Goal: Information Seeking & Learning: Check status

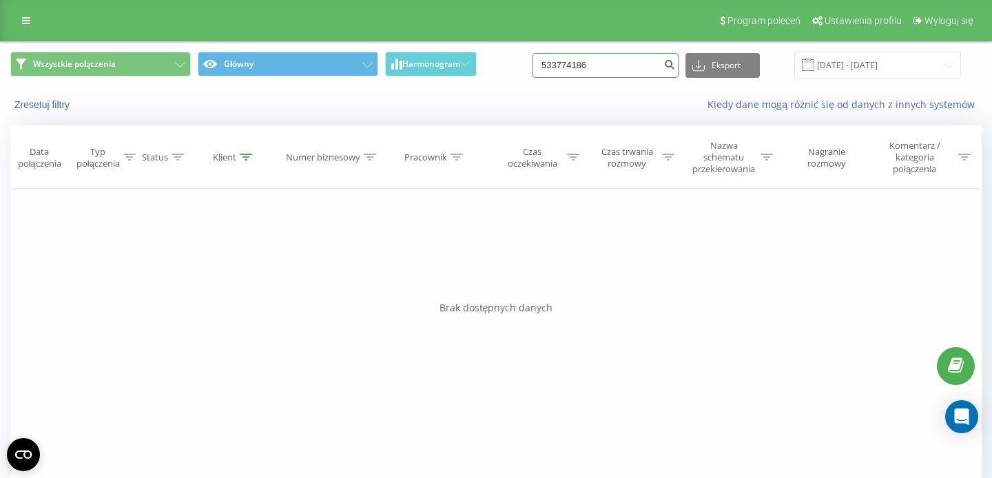
drag, startPoint x: 614, startPoint y: 73, endPoint x: 518, endPoint y: 56, distance: 97.3
click at [536, 63] on input "533774186" at bounding box center [606, 65] width 146 height 25
click at [642, 70] on input at bounding box center [606, 65] width 146 height 25
paste input "728 895 807"
type input "728 895 807"
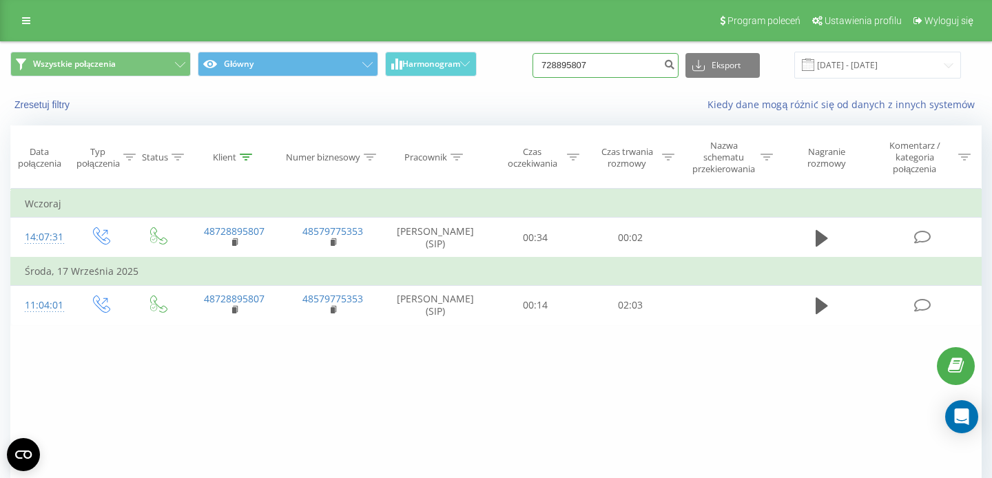
drag, startPoint x: 626, startPoint y: 59, endPoint x: 545, endPoint y: 58, distance: 81.3
click at [549, 58] on input "728895807" at bounding box center [606, 65] width 146 height 25
click at [577, 61] on input at bounding box center [606, 65] width 146 height 25
paste input "533 774 186"
type input "533 774 186"
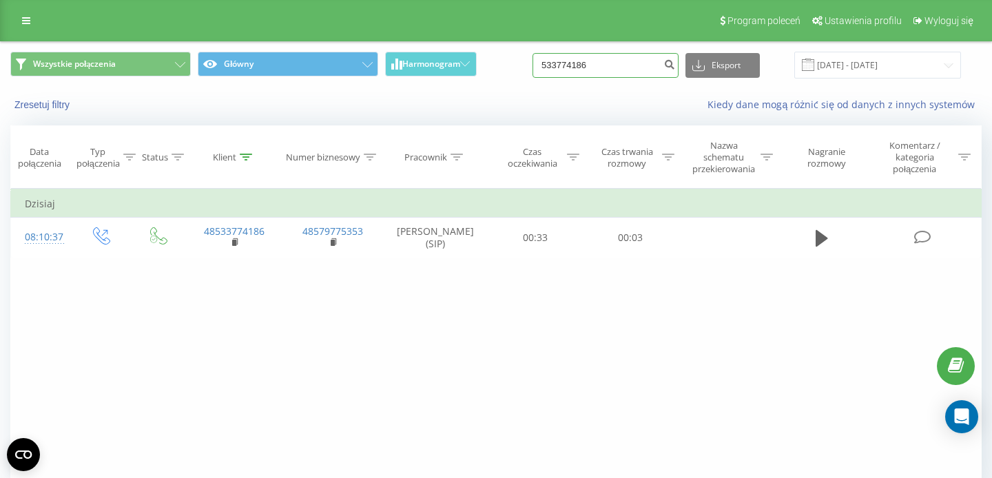
click at [578, 59] on input "533774186" at bounding box center [606, 65] width 146 height 25
click at [577, 59] on input "533774186" at bounding box center [606, 65] width 146 height 25
paste input "695 159 333"
type input "695 159 333"
drag, startPoint x: 624, startPoint y: 70, endPoint x: 418, endPoint y: 62, distance: 206.2
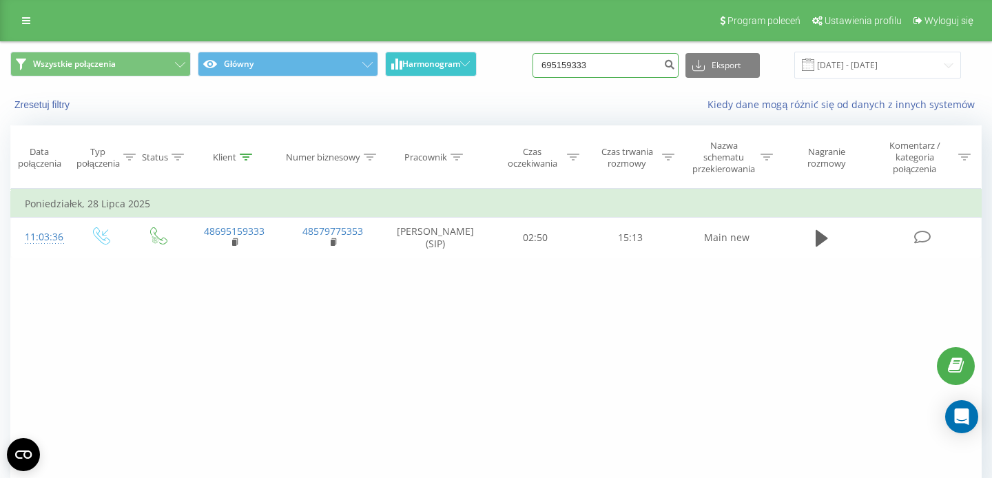
click at [533, 63] on input "695159333" at bounding box center [606, 65] width 146 height 25
paste input "48664428356"
type input "48664428356"
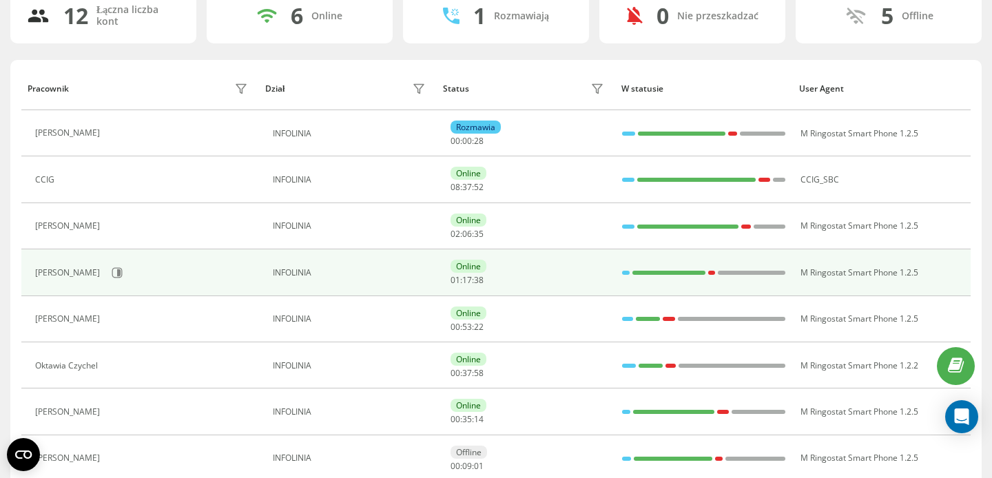
scroll to position [118, 0]
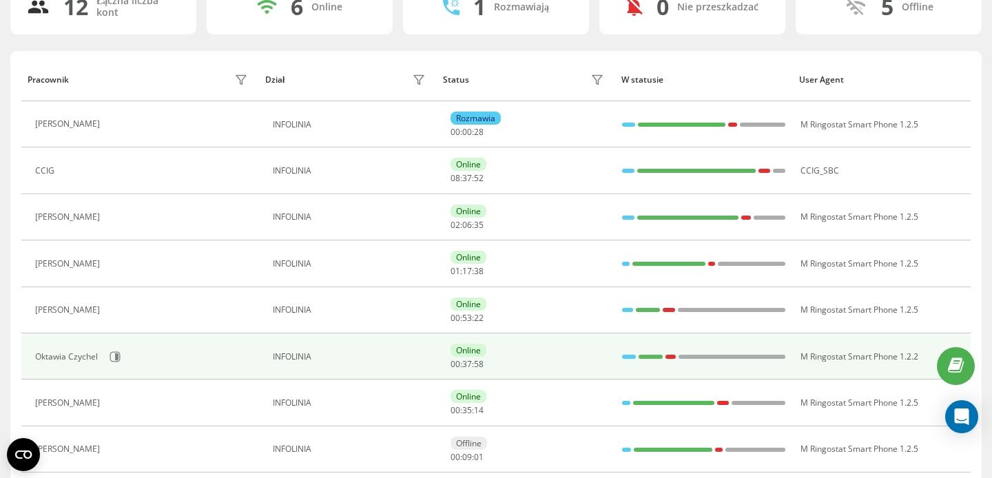
click at [108, 347] on div "Oktawia Czychel" at bounding box center [143, 356] width 216 height 23
click at [113, 349] on button at bounding box center [115, 357] width 21 height 21
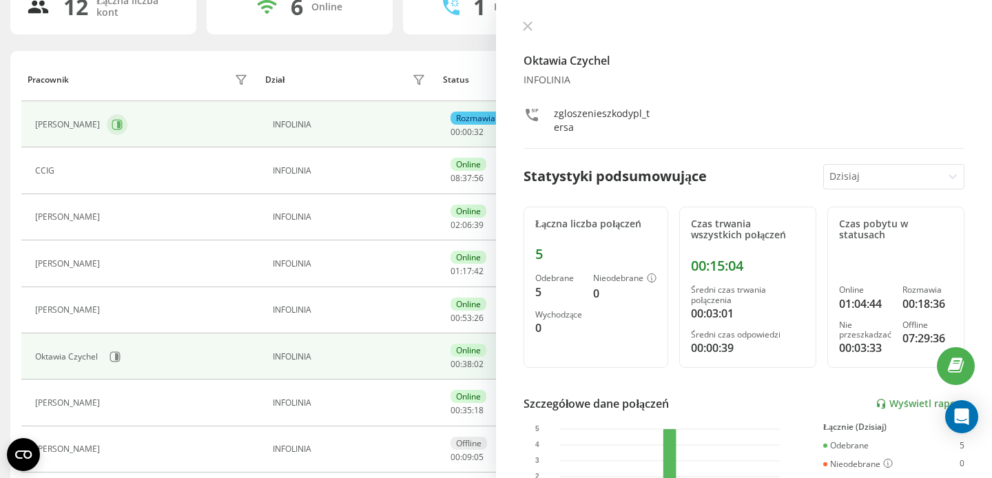
click at [113, 125] on icon at bounding box center [117, 124] width 11 height 11
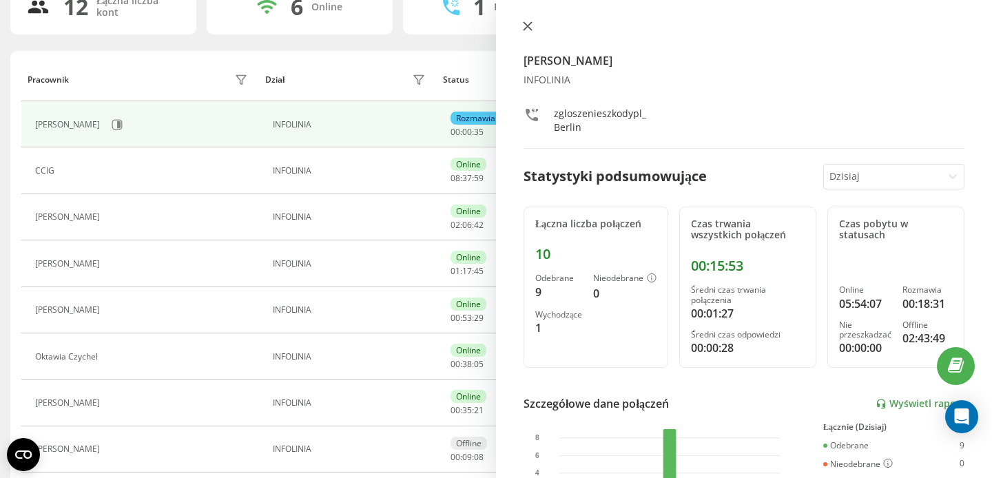
click at [531, 25] on button at bounding box center [528, 27] width 18 height 13
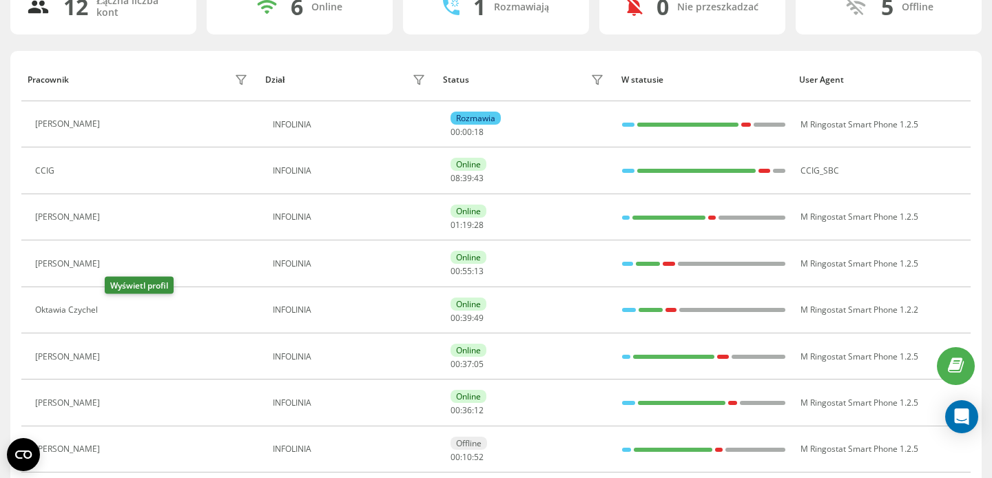
click at [113, 315] on icon at bounding box center [113, 310] width 10 height 10
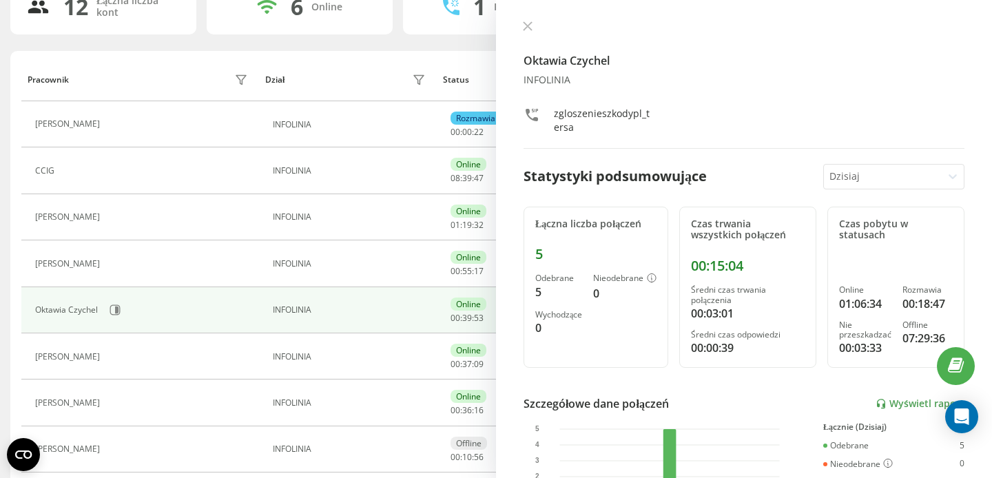
click at [112, 407] on icon at bounding box center [115, 403] width 11 height 11
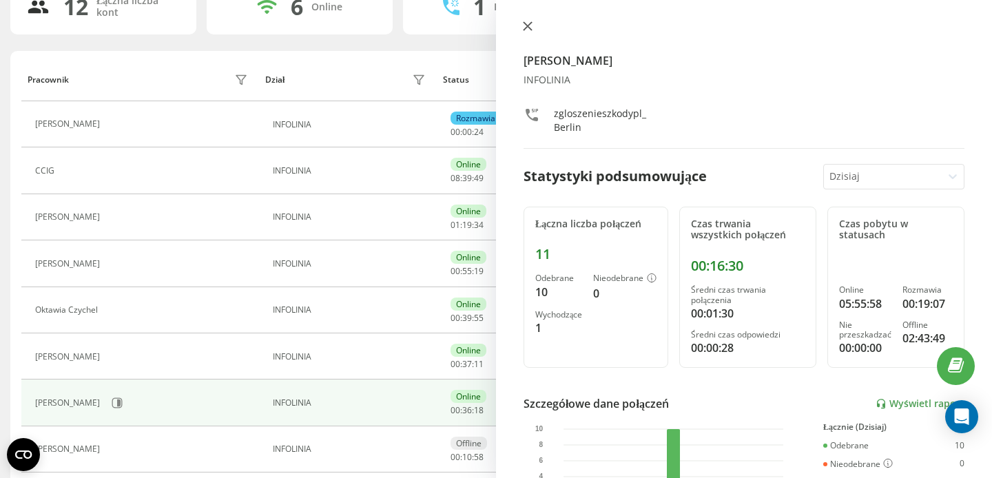
click at [530, 32] on button at bounding box center [528, 27] width 18 height 13
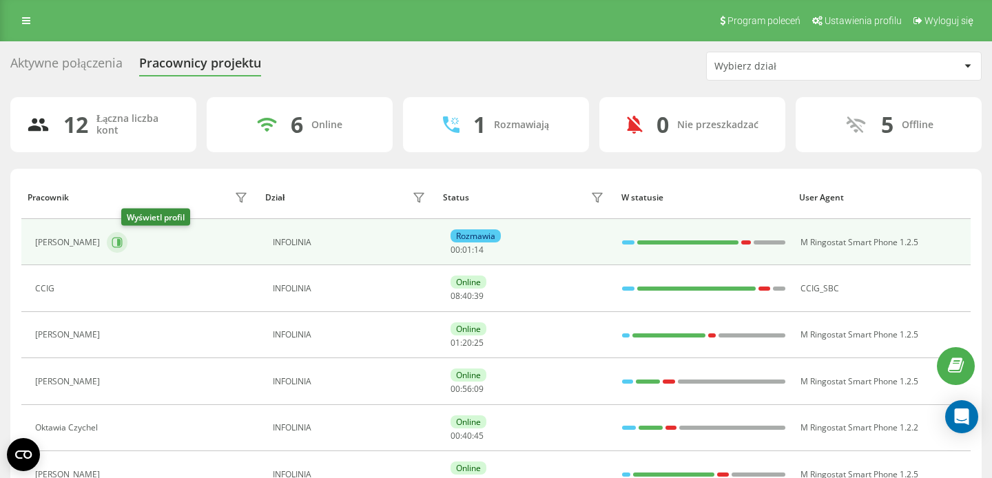
click at [123, 238] on icon at bounding box center [117, 242] width 11 height 11
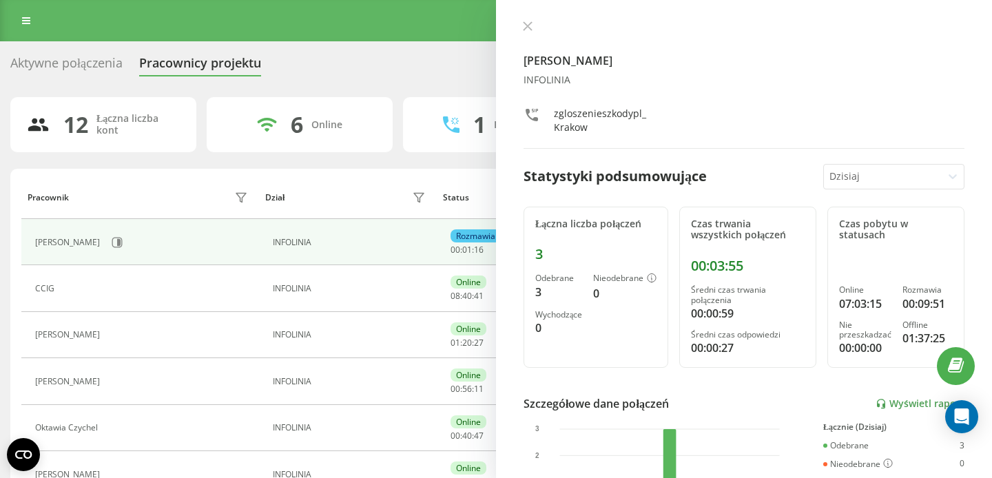
click at [102, 66] on div "Aktywne połączenia" at bounding box center [66, 66] width 112 height 21
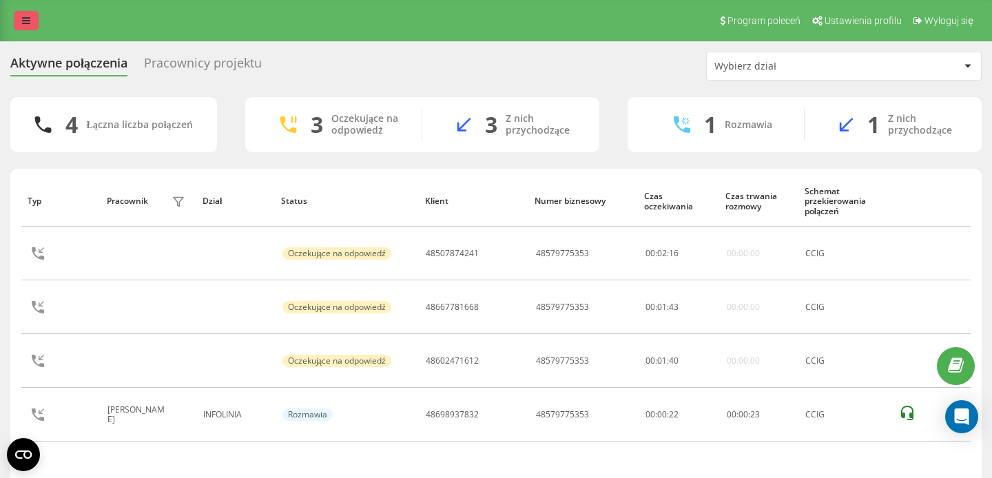
click at [17, 21] on link at bounding box center [26, 20] width 25 height 19
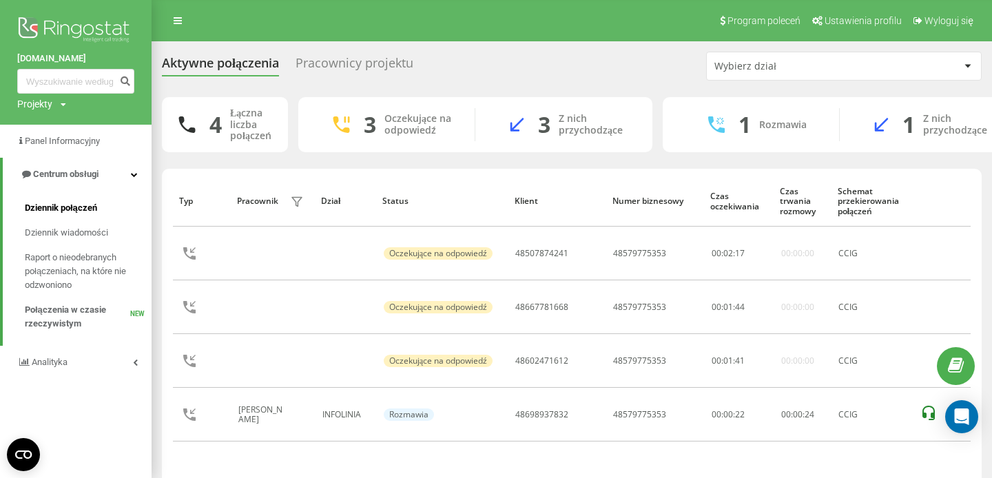
click at [103, 212] on link "Dziennik połączeń" at bounding box center [88, 208] width 127 height 25
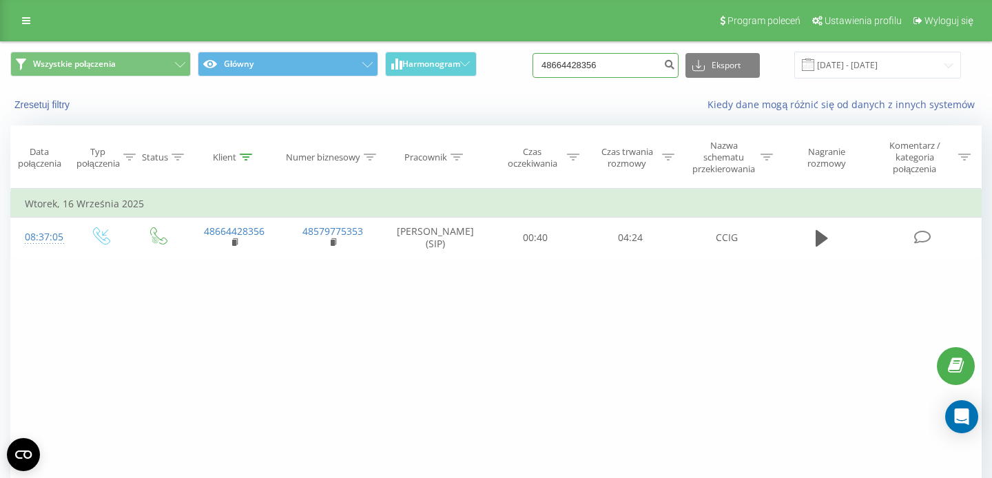
drag, startPoint x: 627, startPoint y: 68, endPoint x: 511, endPoint y: 68, distance: 115.8
click at [533, 68] on input "48664428356" at bounding box center [606, 65] width 146 height 25
click at [631, 62] on input at bounding box center [606, 65] width 146 height 25
paste input "48509547071"
type input "48509547071"
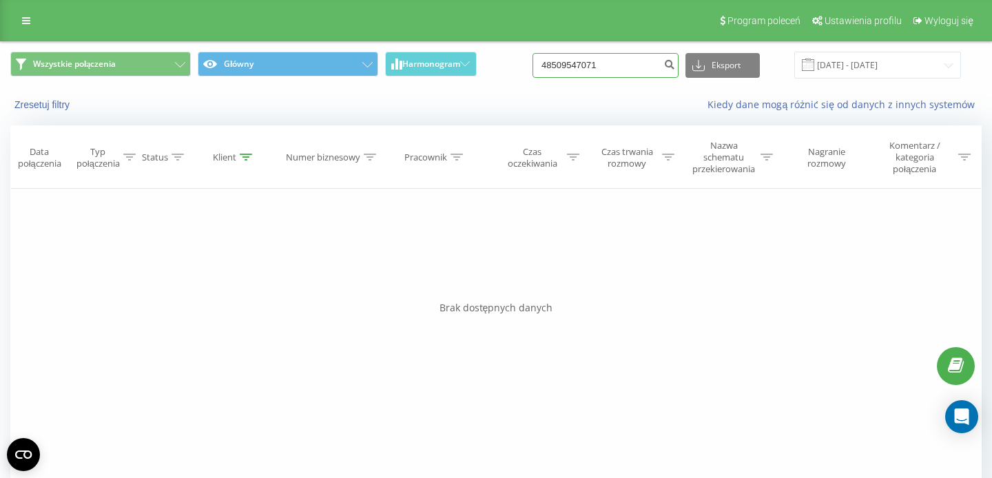
click at [615, 64] on input "48509547071" at bounding box center [606, 65] width 146 height 25
click at [615, 65] on input "48509547071" at bounding box center [606, 65] width 146 height 25
paste input "668 254 468"
type input "668 254 468"
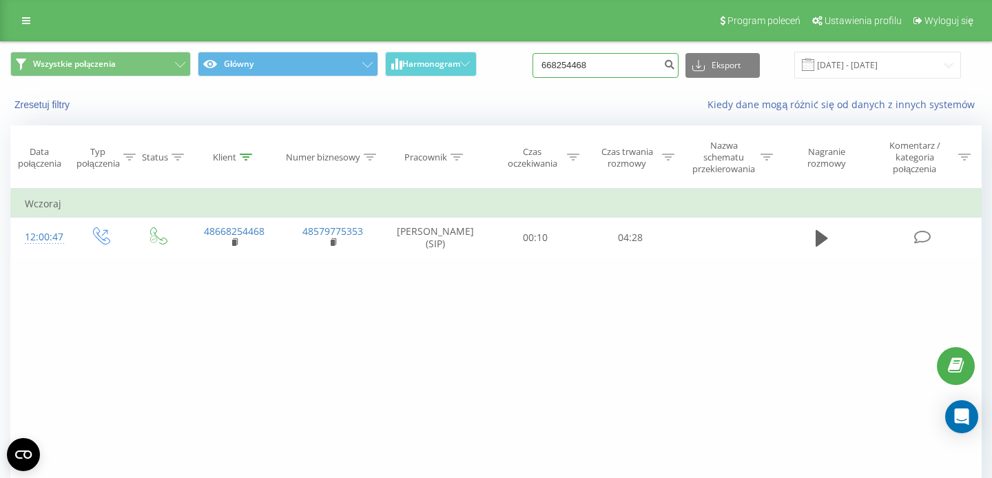
click at [573, 58] on input "668254468" at bounding box center [606, 65] width 146 height 25
click at [573, 59] on input "668254468" at bounding box center [606, 65] width 146 height 25
paste input "48602361680"
type input "48602361680"
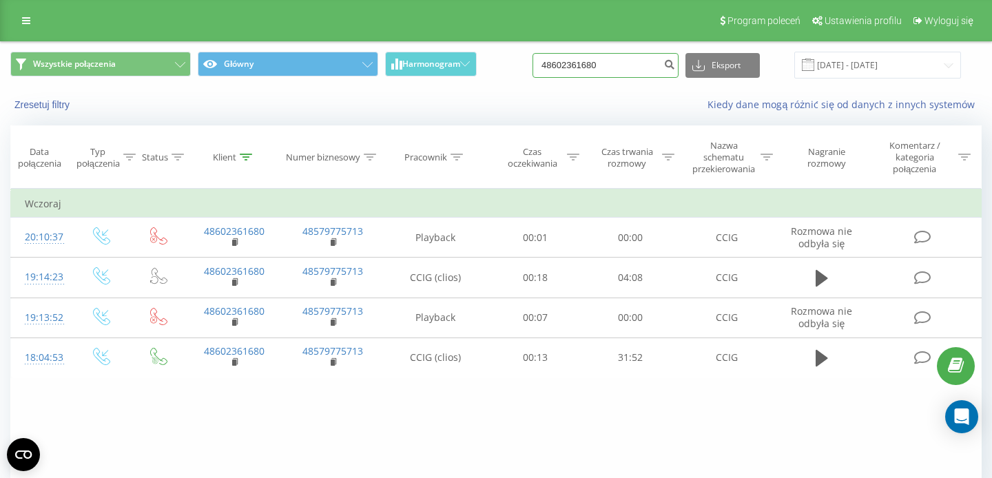
drag, startPoint x: 620, startPoint y: 63, endPoint x: 527, endPoint y: 59, distance: 93.1
click at [534, 61] on input "48602361680" at bounding box center [606, 65] width 146 height 25
paste input "64428356"
type input "48664428356"
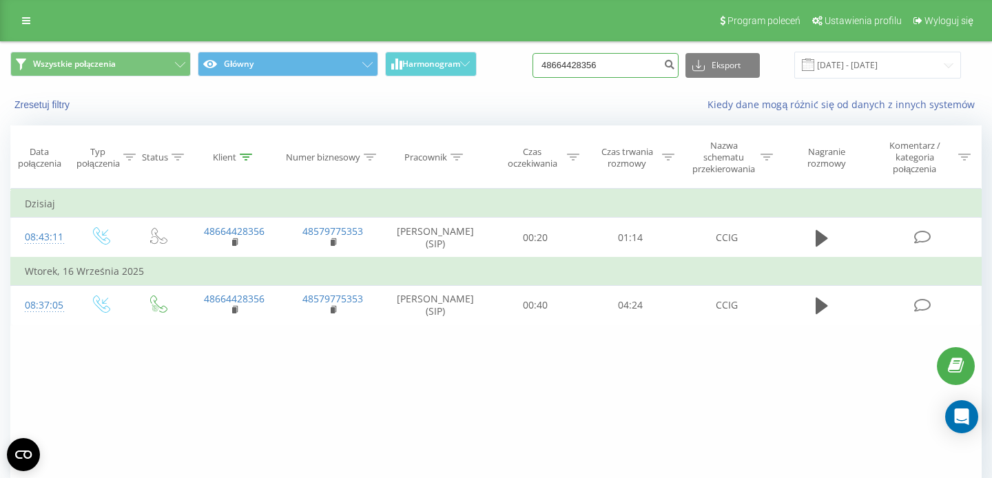
drag, startPoint x: 616, startPoint y: 70, endPoint x: 509, endPoint y: 69, distance: 106.8
click at [533, 70] on input "48664428356" at bounding box center [606, 65] width 146 height 25
paste input "607 987 33"
type input "607 987 336"
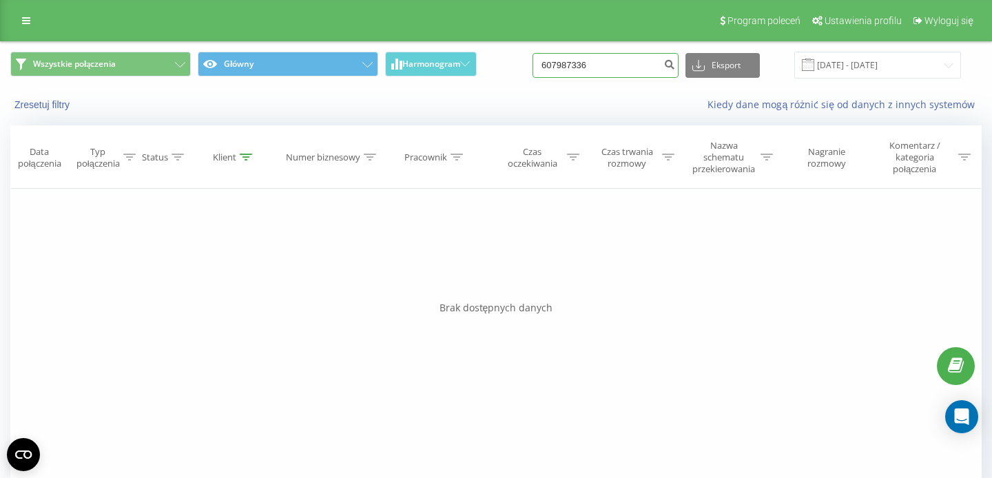
drag, startPoint x: 610, startPoint y: 61, endPoint x: 526, endPoint y: 59, distance: 84.1
click at [538, 61] on input "607987336" at bounding box center [606, 65] width 146 height 25
paste input "987"
type input "607 987 336"
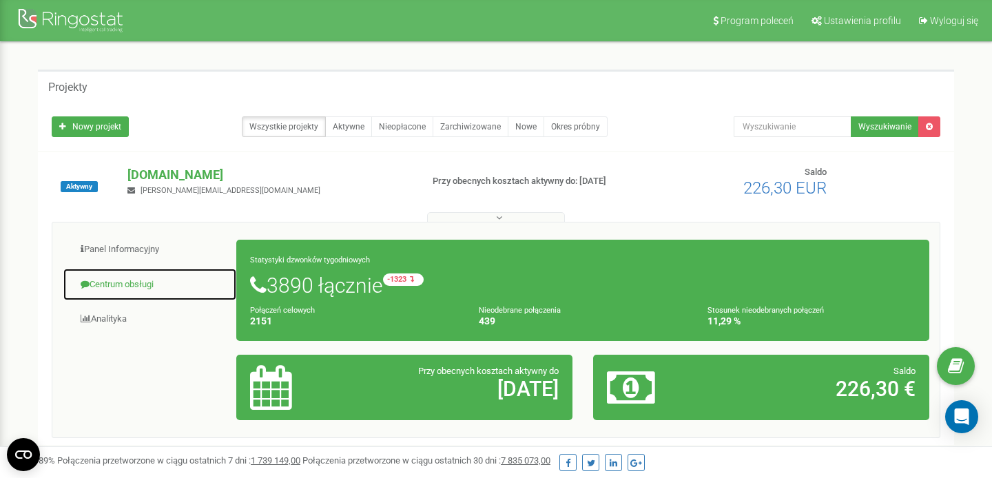
click at [125, 281] on link "Centrum obsługi" at bounding box center [150, 285] width 174 height 34
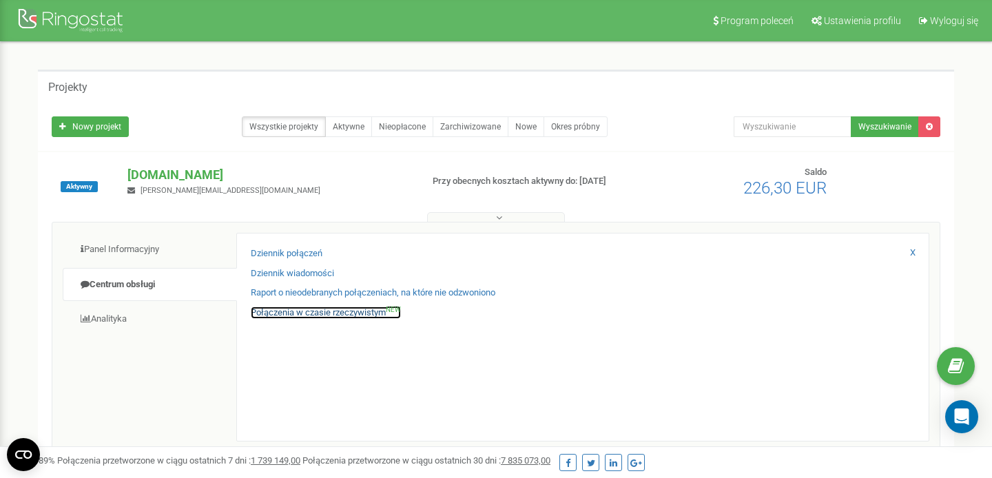
click at [276, 317] on link "Połączenia w czasie rzeczywistym NEW" at bounding box center [326, 313] width 150 height 13
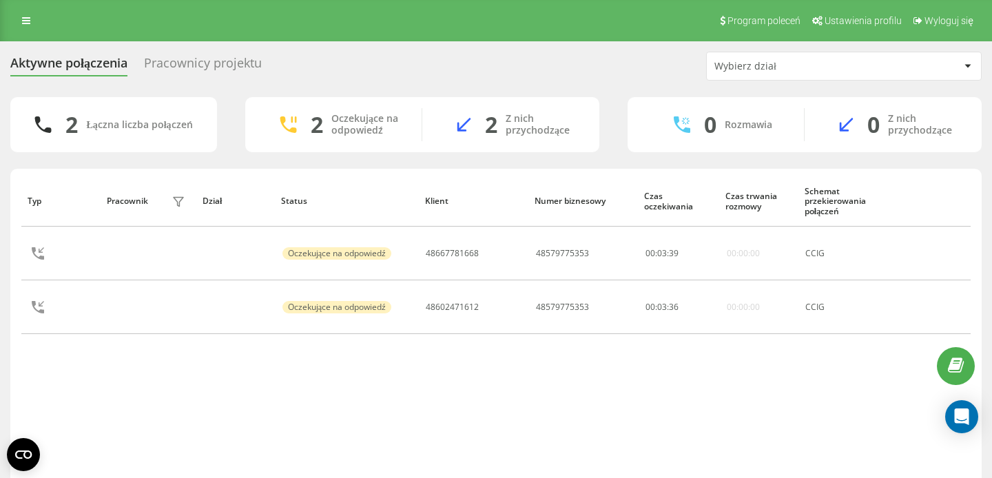
click at [177, 56] on div "Pracownicy projektu" at bounding box center [203, 66] width 118 height 21
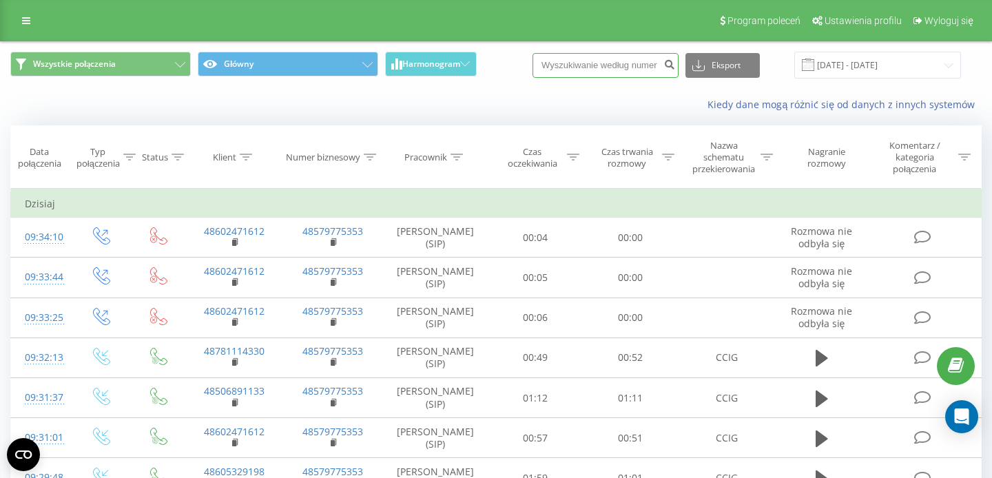
click at [625, 57] on input at bounding box center [606, 65] width 146 height 25
paste input "48698937832"
type input "48698937832"
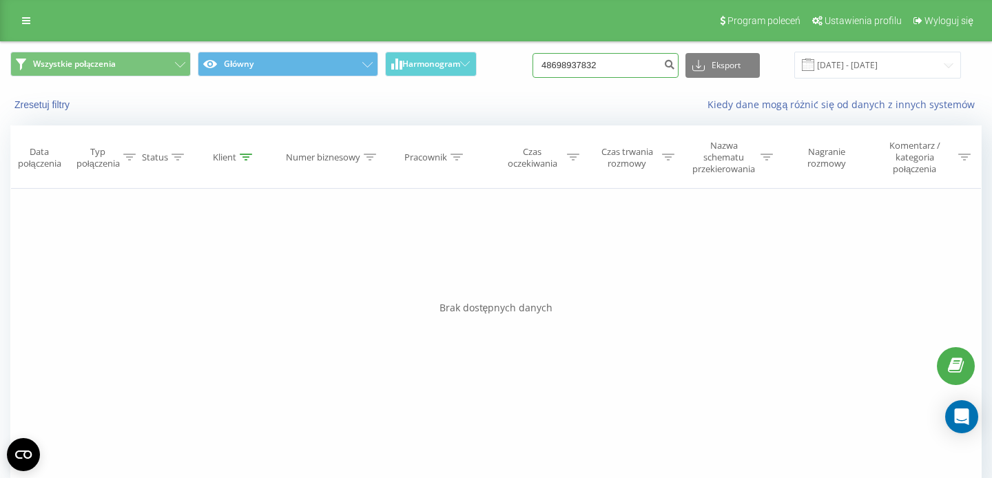
drag, startPoint x: 618, startPoint y: 68, endPoint x: 507, endPoint y: 66, distance: 111.0
click at [533, 67] on input "48698937832" at bounding box center [606, 65] width 146 height 25
paste input "67781668"
type input "48667781668"
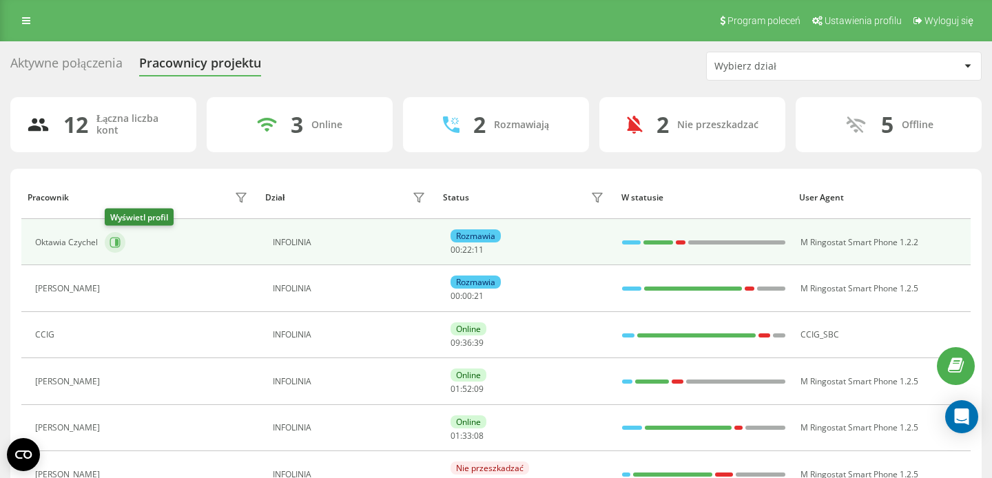
click at [120, 245] on icon at bounding box center [115, 242] width 11 height 11
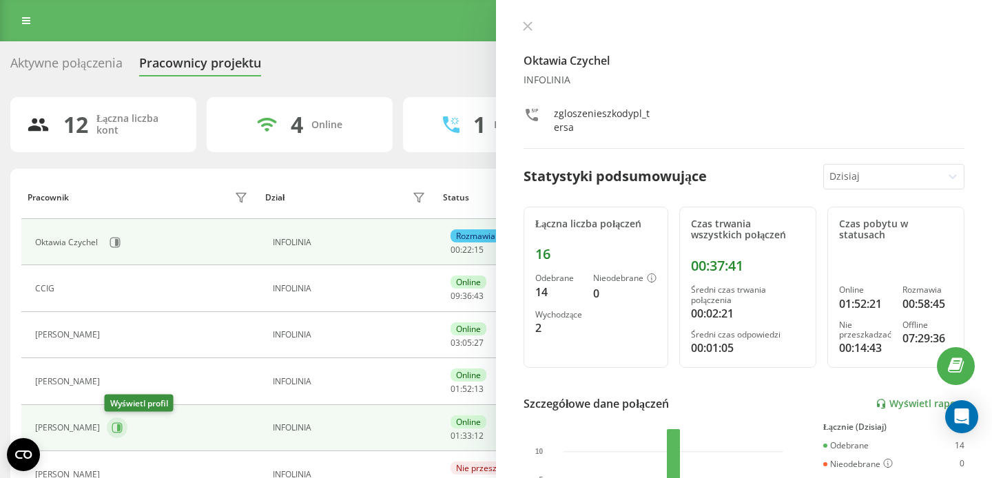
click at [121, 425] on icon at bounding box center [117, 427] width 11 height 11
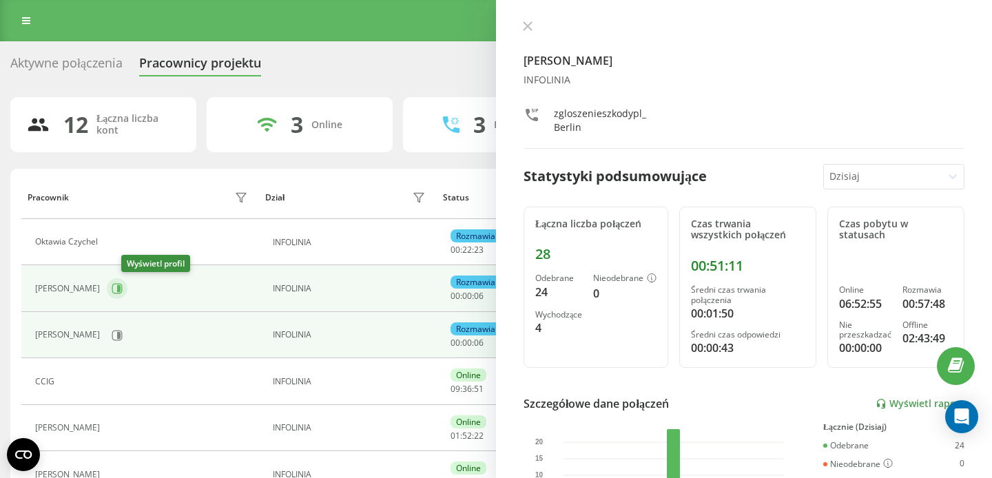
click at [123, 286] on icon at bounding box center [117, 288] width 11 height 11
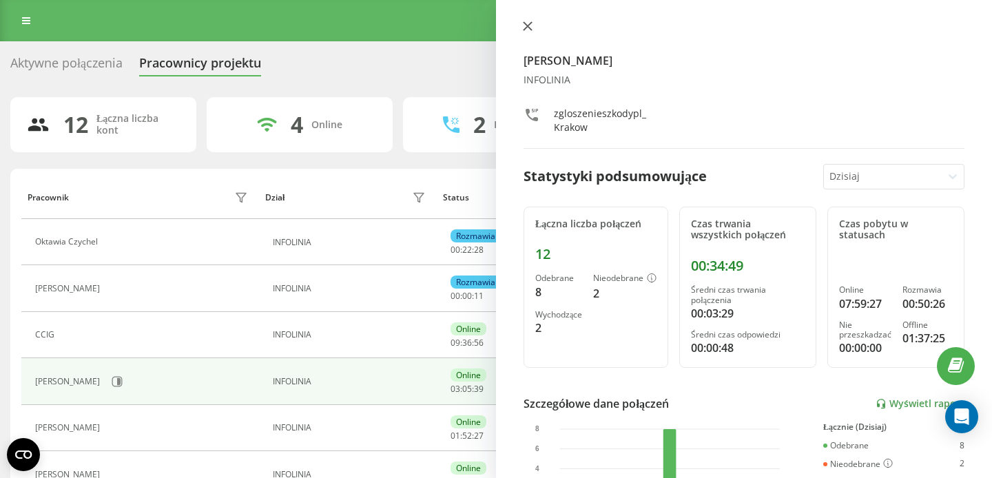
click at [533, 30] on button at bounding box center [528, 27] width 18 height 13
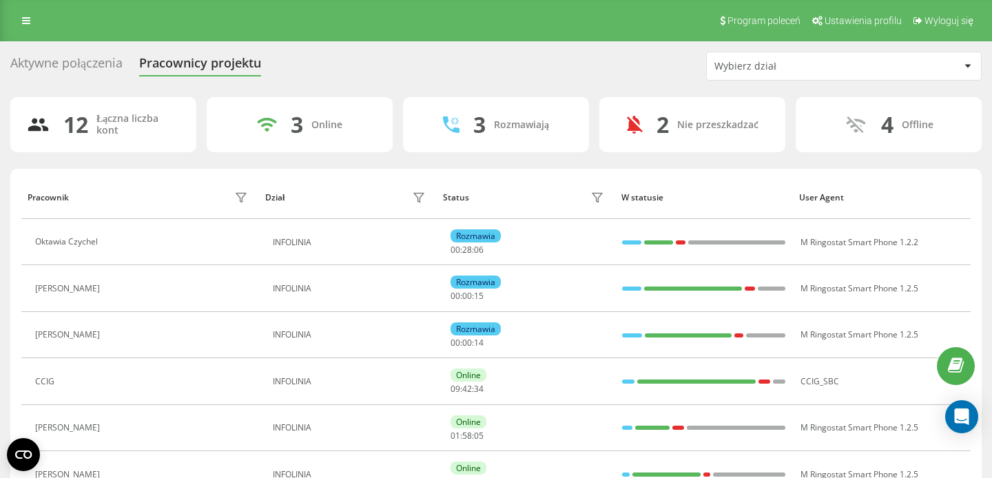
click at [105, 56] on div "Aktywne połączenia" at bounding box center [66, 66] width 112 height 21
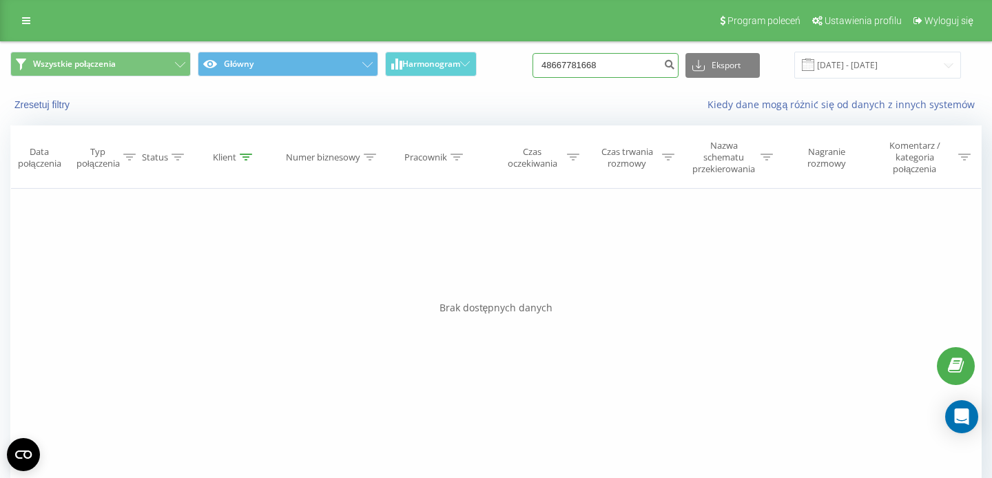
drag, startPoint x: 616, startPoint y: 61, endPoint x: 529, endPoint y: 61, distance: 87.5
click at [540, 61] on input "48667781668" at bounding box center [606, 65] width 146 height 25
paste input "691 499 229"
type input "691 499 229"
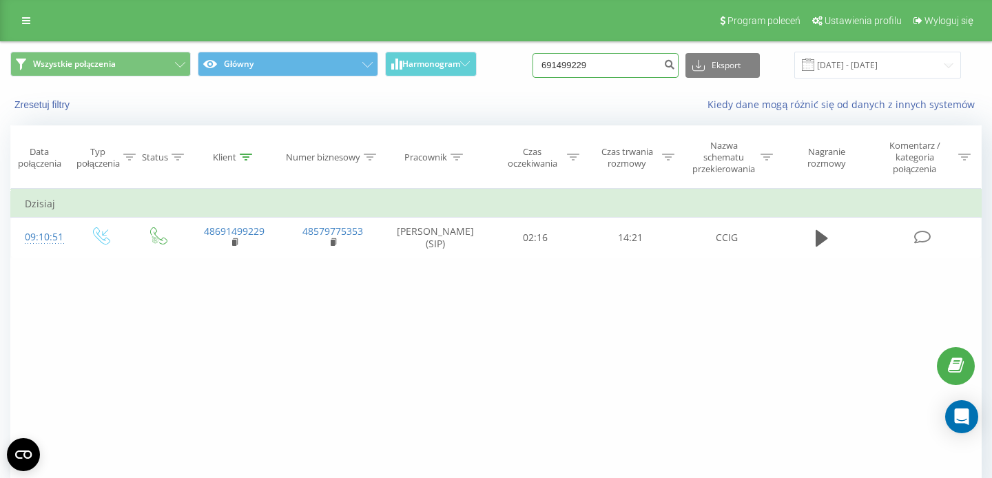
drag, startPoint x: 615, startPoint y: 74, endPoint x: 498, endPoint y: 61, distance: 117.1
click at [533, 61] on input "691499229" at bounding box center [606, 65] width 146 height 25
paste input "48508192237"
type input "48508192237"
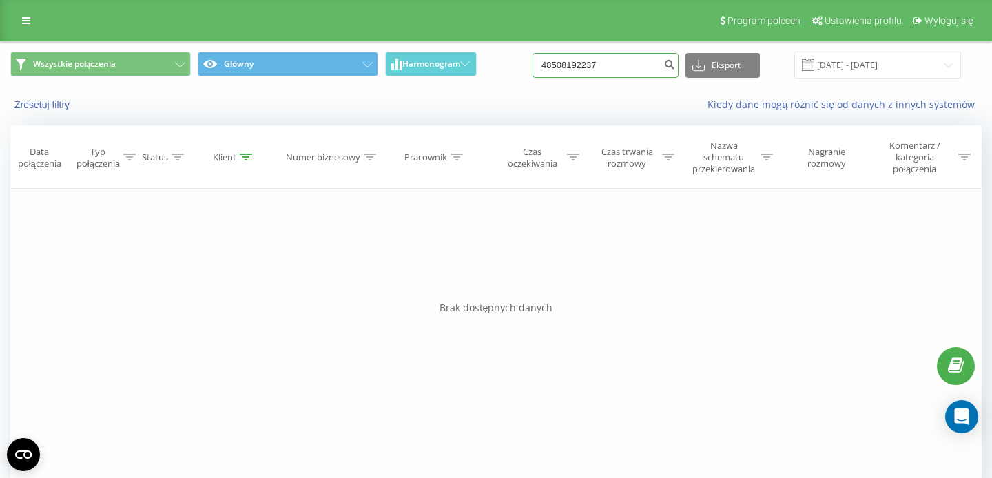
drag, startPoint x: 622, startPoint y: 66, endPoint x: 515, endPoint y: 66, distance: 106.8
click at [533, 66] on input "48508192237" at bounding box center [606, 65] width 146 height 25
paste input "665282199"
type input "48665282199"
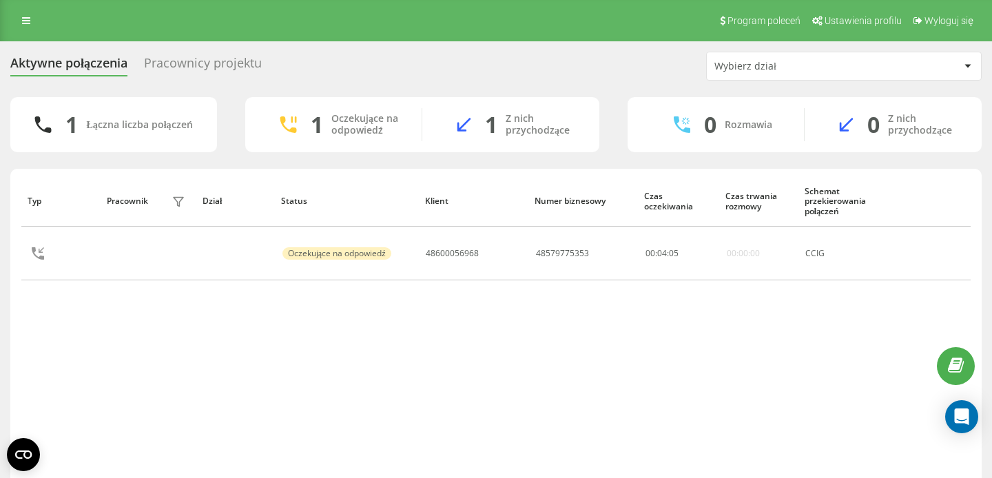
click at [211, 85] on div "Aktywne połączenia Pracownicy projektu Wybierz dział 1 Łączna liczba połączeń 1…" at bounding box center [496, 286] width 972 height 469
click at [211, 83] on div "Aktywne połączenia Pracownicy projektu Wybierz dział 1 Łączna liczba połączeń 1…" at bounding box center [496, 286] width 972 height 469
click at [211, 73] on div "Pracownicy projektu" at bounding box center [203, 66] width 118 height 21
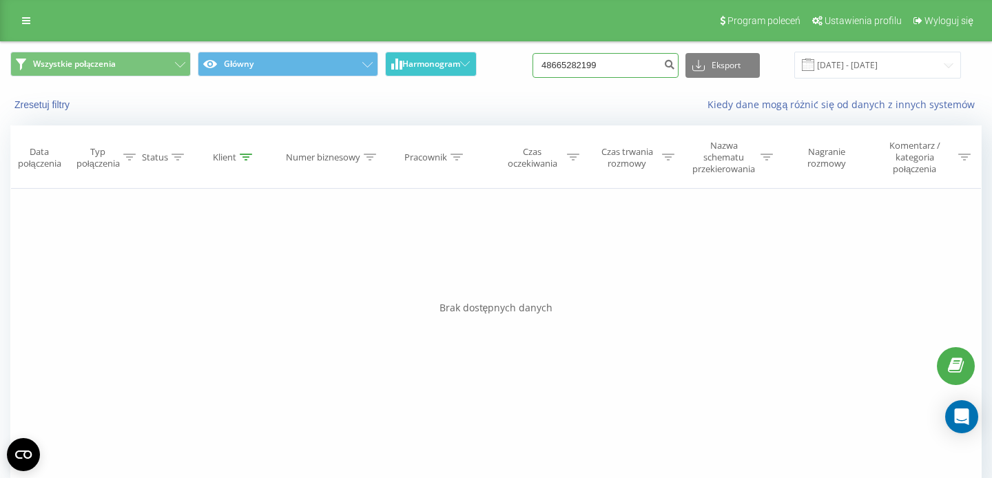
drag, startPoint x: 633, startPoint y: 70, endPoint x: 451, endPoint y: 66, distance: 181.3
click at [533, 68] on input "48665282199" at bounding box center [606, 65] width 146 height 25
paste input "507035850"
type input "48507035850"
click at [615, 74] on input "48507035850" at bounding box center [606, 65] width 146 height 25
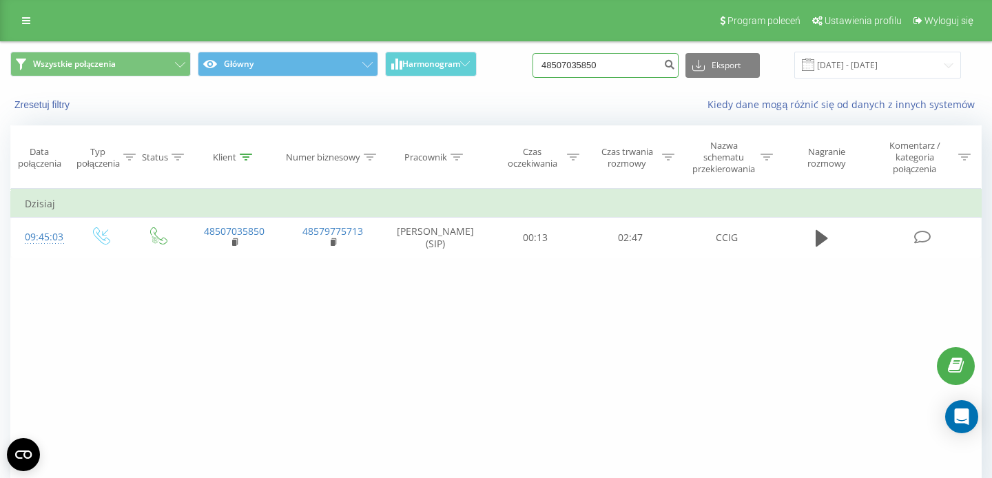
drag, startPoint x: 625, startPoint y: 72, endPoint x: 521, endPoint y: 58, distance: 105.0
click at [533, 61] on input "48507035850" at bounding box center [606, 65] width 146 height 25
paste input "781 339 474"
type input "781 339 474"
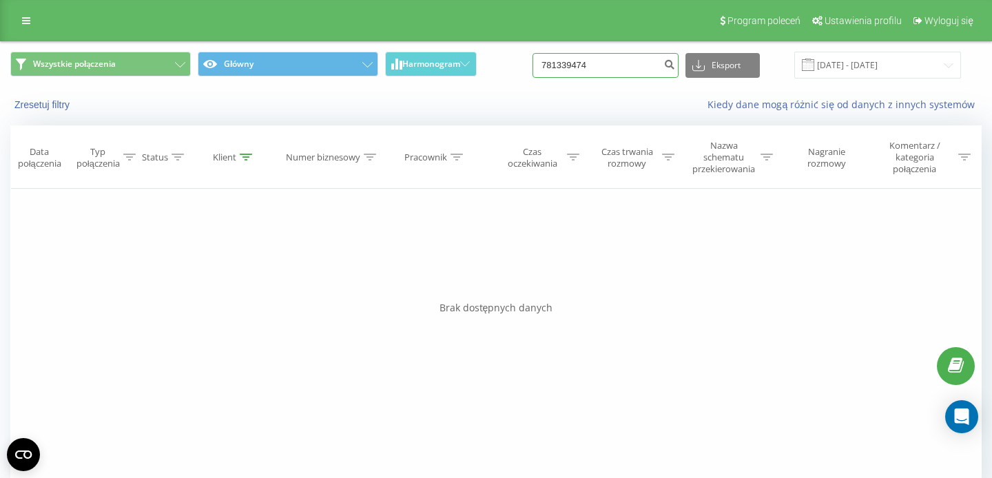
drag, startPoint x: 608, startPoint y: 68, endPoint x: 527, endPoint y: 68, distance: 80.6
click at [540, 68] on input "781339474" at bounding box center [606, 65] width 146 height 25
paste input "48660883688"
type input "48660883688"
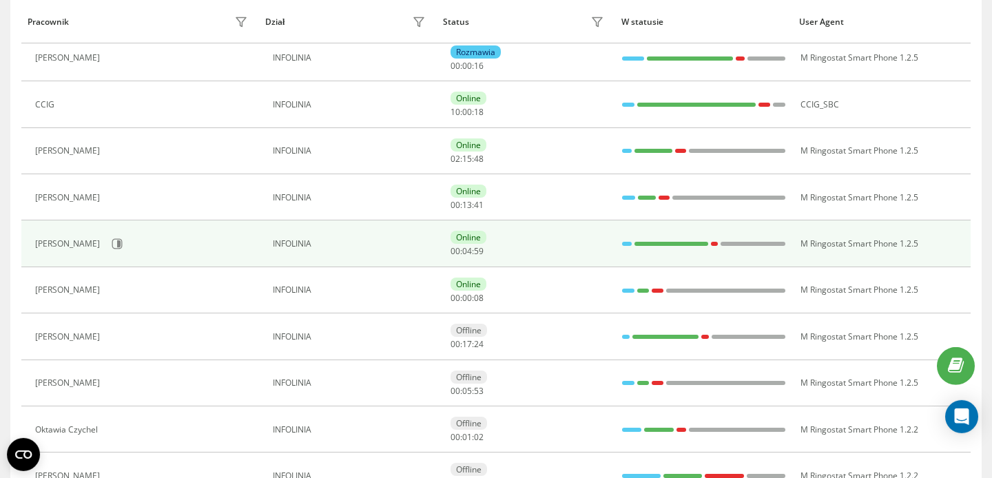
scroll to position [275, 0]
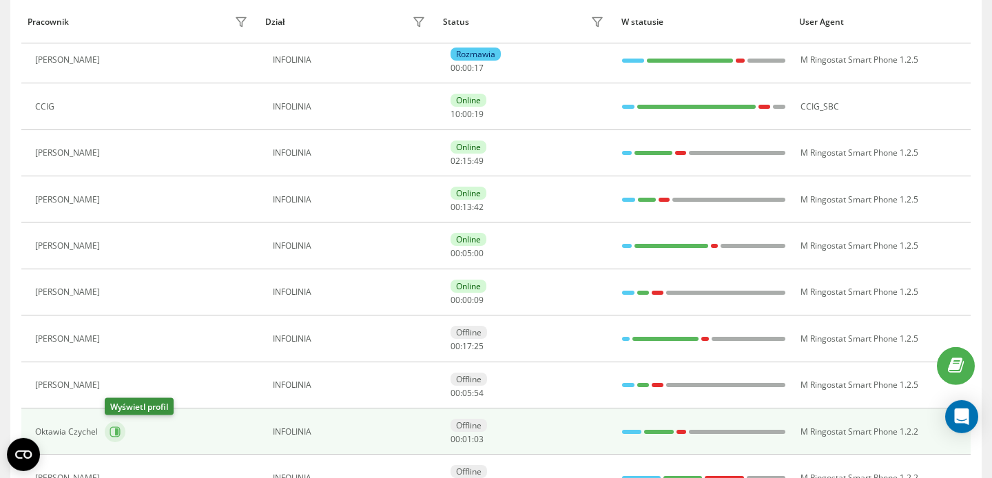
click at [119, 431] on icon at bounding box center [115, 432] width 11 height 11
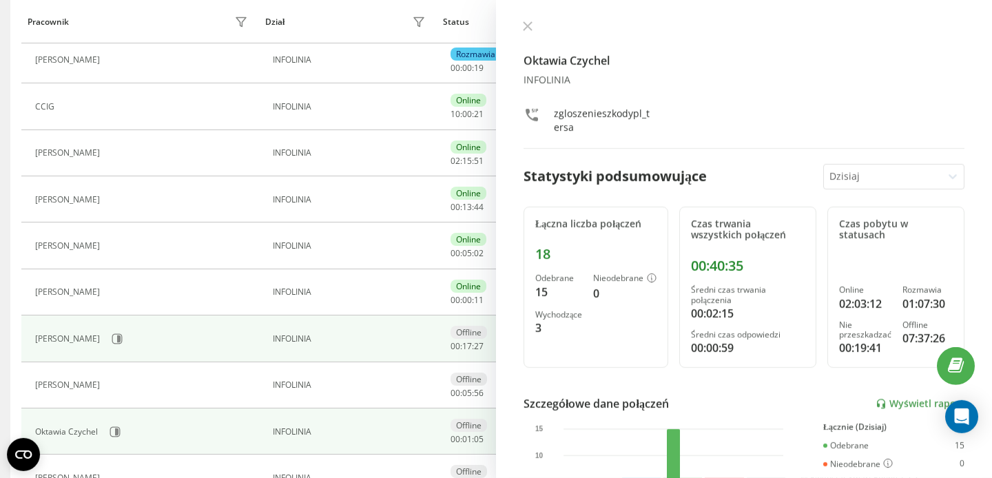
click at [174, 318] on td "Alicja Góral" at bounding box center [140, 339] width 238 height 46
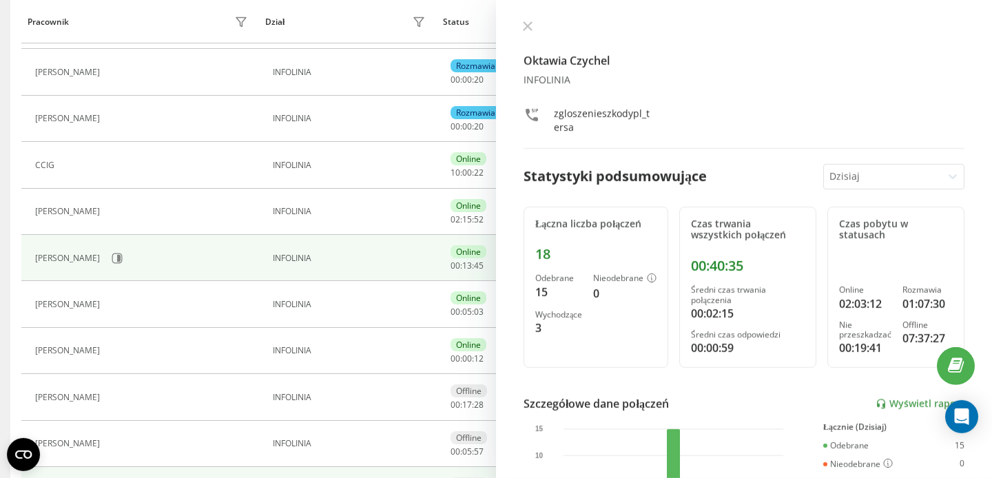
scroll to position [208, 0]
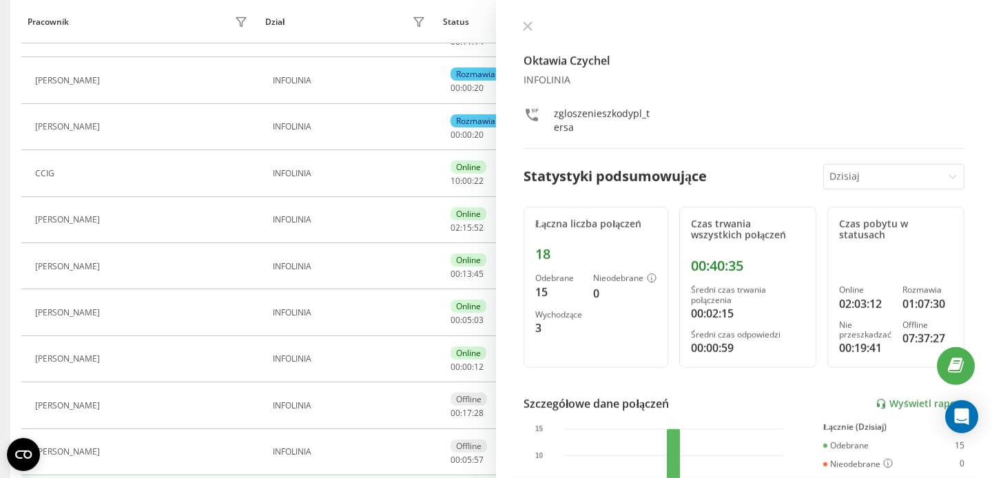
click at [114, 125] on icon at bounding box center [115, 127] width 11 height 11
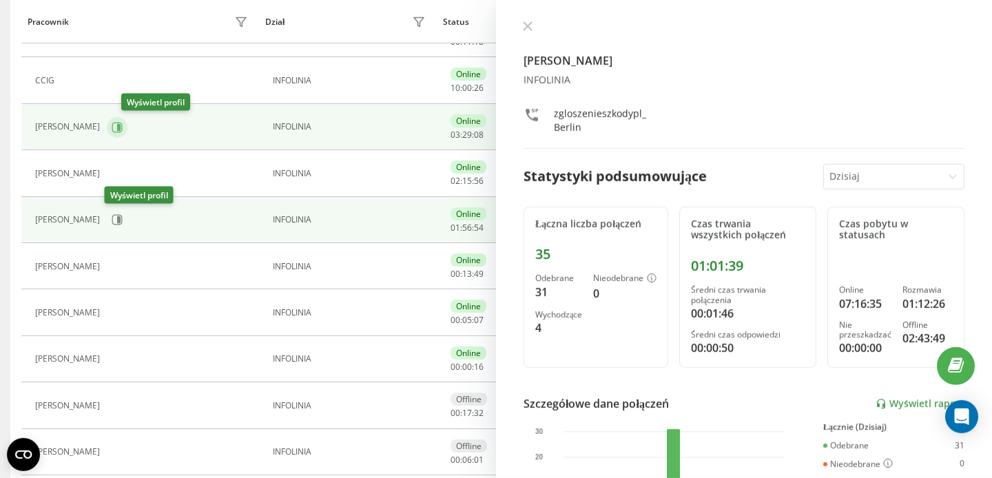
click at [121, 125] on icon at bounding box center [118, 126] width 3 height 7
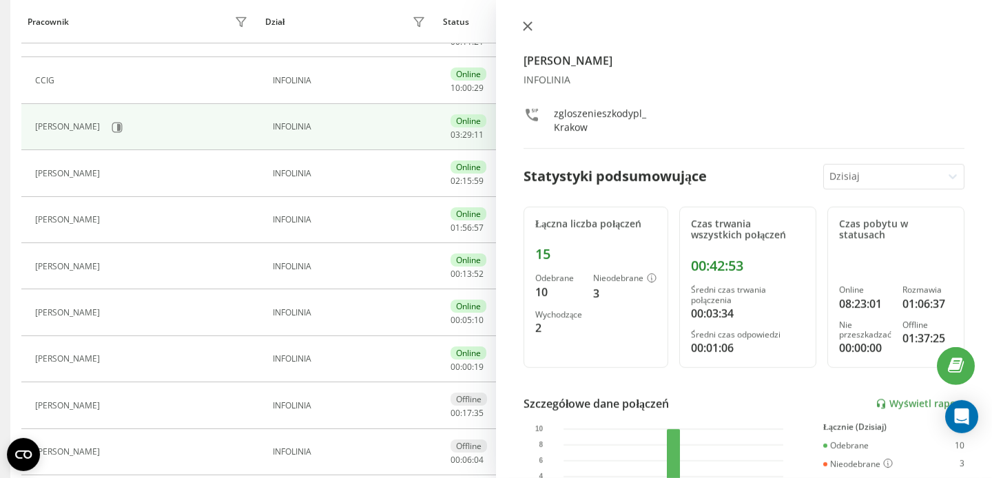
click at [526, 26] on icon at bounding box center [528, 26] width 8 height 8
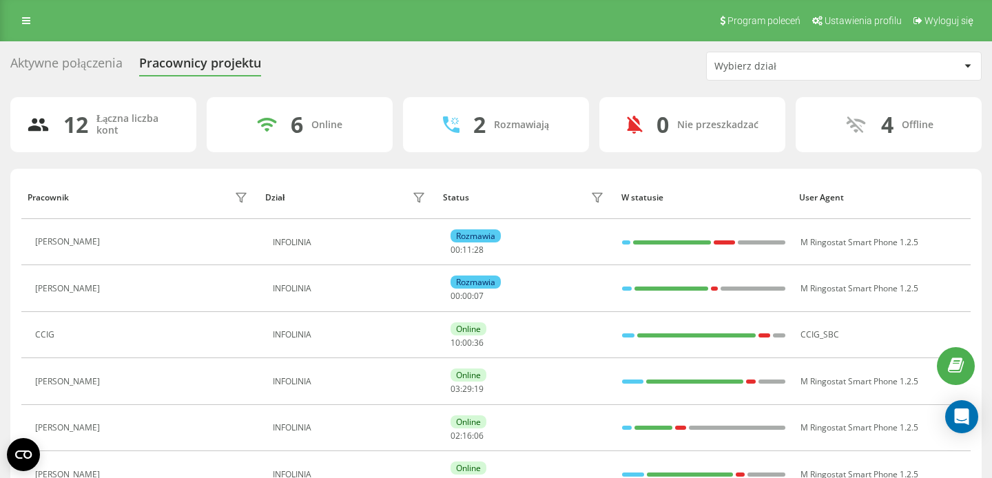
click at [114, 73] on div "Aktywne połączenia" at bounding box center [66, 66] width 112 height 21
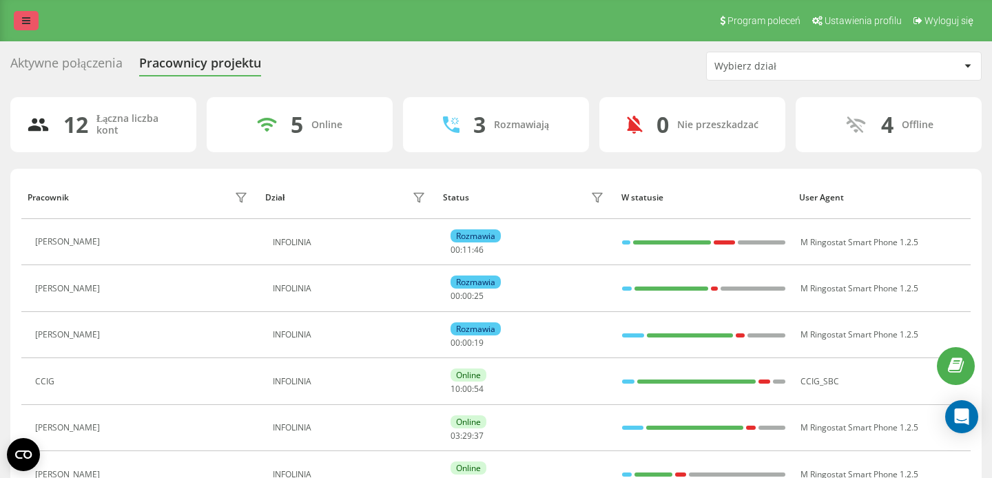
click at [32, 26] on link at bounding box center [26, 20] width 25 height 19
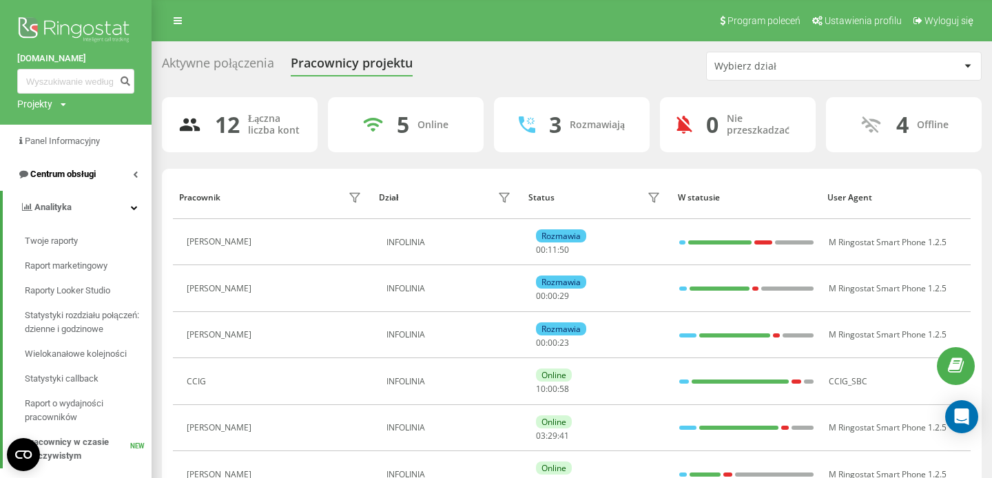
click at [110, 174] on link "Centrum obsługi" at bounding box center [76, 174] width 152 height 33
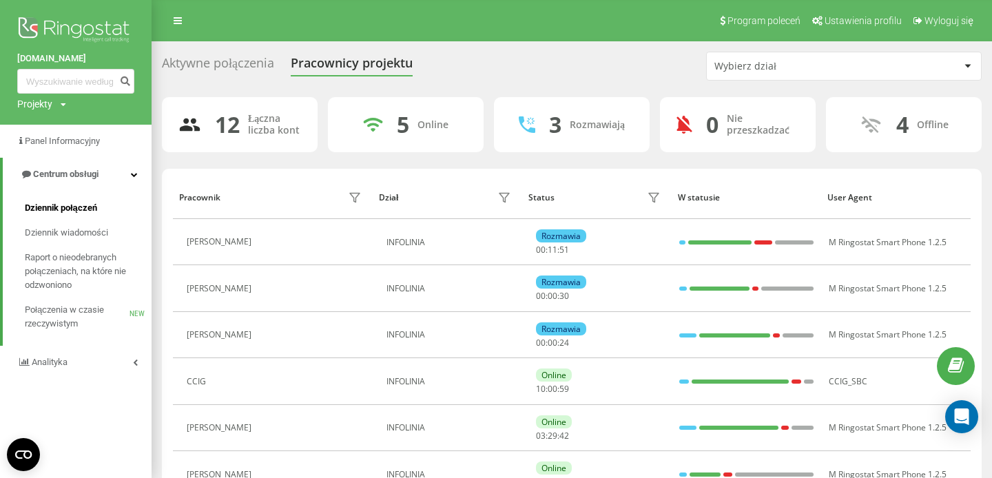
click at [97, 209] on span "Dziennik połączeń" at bounding box center [61, 208] width 72 height 14
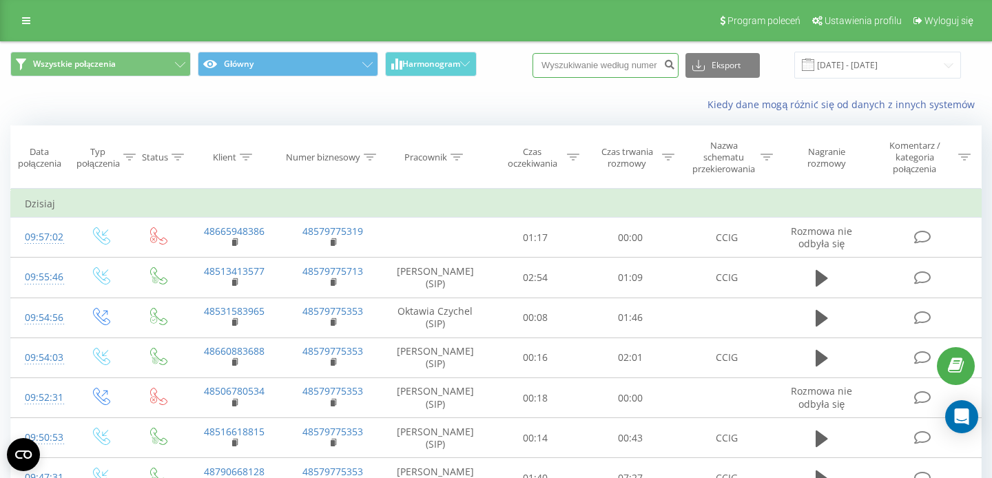
click at [646, 72] on input at bounding box center [606, 65] width 146 height 25
paste input "608 517 628"
type input "608 517 628"
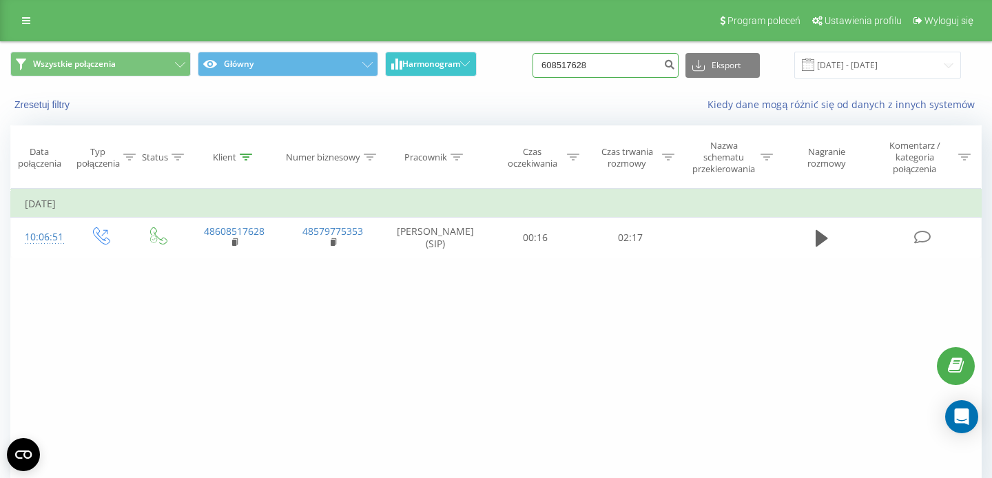
drag, startPoint x: 610, startPoint y: 64, endPoint x: 473, endPoint y: 63, distance: 136.5
click at [533, 64] on input "608517628" at bounding box center [606, 65] width 146 height 25
paste input "48663275810"
type input "48663275810"
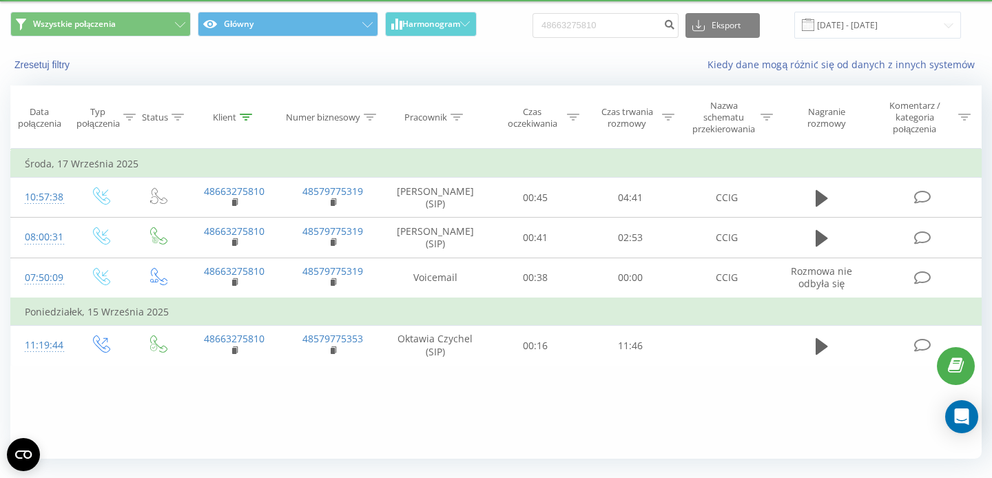
scroll to position [43, 0]
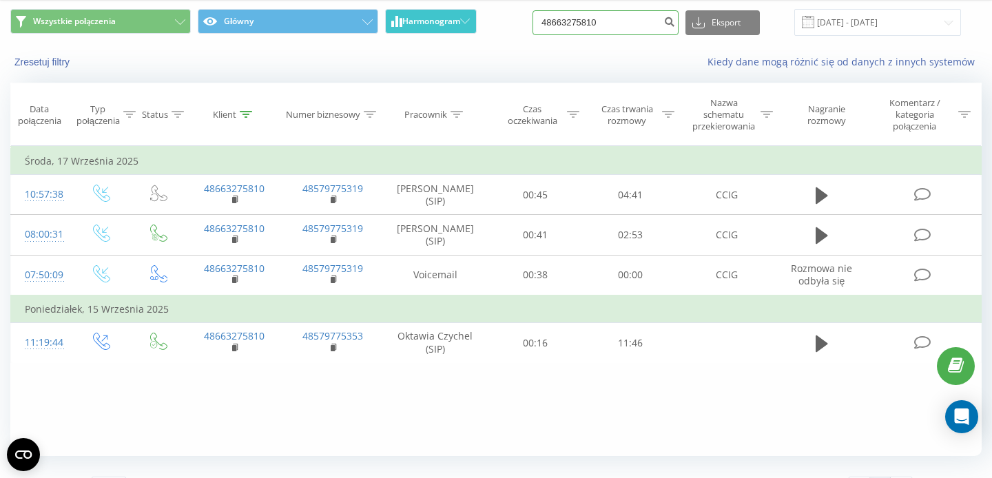
drag, startPoint x: 620, startPoint y: 21, endPoint x: 468, endPoint y: 19, distance: 152.3
click at [533, 20] on input "48663275810" at bounding box center [606, 22] width 146 height 25
paste input "535861222"
type input "48535861222"
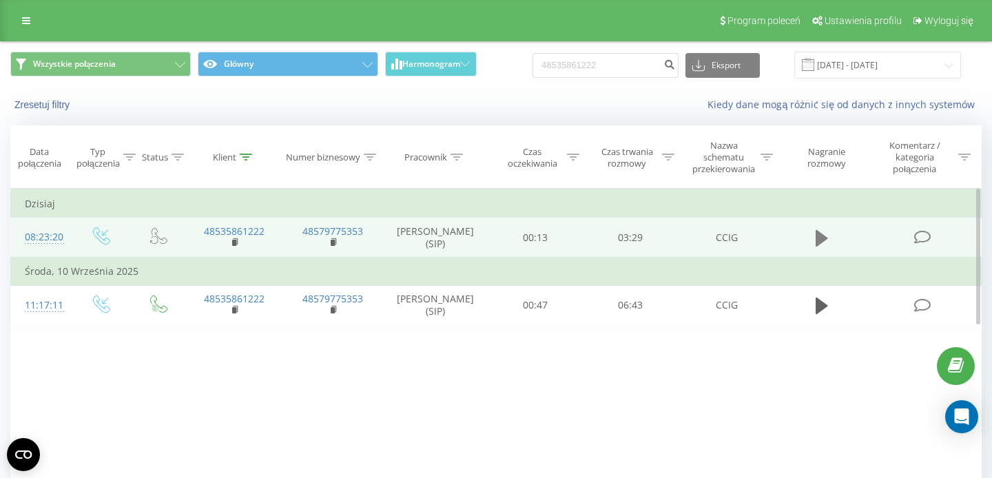
click at [820, 240] on icon at bounding box center [822, 238] width 12 height 17
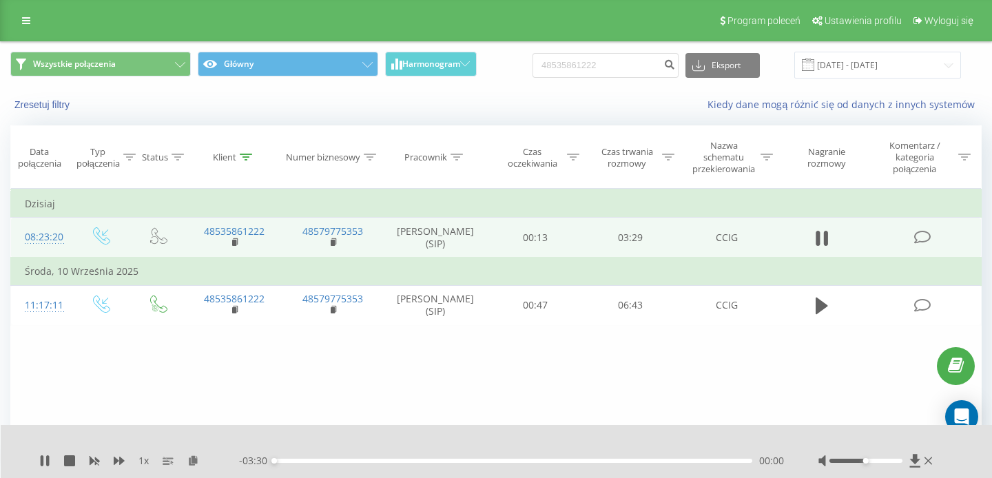
click at [394, 462] on div "00:00" at bounding box center [513, 461] width 478 height 4
click at [456, 460] on div "00:54" at bounding box center [513, 461] width 478 height 4
click at [520, 461] on div "01:26" at bounding box center [513, 461] width 478 height 4
click at [575, 460] on div "01:48" at bounding box center [513, 461] width 478 height 4
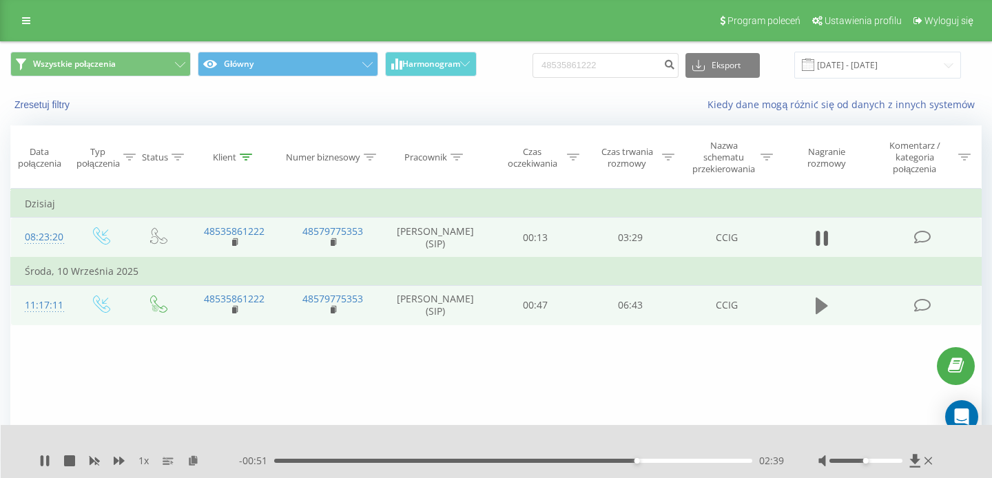
click at [816, 314] on icon at bounding box center [822, 306] width 12 height 17
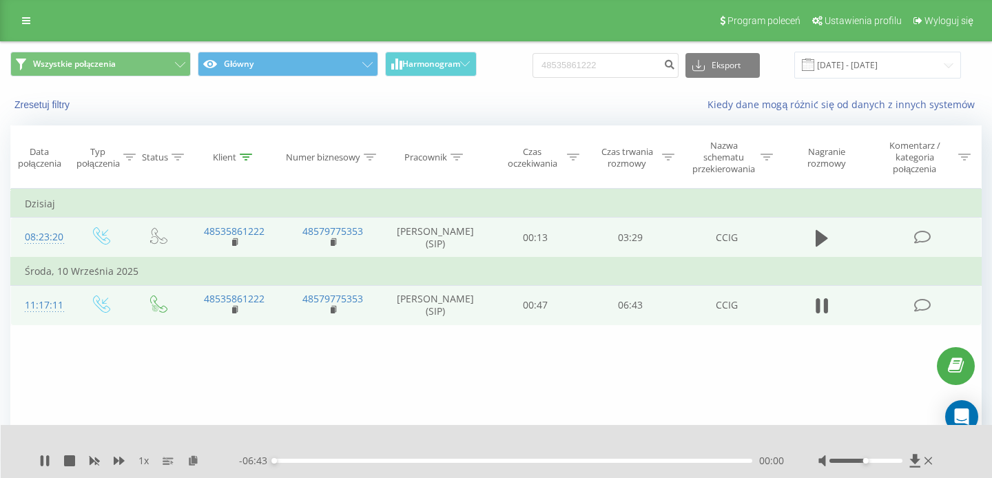
click at [366, 460] on div "00:00" at bounding box center [513, 461] width 478 height 4
click at [406, 462] on div "01:23" at bounding box center [513, 461] width 478 height 4
click at [442, 461] on div "02:21" at bounding box center [513, 461] width 478 height 4
click at [546, 460] on div "02:21" at bounding box center [513, 461] width 478 height 4
click at [507, 460] on div "03:54" at bounding box center [513, 461] width 478 height 4
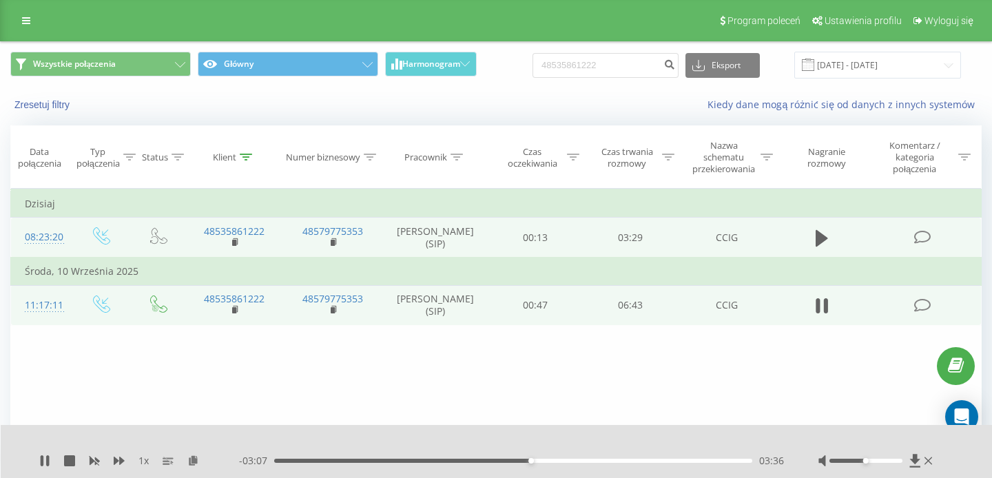
click at [583, 461] on div "03:36" at bounding box center [513, 461] width 478 height 4
click at [123, 460] on icon at bounding box center [119, 461] width 11 height 8
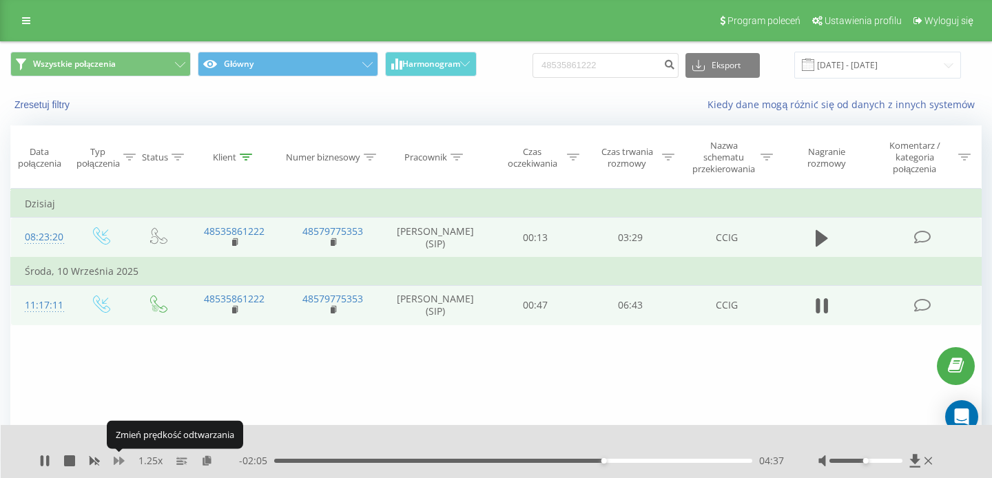
click at [123, 460] on icon at bounding box center [119, 461] width 11 height 8
click at [121, 463] on icon at bounding box center [119, 461] width 11 height 8
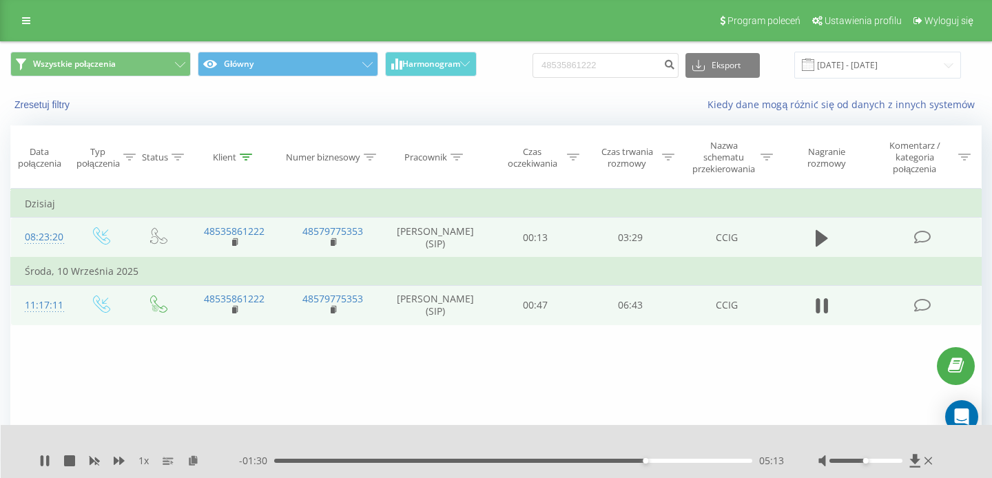
click at [665, 460] on div "05:13" at bounding box center [513, 461] width 478 height 4
click at [675, 461] on div "05:37" at bounding box center [513, 461] width 478 height 4
click at [686, 461] on div "05:38" at bounding box center [513, 461] width 478 height 4
click at [701, 461] on div "05:59" at bounding box center [513, 461] width 478 height 4
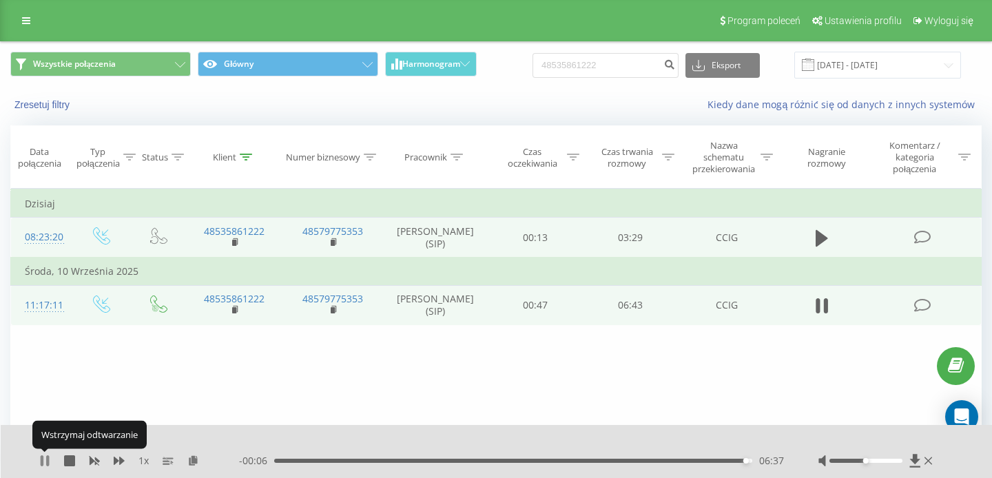
click at [45, 462] on icon at bounding box center [44, 461] width 11 height 11
click at [45, 462] on icon at bounding box center [45, 461] width 8 height 11
click at [45, 460] on icon at bounding box center [44, 461] width 11 height 11
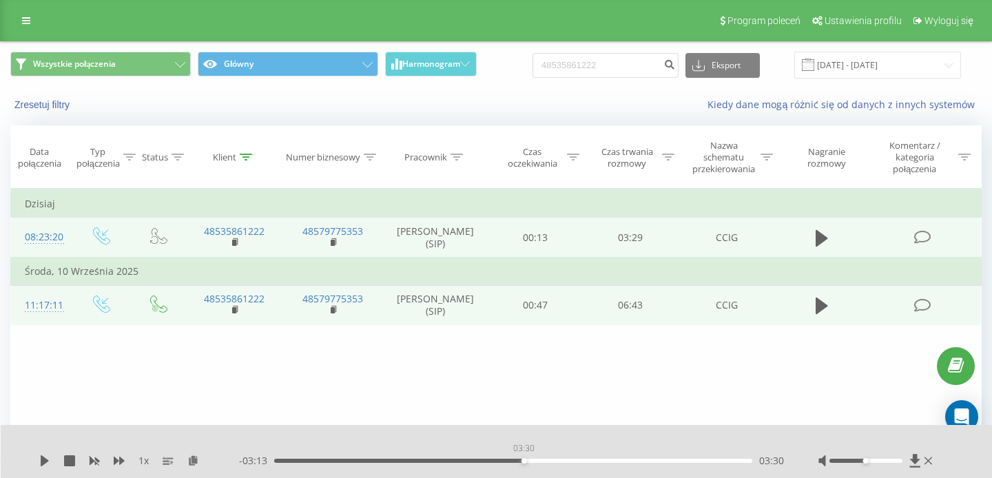
click at [524, 461] on div "03:30" at bounding box center [513, 461] width 478 height 4
click at [121, 461] on icon at bounding box center [119, 461] width 11 height 8
click at [42, 460] on icon at bounding box center [45, 461] width 8 height 11
click at [487, 462] on div "02:59" at bounding box center [513, 461] width 478 height 4
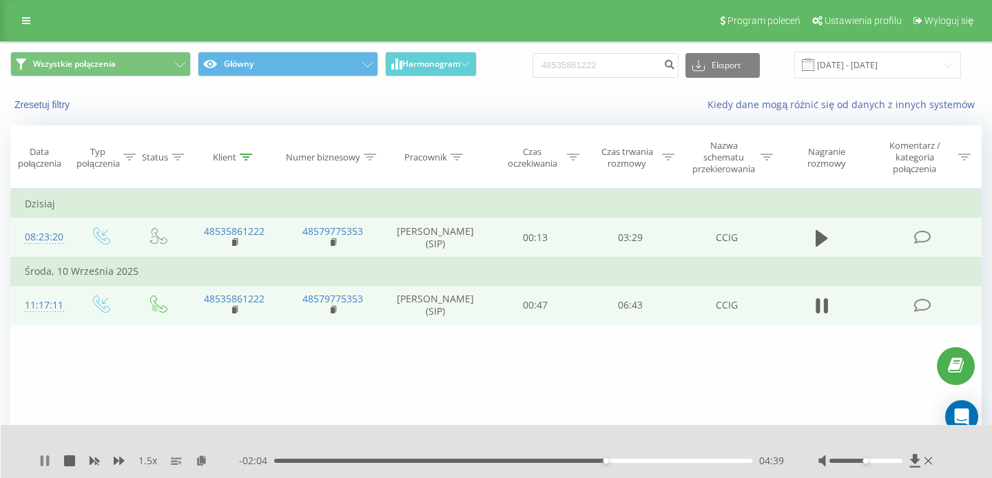
click at [45, 458] on icon at bounding box center [44, 461] width 11 height 11
drag, startPoint x: 638, startPoint y: 63, endPoint x: 485, endPoint y: 63, distance: 153.7
click at [533, 63] on input "48535861222" at bounding box center [606, 65] width 146 height 25
paste input "608 517 628"
type input "608 517 628"
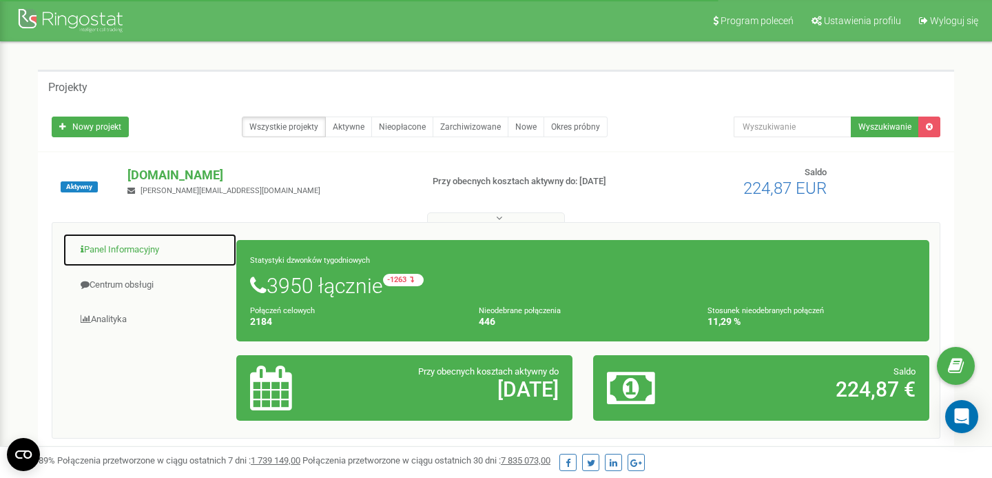
click at [136, 258] on link "Panel Informacyjny" at bounding box center [150, 250] width 174 height 34
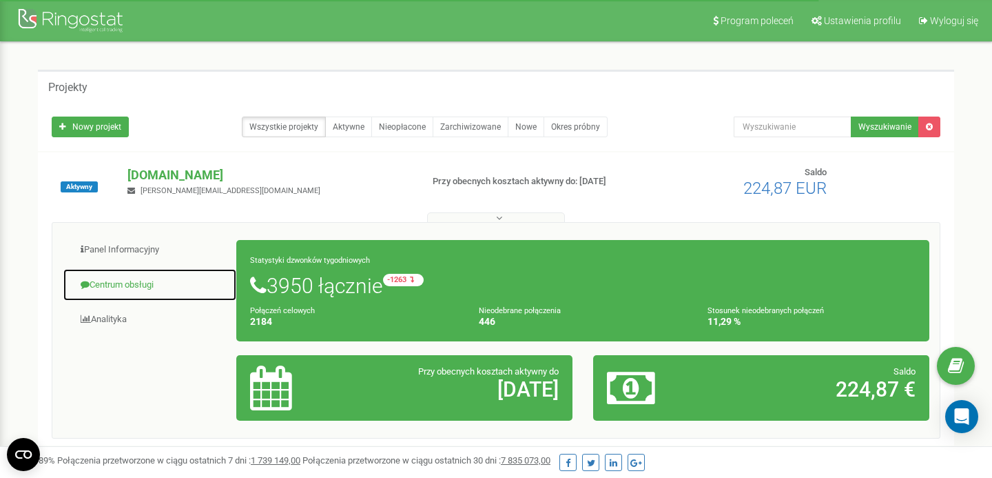
click at [135, 277] on link "Centrum obsługi" at bounding box center [150, 285] width 174 height 34
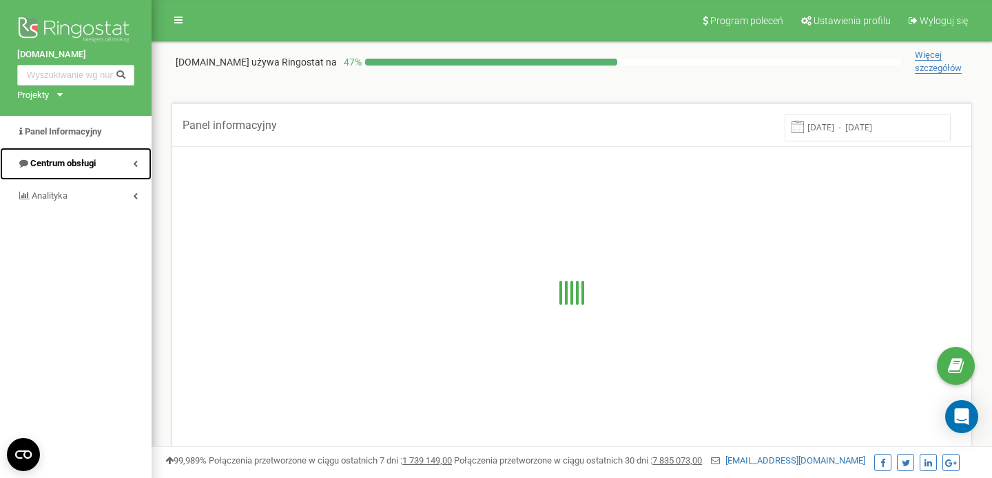
click at [94, 158] on span "Centrum obsługi" at bounding box center [56, 163] width 79 height 13
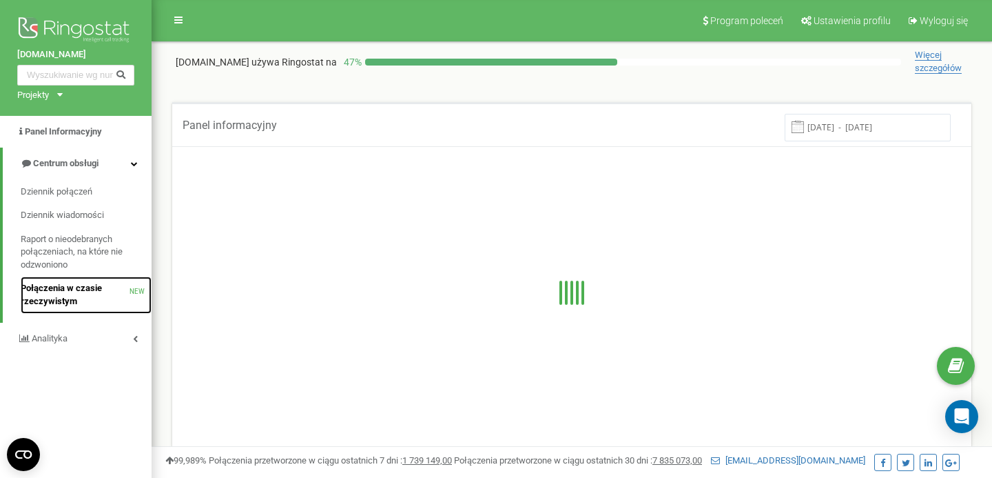
click at [81, 282] on link "Połączenia w czasie rzeczywistym NEW" at bounding box center [86, 294] width 131 height 37
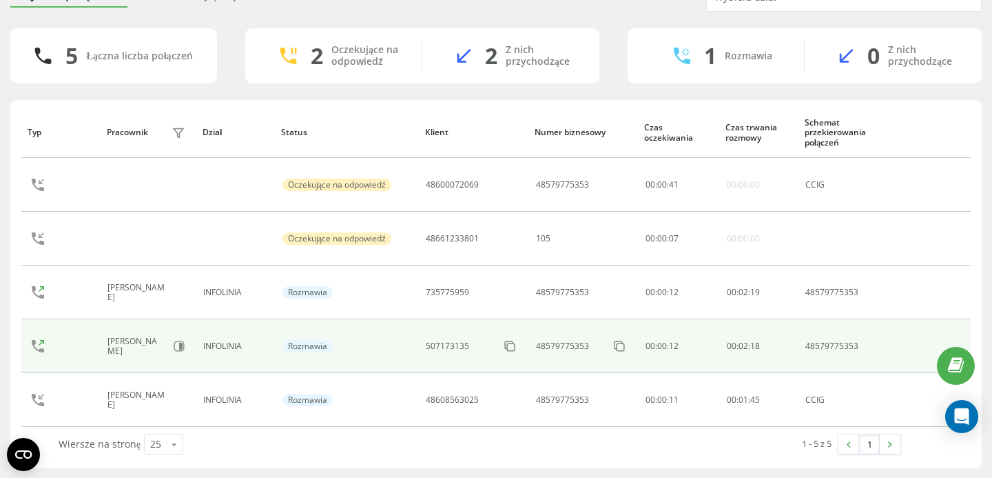
scroll to position [70, 0]
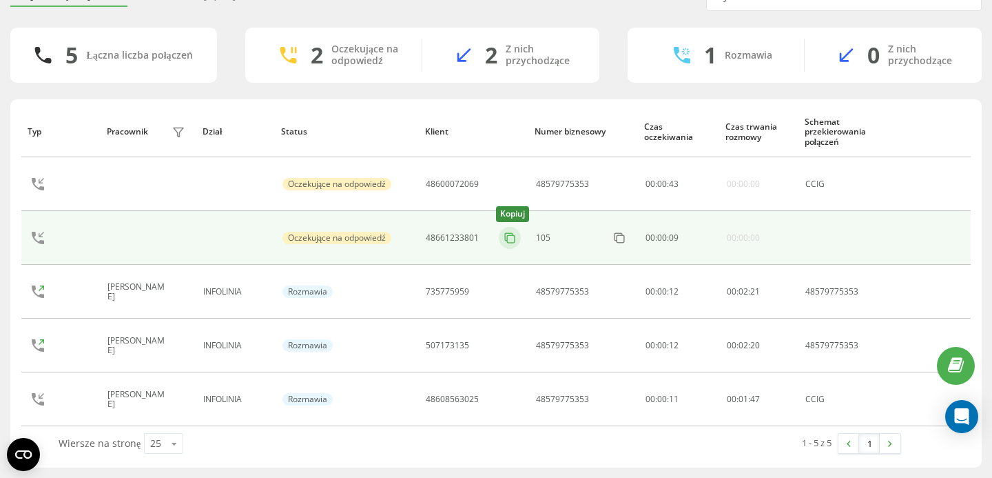
click at [509, 236] on icon at bounding box center [510, 238] width 14 height 14
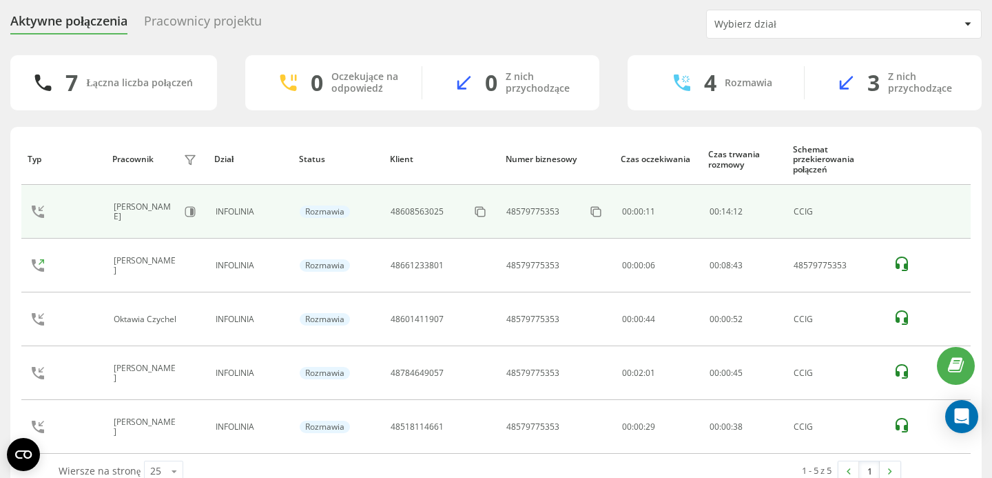
scroll to position [45, 0]
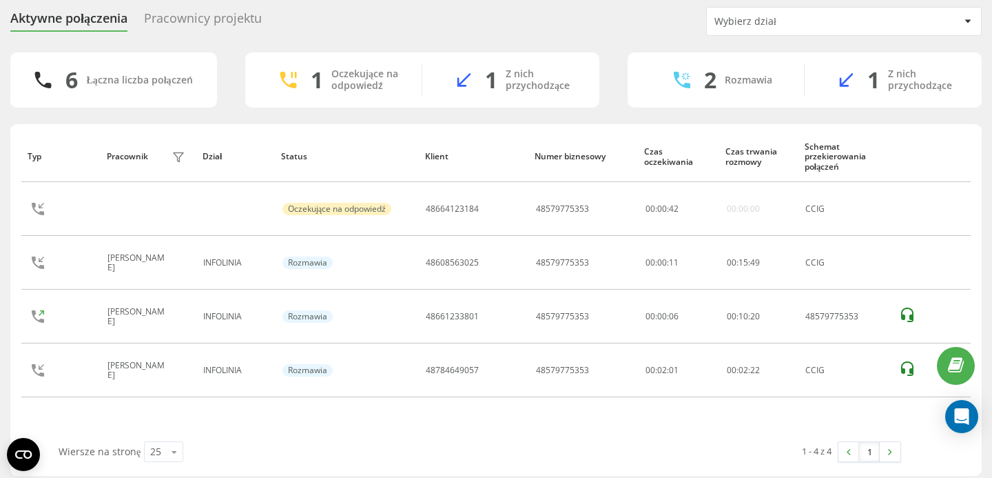
click at [223, 19] on div "Pracownicy projektu" at bounding box center [203, 21] width 118 height 21
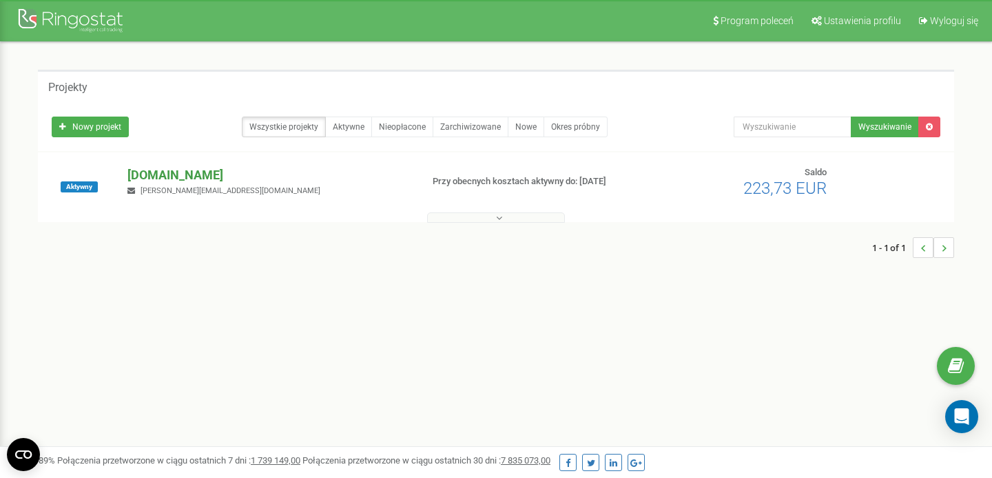
click at [165, 174] on p "[DOMAIN_NAME]" at bounding box center [269, 175] width 283 height 18
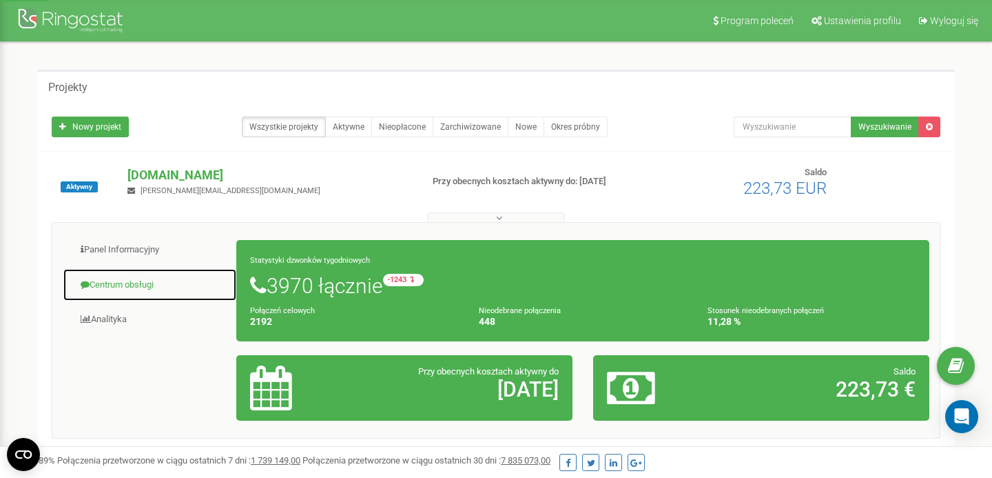
click at [148, 293] on link "Centrum obsługi" at bounding box center [150, 285] width 174 height 34
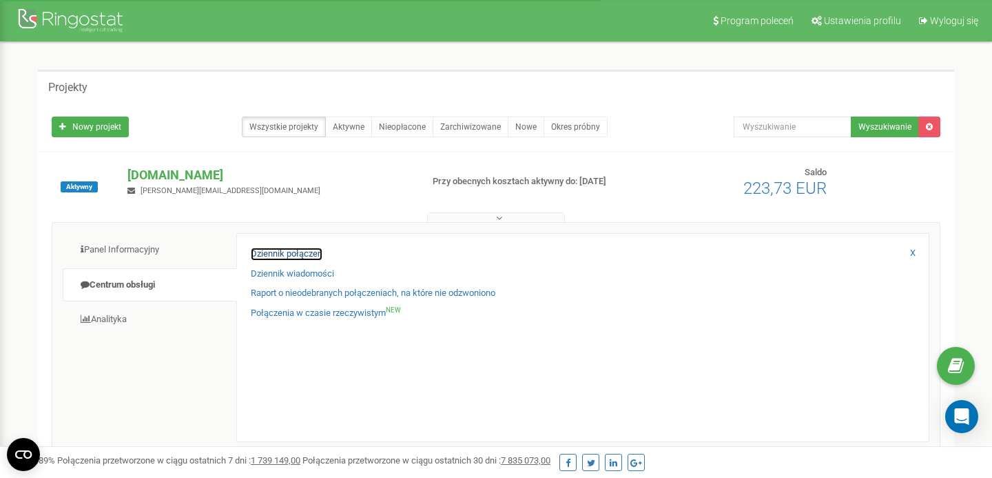
click at [278, 256] on link "Dziennik połączeń" at bounding box center [287, 253] width 72 height 13
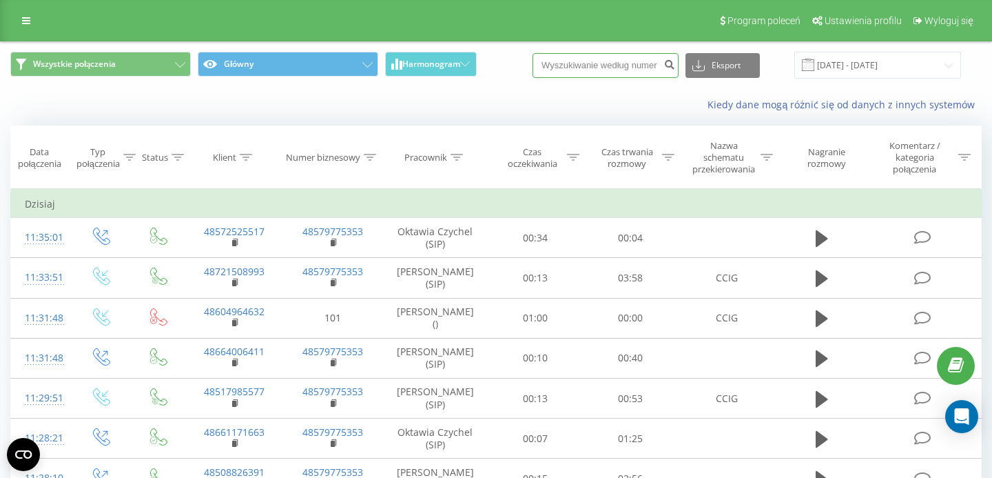
click at [642, 63] on input at bounding box center [606, 65] width 146 height 25
paste input "781 339 474"
type input "781 339 474"
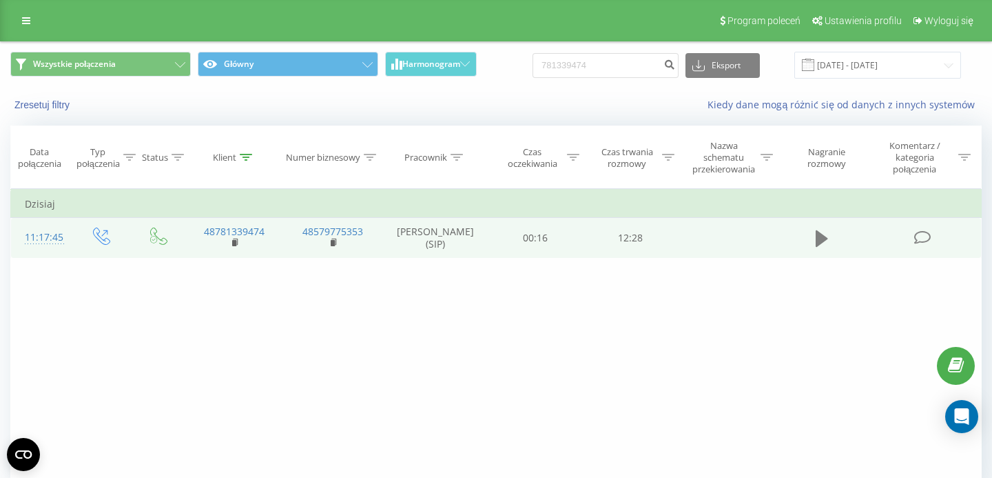
click at [819, 239] on icon at bounding box center [822, 238] width 12 height 17
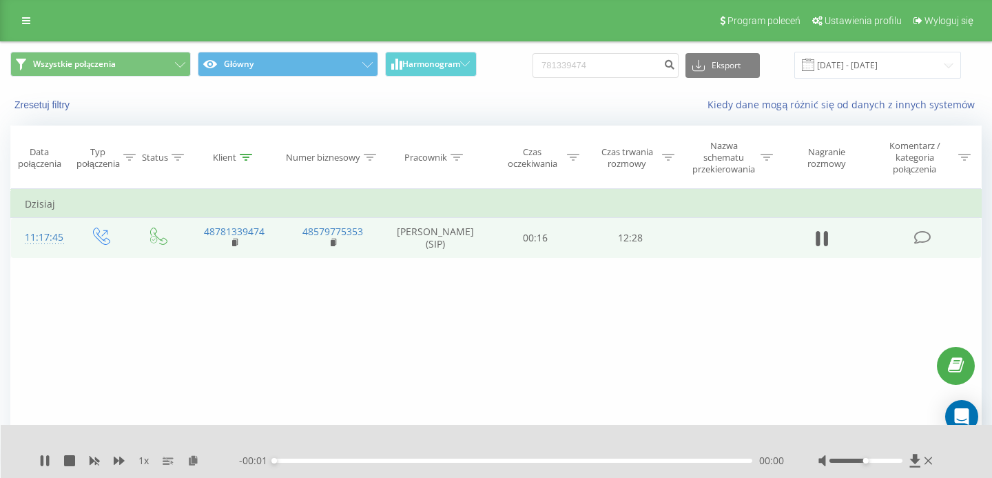
click at [408, 459] on div "00:00" at bounding box center [513, 460] width 478 height 4
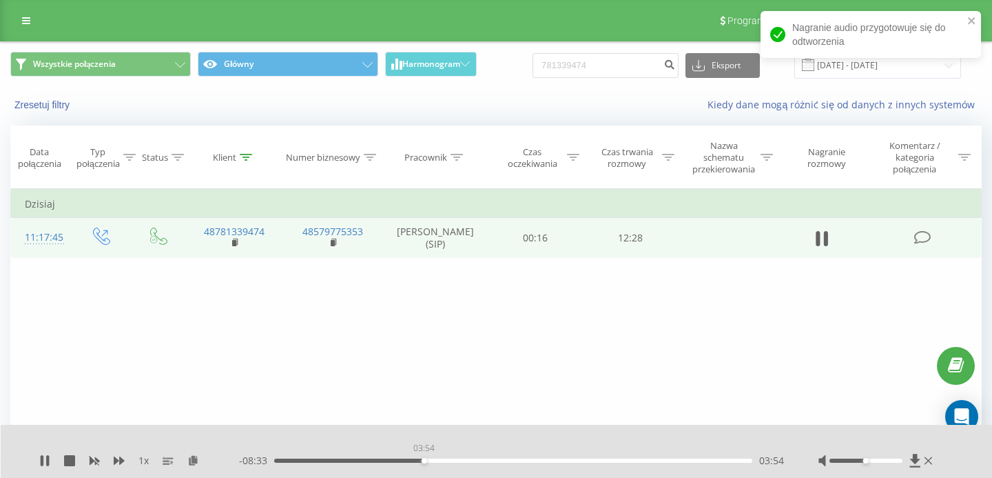
click at [424, 461] on div "03:54" at bounding box center [513, 460] width 478 height 4
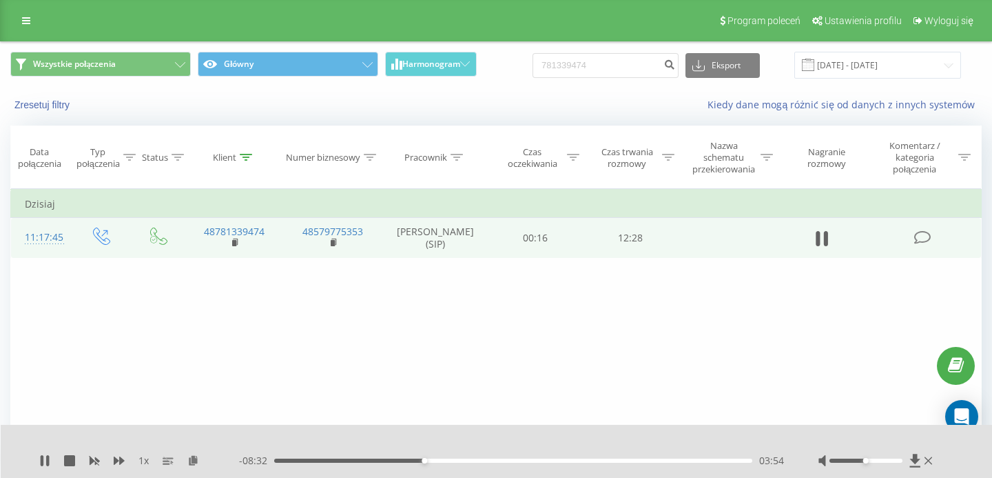
click at [451, 460] on div "03:54" at bounding box center [513, 460] width 478 height 4
click at [481, 461] on div "05:23" at bounding box center [513, 460] width 478 height 4
click at [500, 460] on div "05:23" at bounding box center [513, 460] width 478 height 4
click at [518, 460] on div "05:56" at bounding box center [513, 460] width 478 height 4
click at [334, 456] on div "- 06:03 06:23 06:23" at bounding box center [511, 460] width 545 height 14
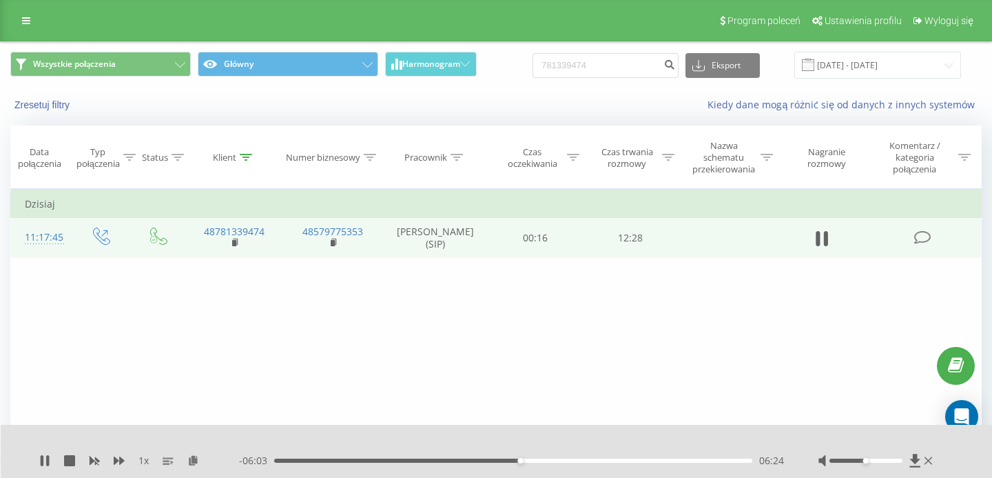
click at [336, 459] on div "06:24" at bounding box center [513, 460] width 478 height 4
click at [349, 460] on div "01:40" at bounding box center [513, 460] width 478 height 4
click at [364, 460] on div "02:20" at bounding box center [513, 460] width 478 height 4
click at [376, 460] on div "02:39" at bounding box center [513, 460] width 478 height 4
click at [389, 460] on div "02:59" at bounding box center [513, 460] width 478 height 4
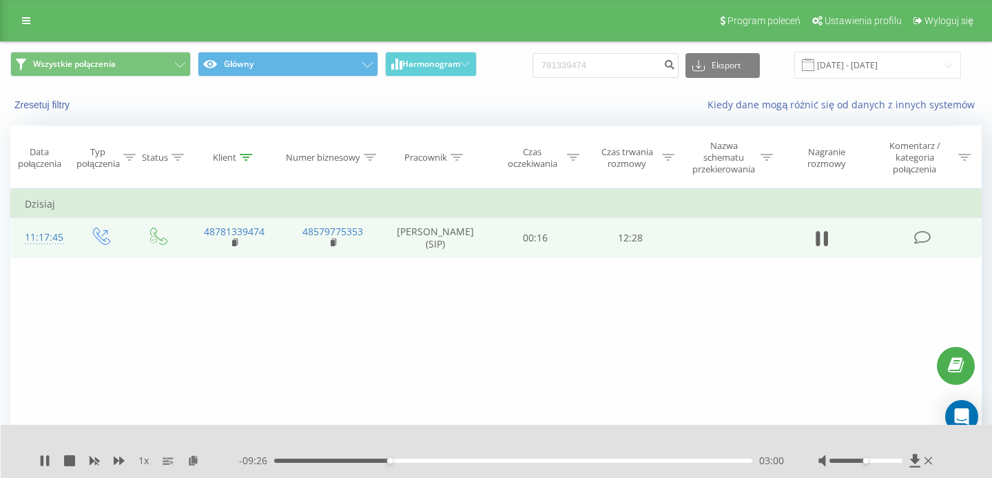
click at [403, 460] on div "03:00" at bounding box center [513, 460] width 478 height 4
click at [419, 460] on div "03:46" at bounding box center [513, 460] width 478 height 4
click at [436, 461] on div "03:51" at bounding box center [513, 460] width 478 height 4
click at [447, 460] on div "04:13" at bounding box center [513, 460] width 478 height 4
click at [461, 460] on div "04:29" at bounding box center [513, 460] width 478 height 4
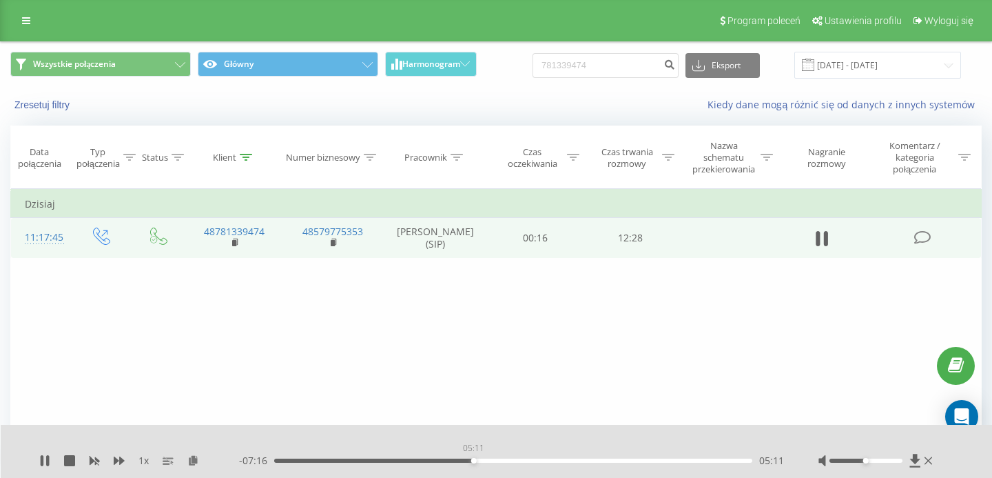
click at [473, 460] on div "05:11" at bounding box center [513, 460] width 478 height 4
click at [502, 460] on div "05:11" at bounding box center [513, 460] width 478 height 4
click at [524, 460] on div "05:56" at bounding box center [513, 460] width 478 height 4
click at [547, 460] on div "06:31" at bounding box center [513, 460] width 478 height 4
click at [42, 465] on icon at bounding box center [42, 460] width 3 height 11
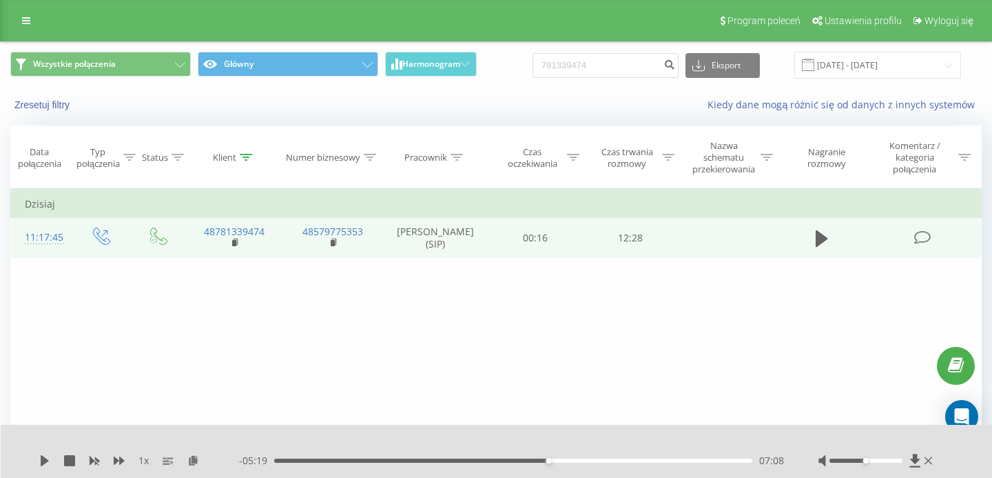
click at [43, 461] on icon at bounding box center [45, 460] width 8 height 11
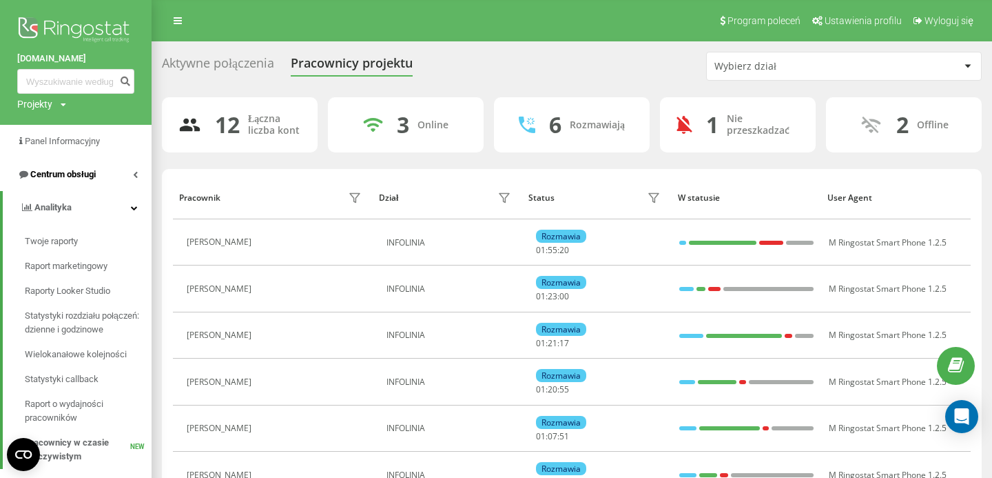
click at [88, 176] on span "Centrum obsługi" at bounding box center [62, 174] width 65 height 10
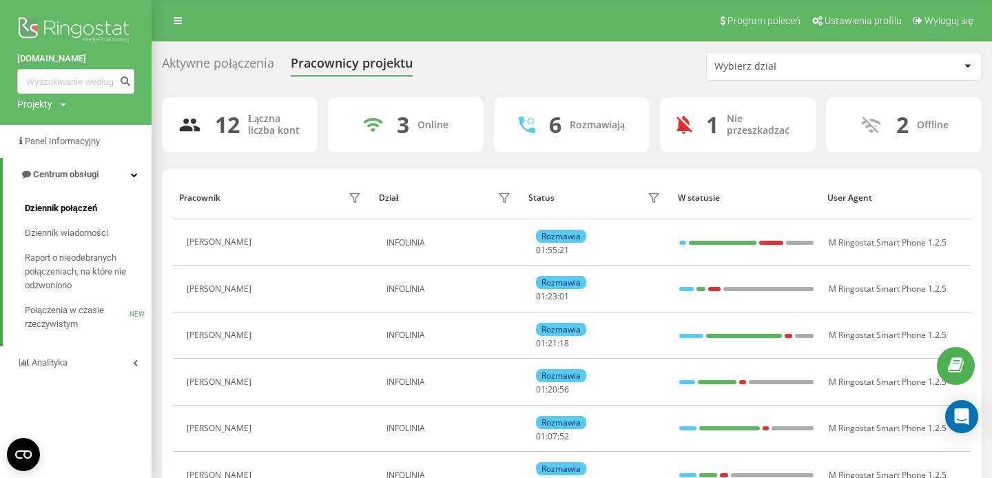
click at [78, 205] on span "Dziennik połączeń" at bounding box center [61, 208] width 72 height 14
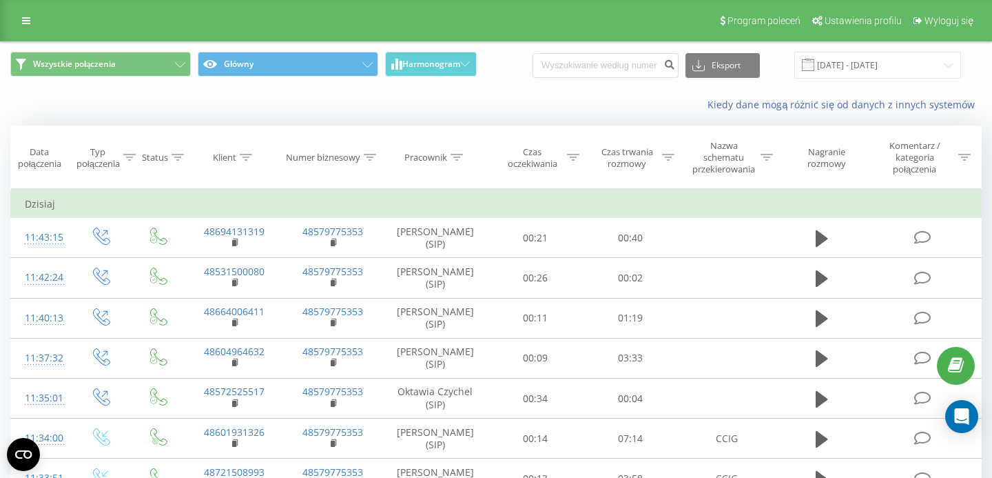
click at [612, 64] on input at bounding box center [606, 65] width 146 height 25
type input "694131319"
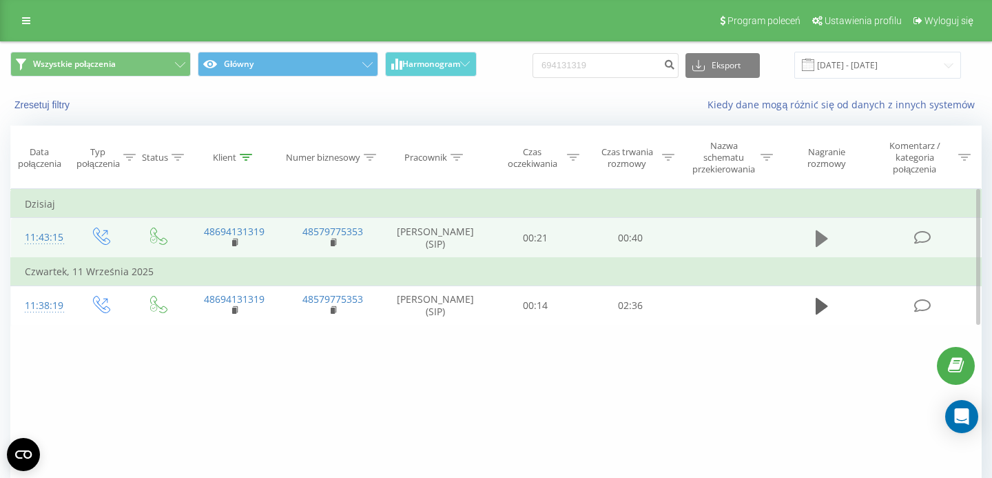
click at [822, 239] on icon at bounding box center [822, 238] width 12 height 17
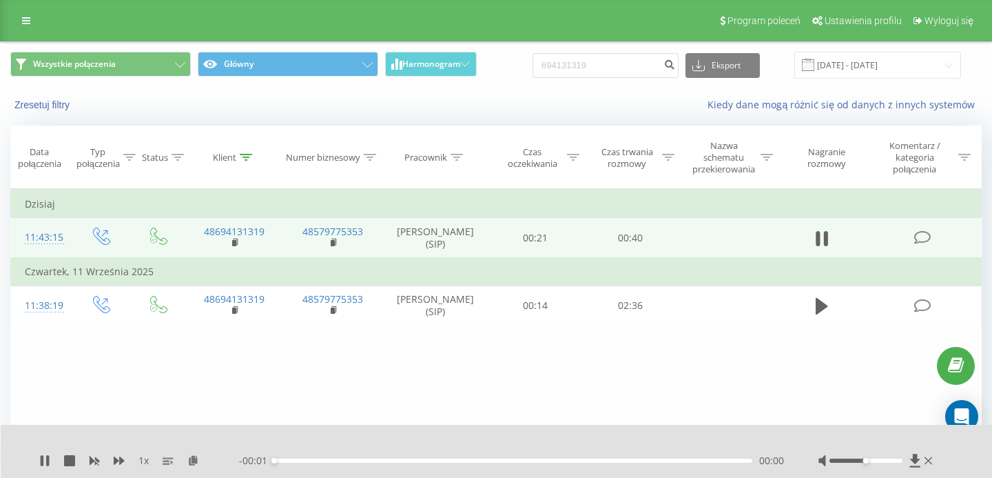
click at [313, 460] on div "00:00" at bounding box center [513, 460] width 478 height 4
click at [328, 458] on div "00:00" at bounding box center [513, 460] width 478 height 4
click at [928, 458] on icon at bounding box center [929, 460] width 8 height 8
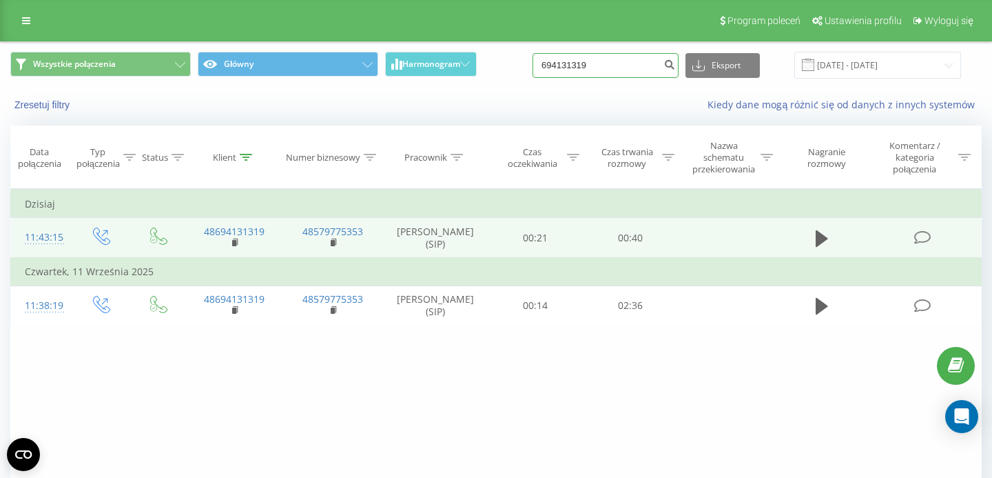
drag, startPoint x: 622, startPoint y: 69, endPoint x: 509, endPoint y: 69, distance: 113.0
click at [533, 69] on input "694131319" at bounding box center [606, 65] width 146 height 25
paste input "08 517 628"
type input "608 517 628"
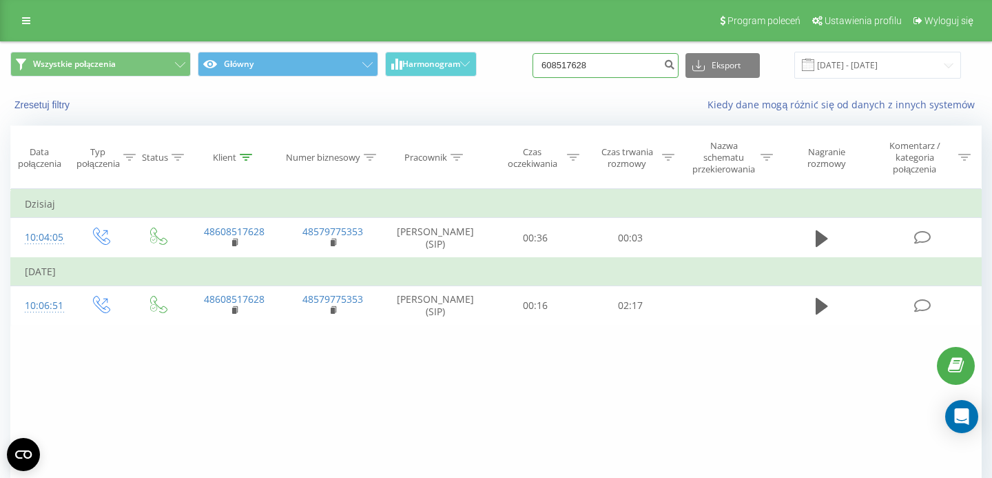
drag, startPoint x: 611, startPoint y: 71, endPoint x: 543, endPoint y: 71, distance: 67.5
click at [547, 71] on input "608517628" at bounding box center [606, 65] width 146 height 25
paste input "516 781 993"
type input "516 781 993"
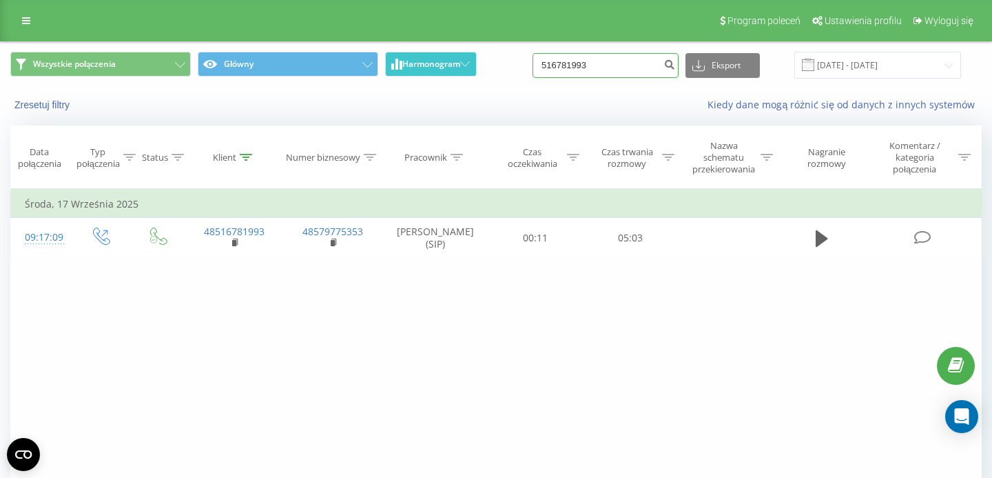
drag, startPoint x: 629, startPoint y: 71, endPoint x: 436, endPoint y: 73, distance: 193.0
click at [533, 72] on input "516781993" at bounding box center [606, 65] width 146 height 25
paste input "48664295434"
type input "48664295434"
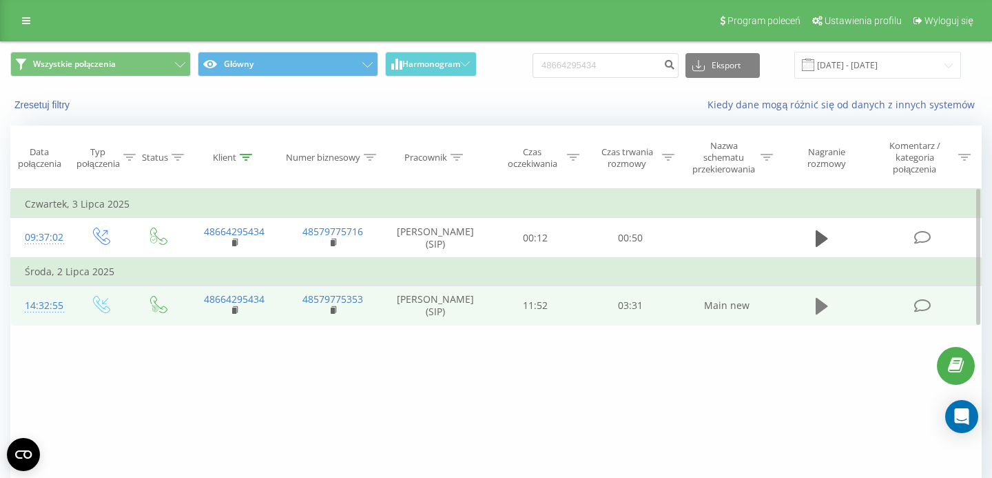
click at [826, 309] on icon at bounding box center [822, 306] width 12 height 17
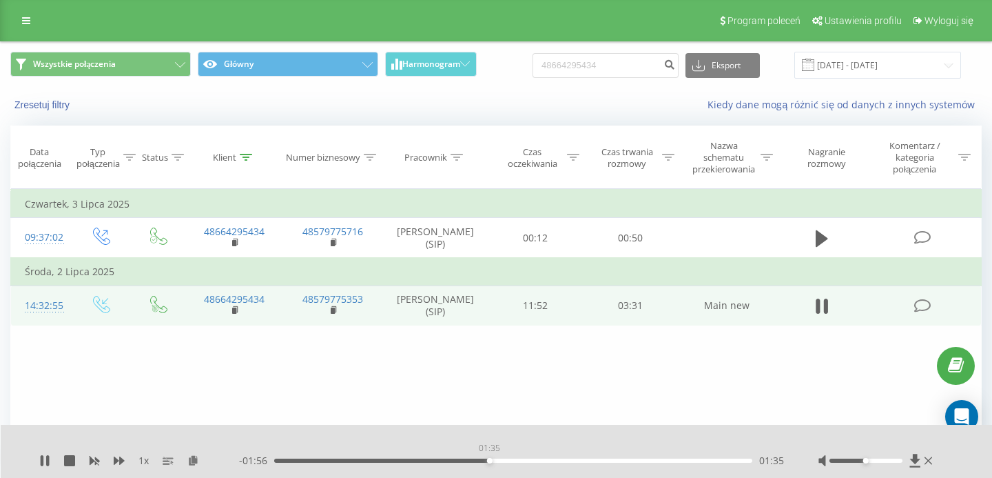
click at [489, 460] on div "01:35" at bounding box center [513, 460] width 478 height 4
click at [379, 462] on div "01:46" at bounding box center [513, 460] width 478 height 4
click at [314, 460] on div "00:54" at bounding box center [513, 460] width 478 height 4
click at [120, 459] on icon at bounding box center [119, 460] width 11 height 8
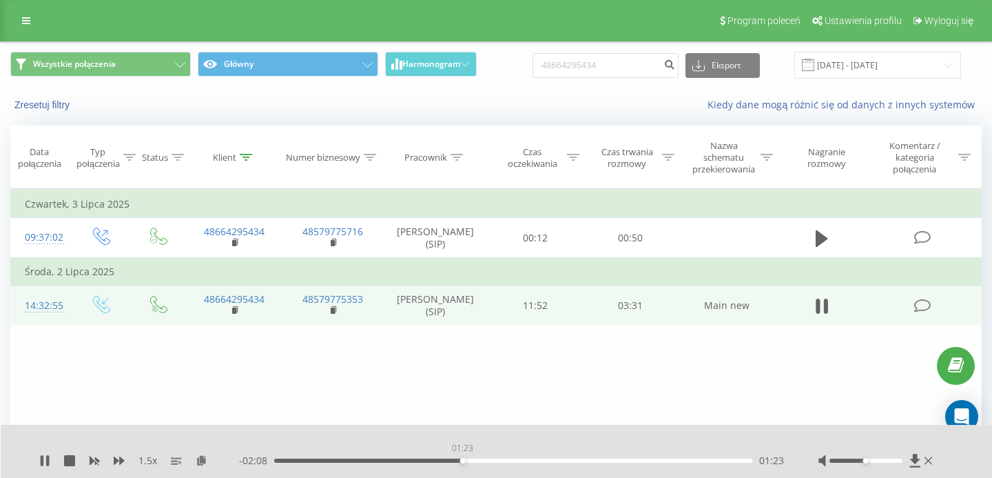
click at [462, 460] on div "01:23" at bounding box center [513, 460] width 478 height 4
click at [930, 458] on icon at bounding box center [929, 460] width 8 height 8
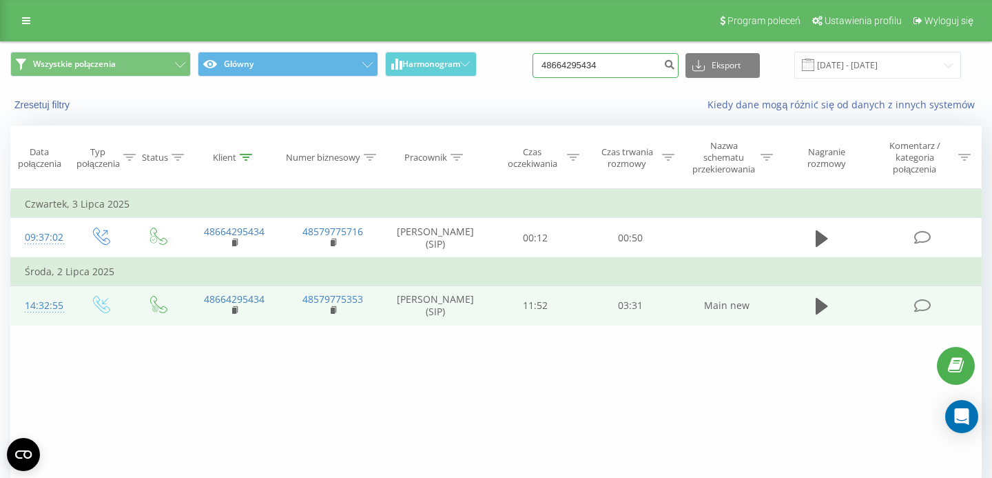
drag, startPoint x: 616, startPoint y: 63, endPoint x: 536, endPoint y: 63, distance: 80.6
click at [542, 63] on input "48664295434" at bounding box center [606, 65] width 146 height 25
paste input "1233801"
type input "48661233801"
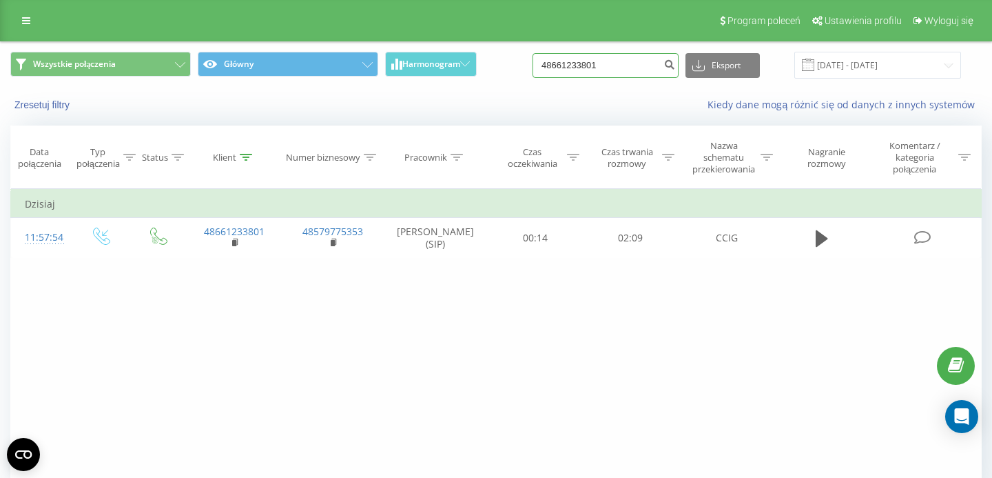
drag, startPoint x: 635, startPoint y: 73, endPoint x: 564, endPoint y: 73, distance: 71.0
click at [564, 73] on input "48661233801" at bounding box center [606, 65] width 146 height 25
type input "4"
click at [595, 65] on input at bounding box center [606, 65] width 146 height 25
paste input "48510646334"
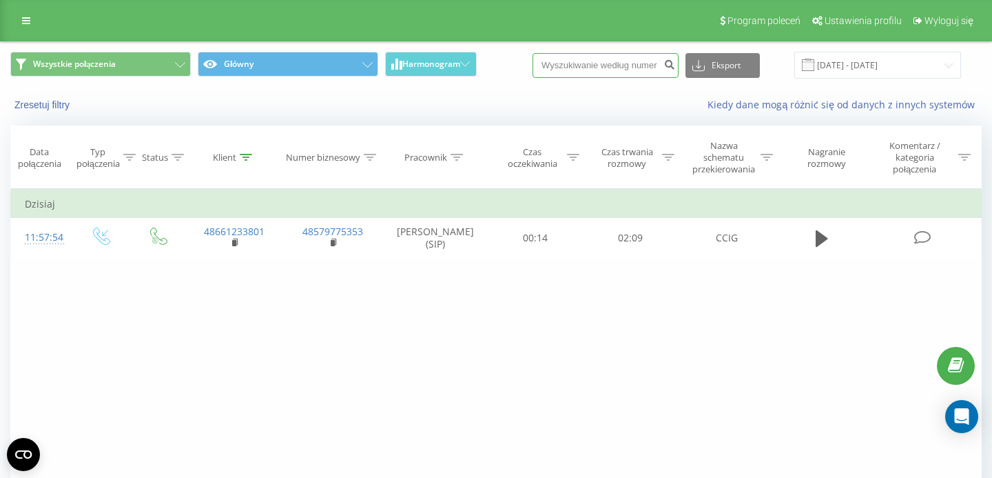
type input "48510646334"
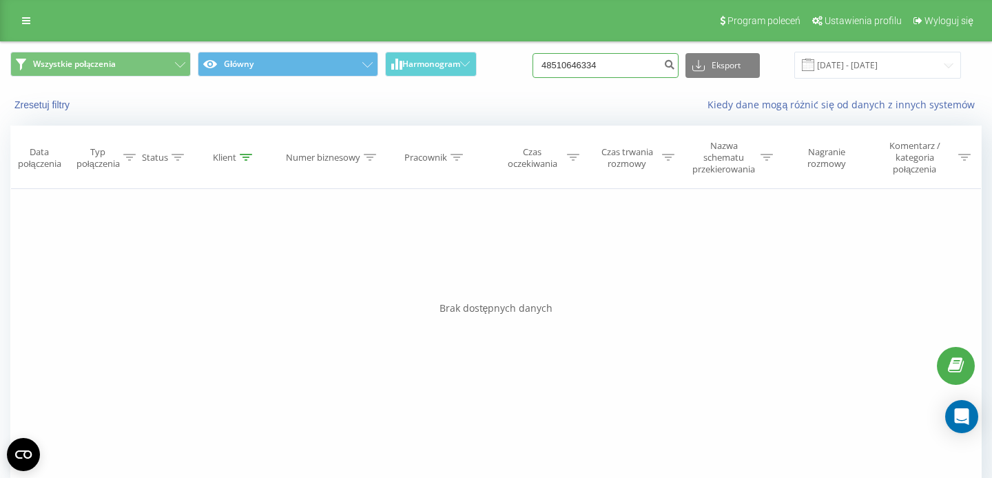
drag, startPoint x: 627, startPoint y: 63, endPoint x: 553, endPoint y: 63, distance: 74.4
click at [553, 63] on input "48510646334" at bounding box center [606, 65] width 146 height 25
paste input "36703991"
type input "48536703991"
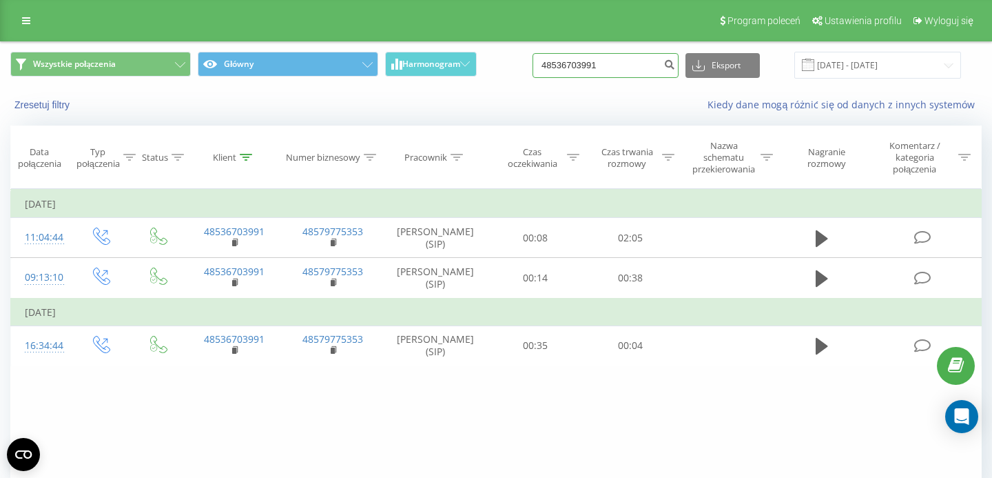
drag, startPoint x: 634, startPoint y: 76, endPoint x: 515, endPoint y: 85, distance: 119.6
click at [533, 78] on input "48536703991" at bounding box center [606, 65] width 146 height 25
drag, startPoint x: 624, startPoint y: 64, endPoint x: 514, endPoint y: 64, distance: 109.6
click at [533, 65] on input "48536703991" at bounding box center [606, 65] width 146 height 25
paste input "1811466"
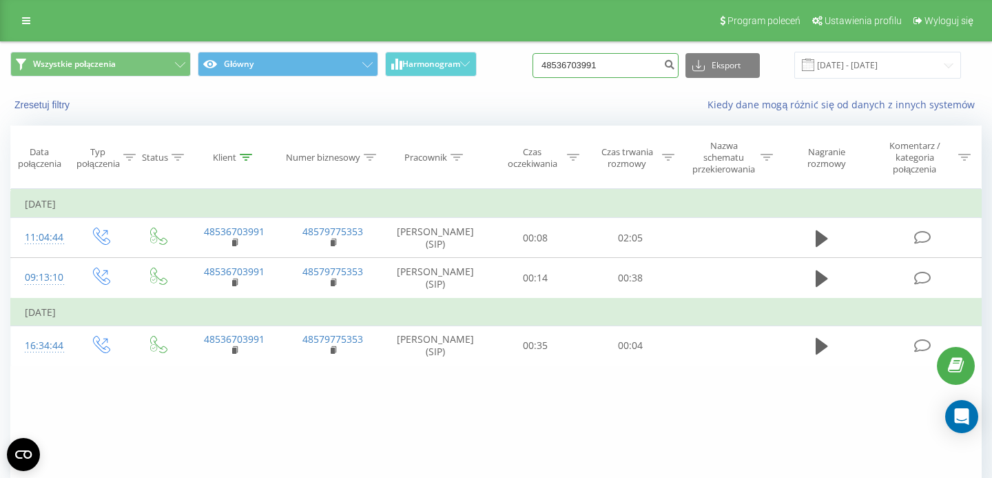
type input "48518114661"
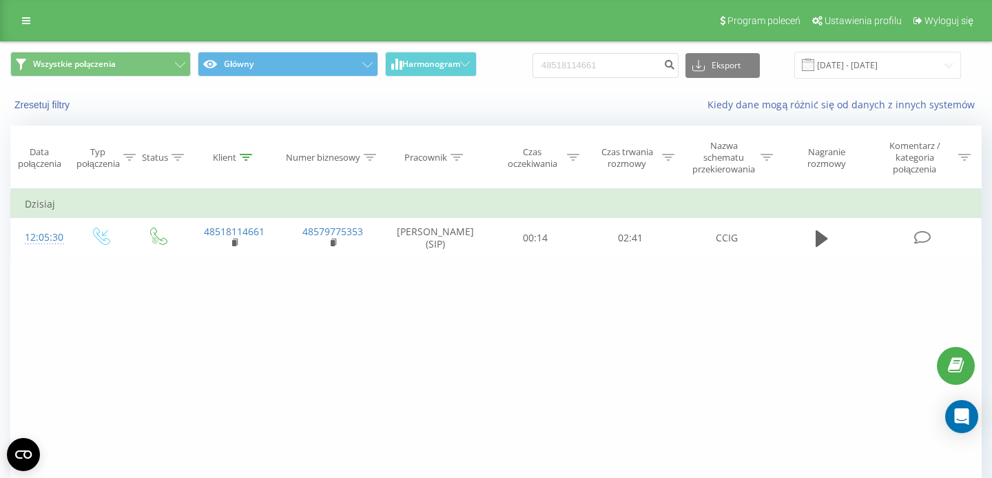
click at [234, 244] on rect at bounding box center [234, 243] width 4 height 6
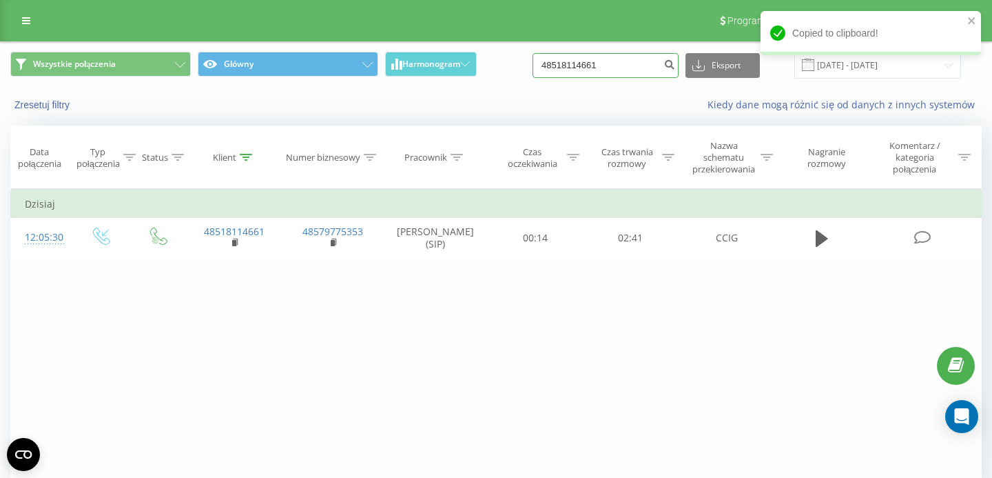
drag, startPoint x: 614, startPoint y: 71, endPoint x: 547, endPoint y: 71, distance: 66.9
click at [557, 71] on input "48518114661" at bounding box center [606, 65] width 146 height 25
paste input "03078103"
type input "48503078103"
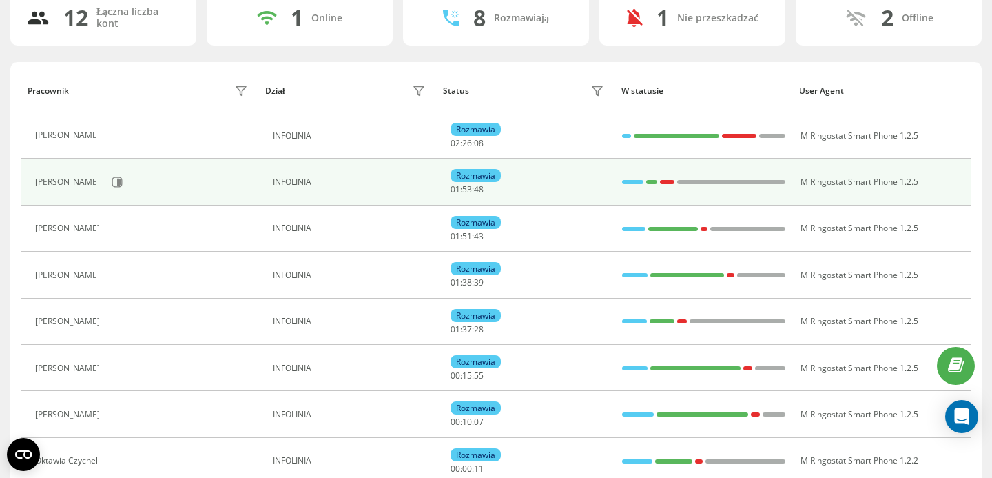
scroll to position [144, 0]
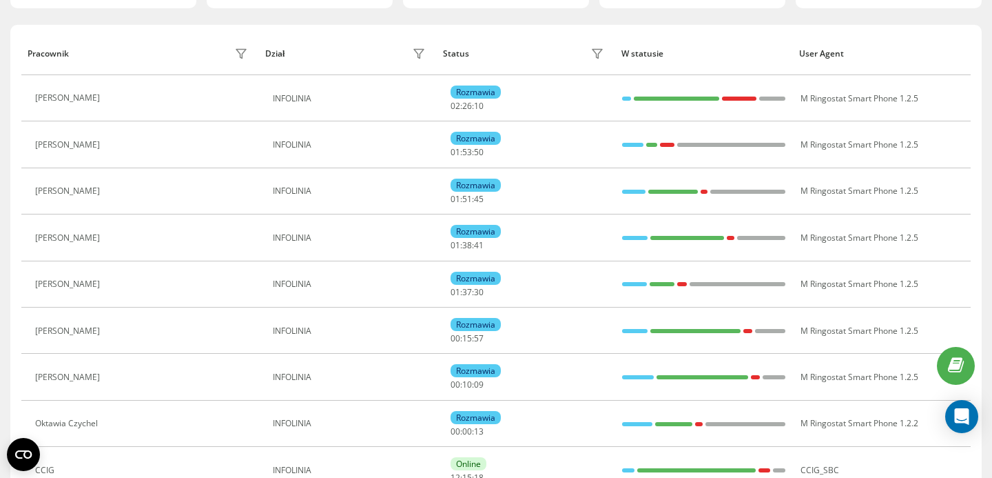
click at [118, 325] on button at bounding box center [115, 332] width 17 height 19
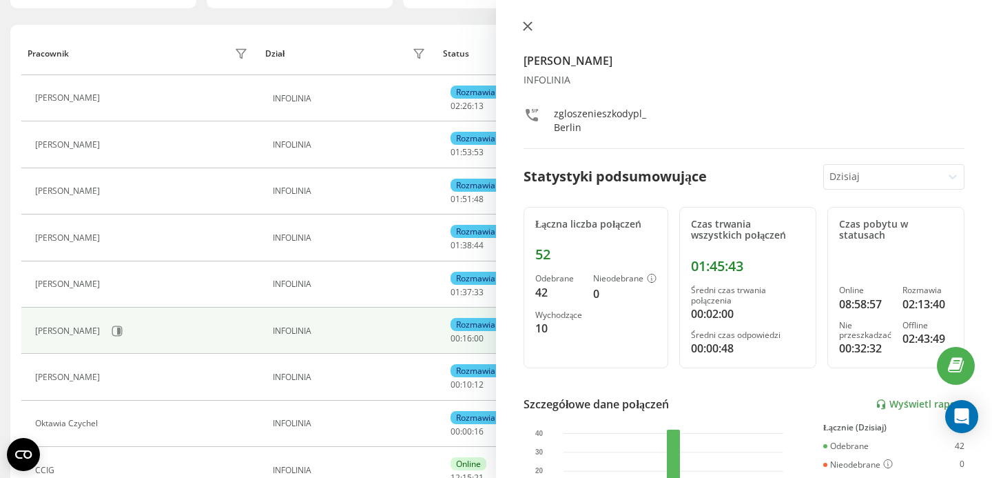
click at [528, 27] on icon at bounding box center [528, 26] width 10 height 10
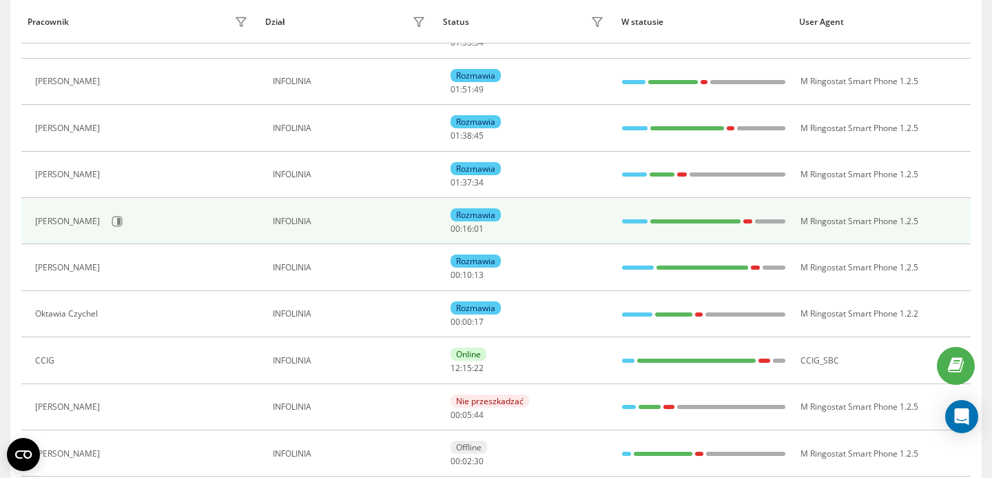
scroll to position [253, 0]
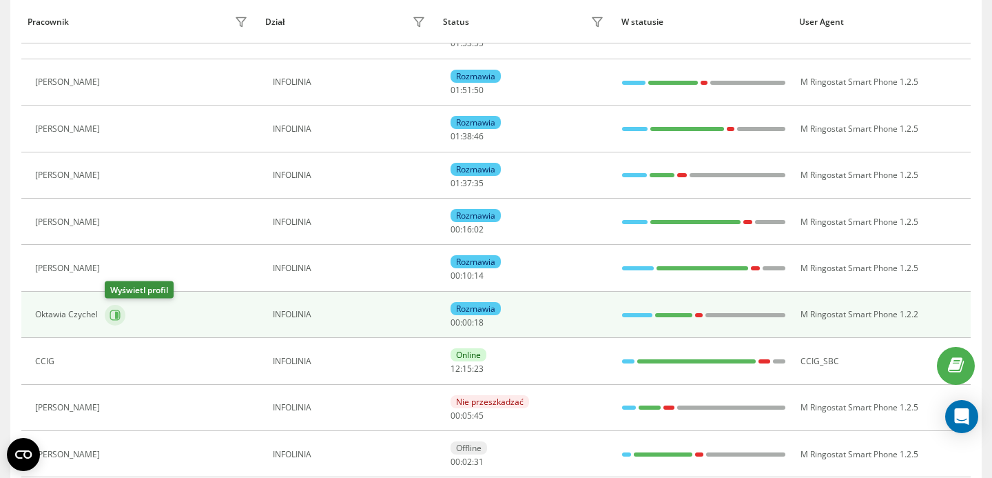
click at [116, 320] on button at bounding box center [115, 315] width 21 height 21
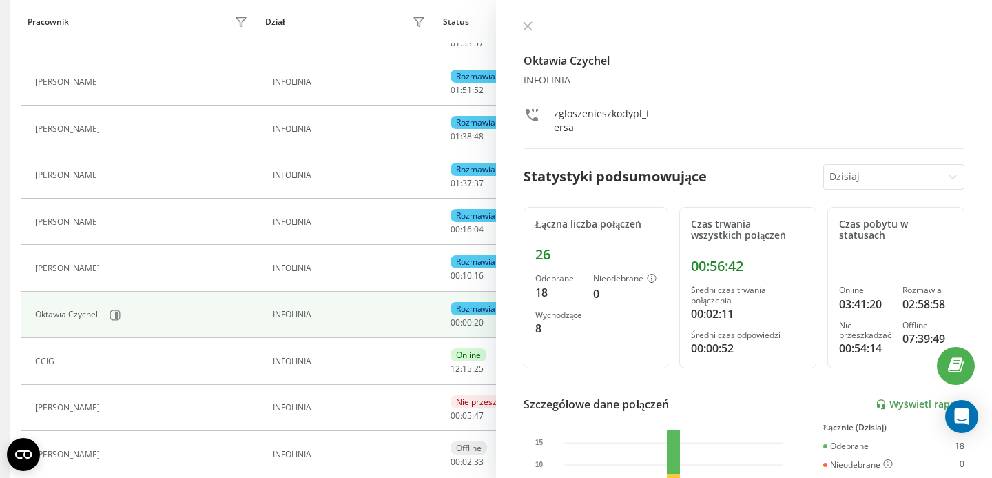
click at [524, 28] on icon at bounding box center [528, 26] width 10 height 10
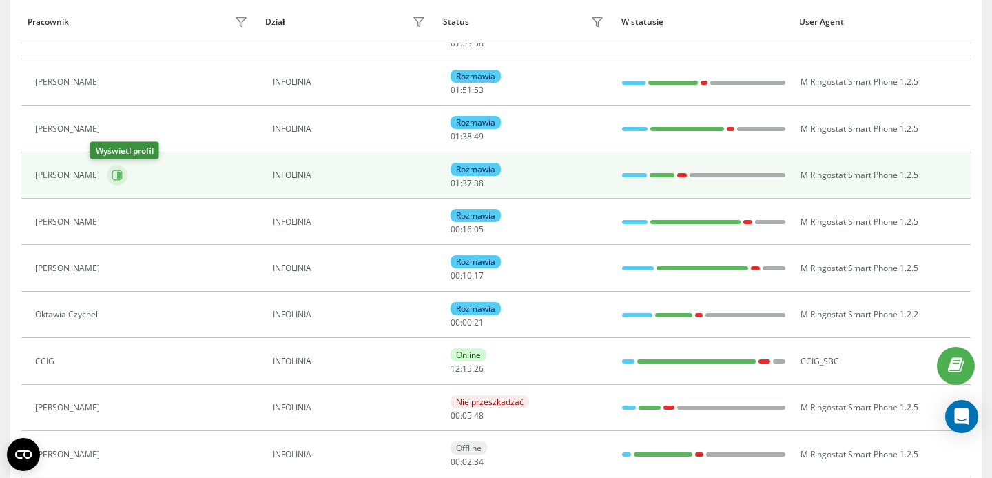
click at [109, 177] on button at bounding box center [117, 175] width 21 height 21
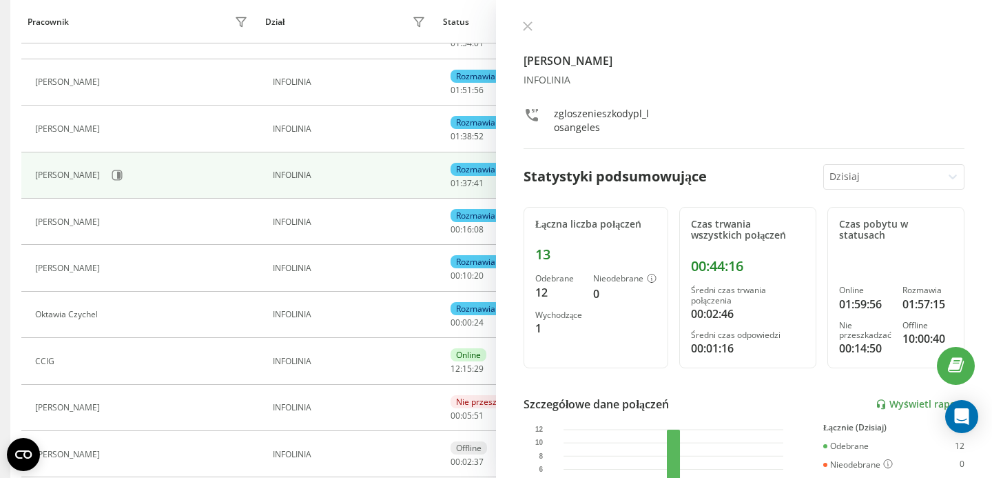
click at [523, 24] on icon at bounding box center [528, 26] width 10 height 10
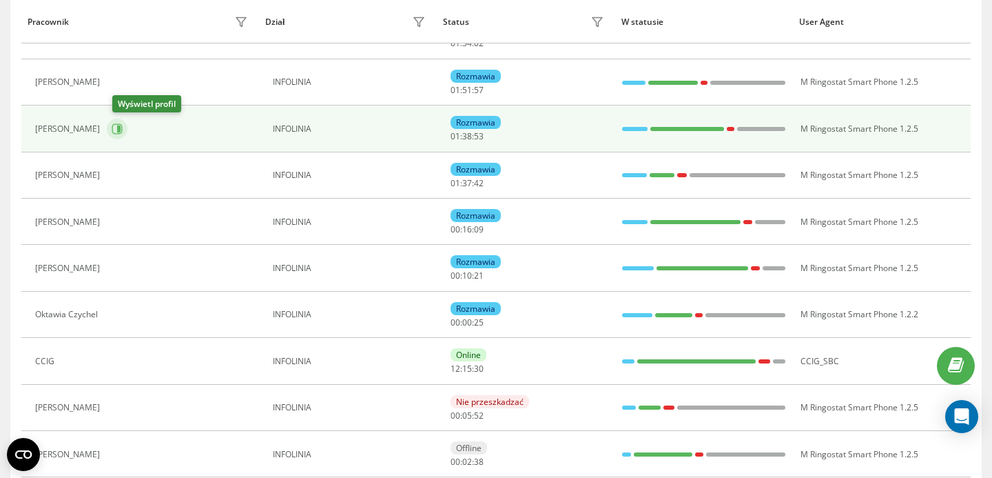
click at [121, 129] on icon at bounding box center [118, 128] width 3 height 7
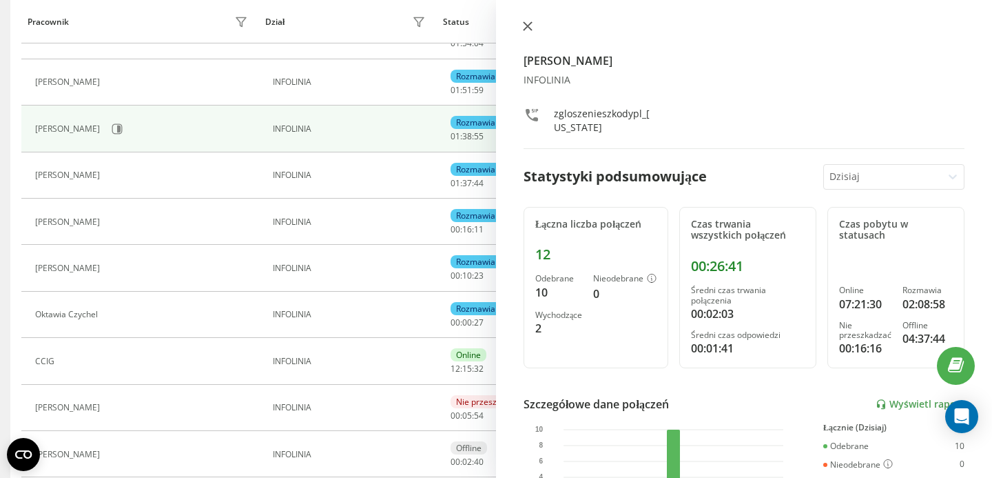
click at [523, 25] on icon at bounding box center [528, 26] width 10 height 10
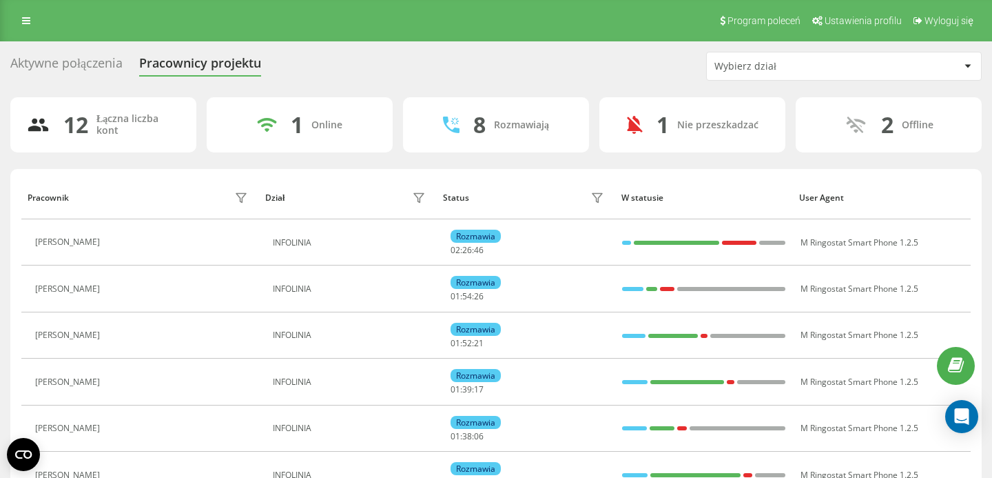
click at [87, 50] on div "Aktywne połączenia Pracownicy projektu Wybierz dział 12 Łączna liczba kont 1 On…" at bounding box center [496, 434] width 992 height 787
click at [94, 62] on div "Aktywne połączenia" at bounding box center [66, 66] width 112 height 21
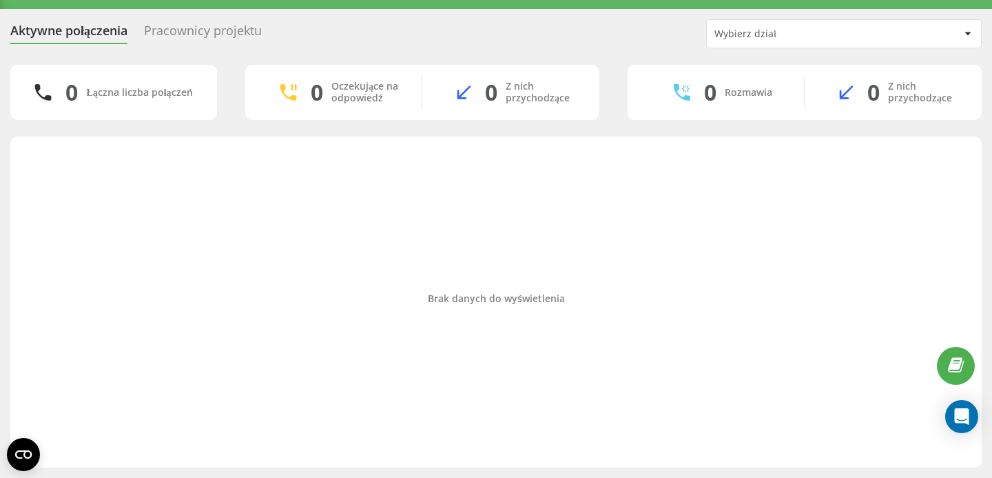
scroll to position [32, 0]
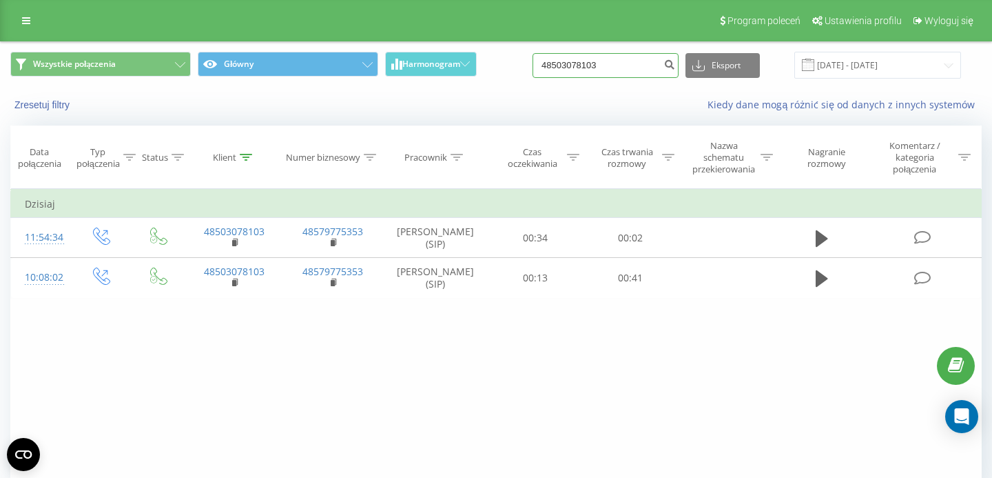
drag, startPoint x: 616, startPoint y: 63, endPoint x: 493, endPoint y: 63, distance: 123.4
click at [533, 63] on input "48503078103" at bounding box center [606, 65] width 146 height 25
paste input "501 170 2"
type input "501 170 203"
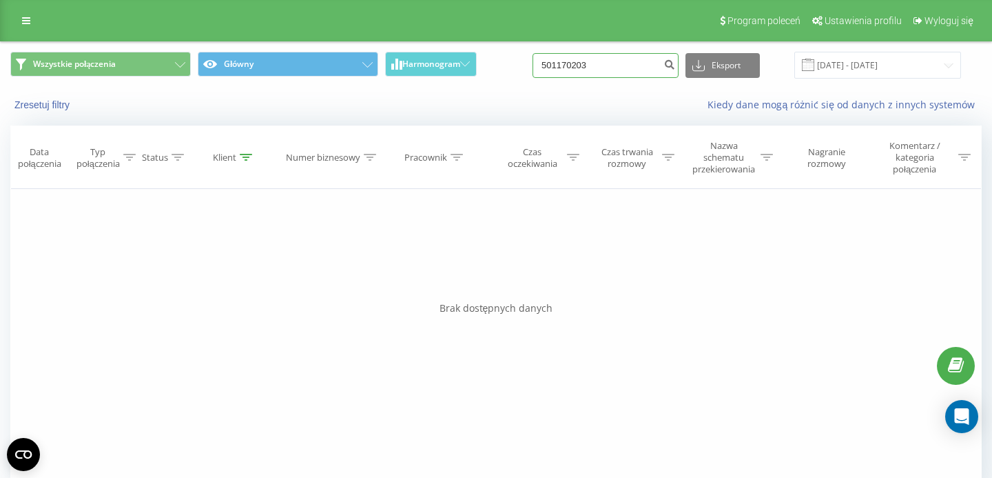
click at [619, 65] on input "501170203" at bounding box center [606, 65] width 146 height 25
paste input "48508890360"
type input "48508890360"
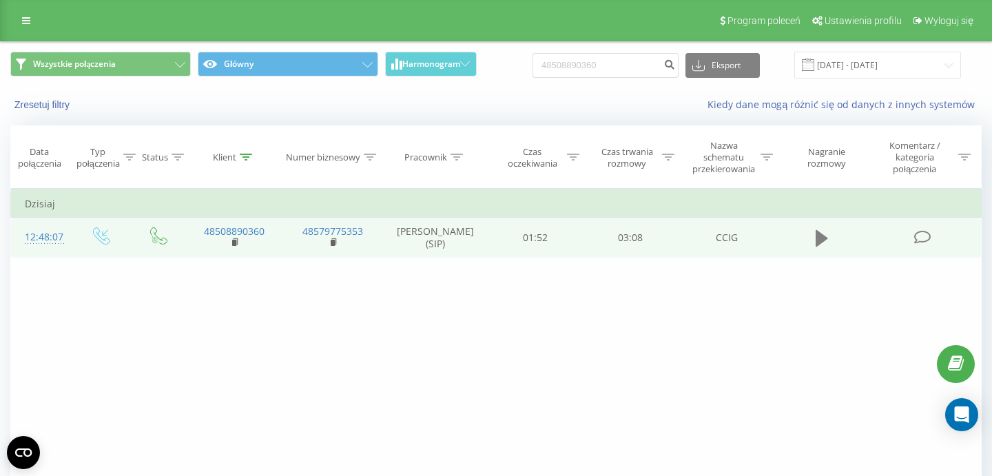
click at [814, 243] on button at bounding box center [822, 238] width 21 height 21
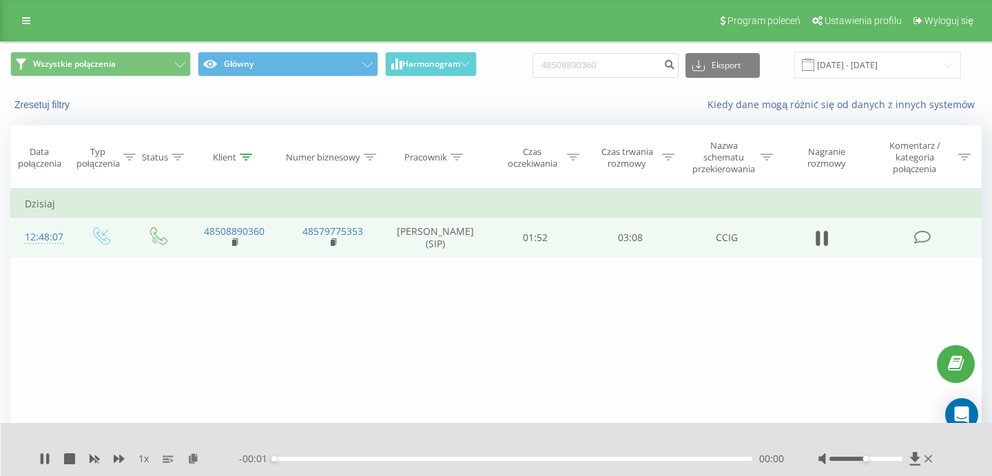
click at [451, 458] on div "00:00" at bounding box center [513, 459] width 478 height 4
click at [470, 463] on div "- 03:07 00:01 00:01" at bounding box center [511, 459] width 545 height 14
click at [470, 461] on div "- 03:06 00:01 00:01" at bounding box center [511, 459] width 545 height 14
click at [470, 461] on div "- 03:06 00:02 00:02" at bounding box center [511, 459] width 545 height 14
click at [470, 460] on div "01:17" at bounding box center [513, 459] width 478 height 4
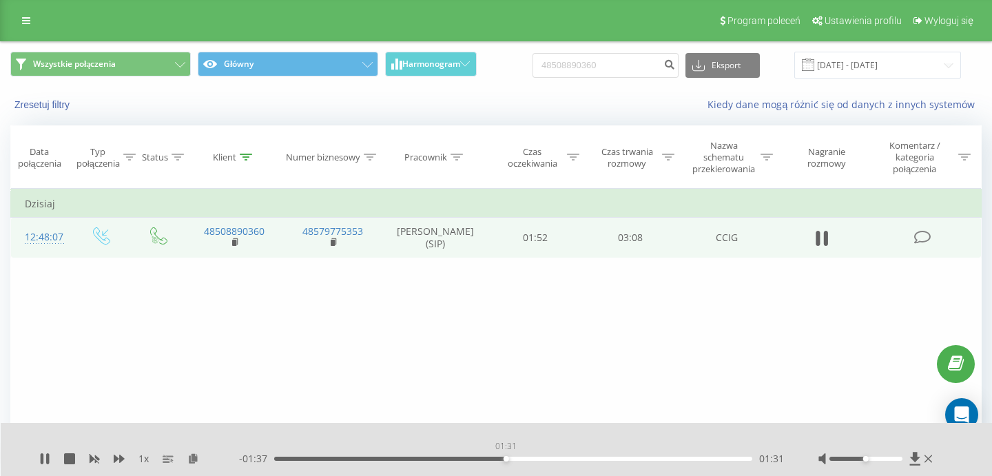
click at [506, 458] on div "01:31" at bounding box center [513, 459] width 478 height 4
click at [537, 459] on div "01:33" at bounding box center [513, 459] width 478 height 4
click at [564, 459] on div "01:45" at bounding box center [513, 459] width 478 height 4
click at [584, 458] on div "01:55" at bounding box center [513, 459] width 478 height 4
click at [599, 459] on div "02:02" at bounding box center [513, 459] width 478 height 4
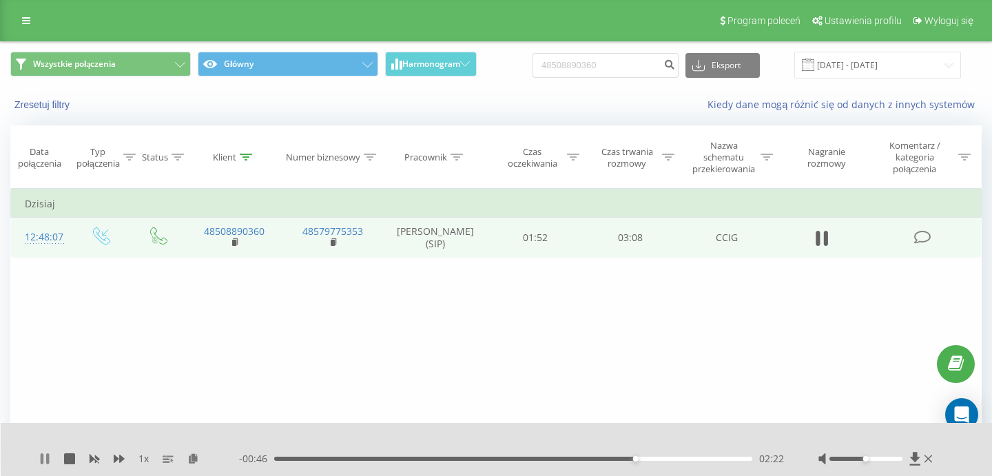
click at [44, 457] on icon at bounding box center [44, 458] width 11 height 11
click at [50, 459] on icon at bounding box center [44, 458] width 11 height 11
click at [626, 458] on div "02:23" at bounding box center [513, 459] width 478 height 4
click at [623, 457] on div "02:19" at bounding box center [513, 459] width 478 height 4
click at [615, 458] on div "02:14" at bounding box center [513, 459] width 478 height 4
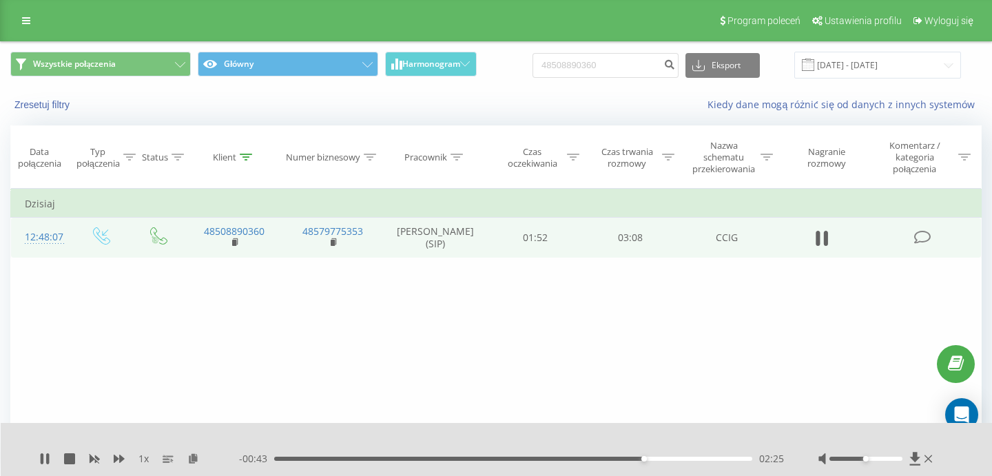
click at [591, 458] on div "02:25" at bounding box center [513, 459] width 478 height 4
click at [927, 458] on icon at bounding box center [929, 458] width 8 height 11
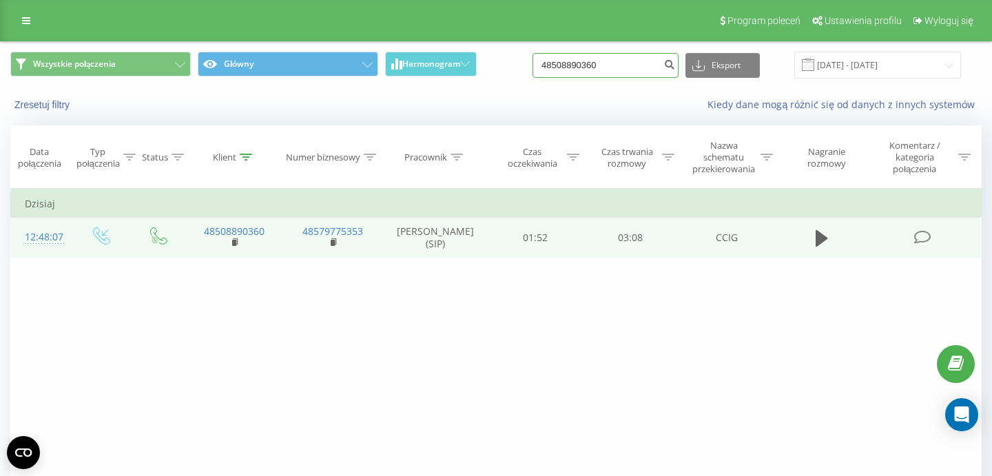
click at [626, 63] on input "48508890360" at bounding box center [606, 65] width 146 height 25
paste input "60543748"
type input "48605437480"
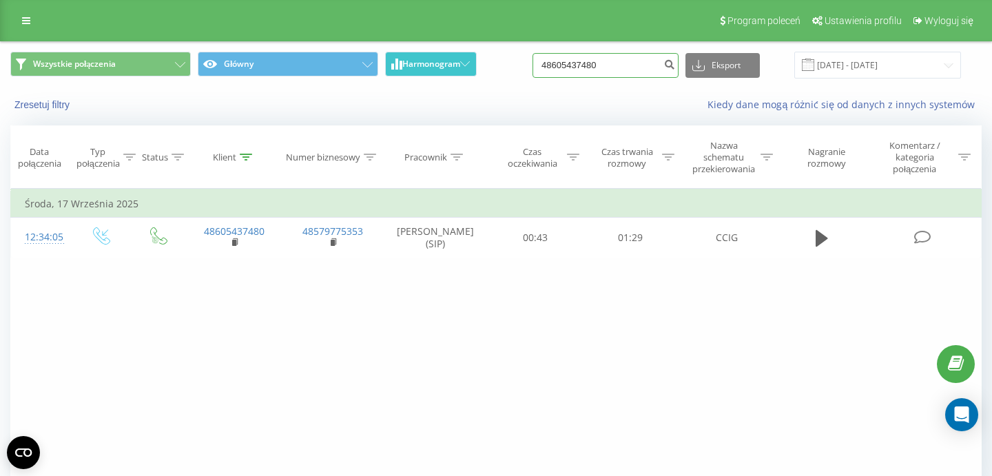
drag, startPoint x: 633, startPoint y: 63, endPoint x: 423, endPoint y: 70, distance: 210.3
click at [533, 68] on input "48605437480" at bounding box center [606, 65] width 146 height 25
paste input "501 170 203"
type input "501 170 203"
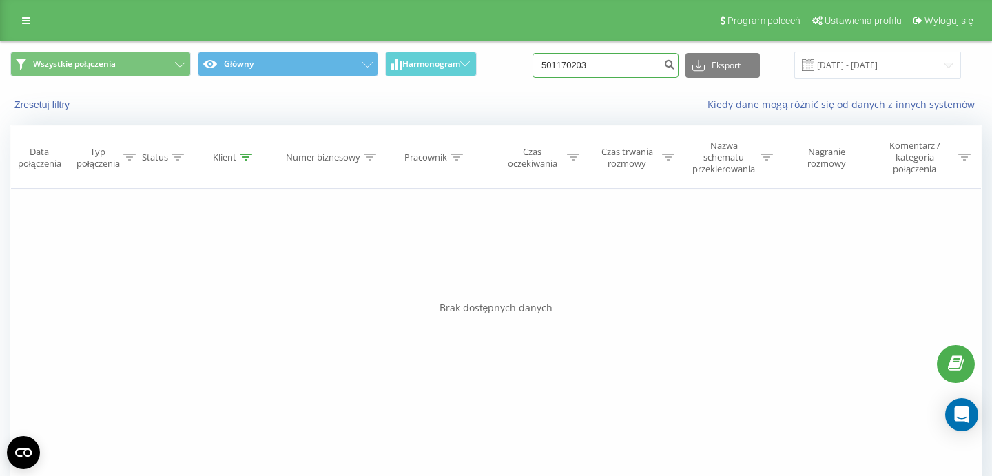
click at [587, 63] on input "501170203" at bounding box center [606, 65] width 146 height 25
paste input "884692051"
type input "884692051"
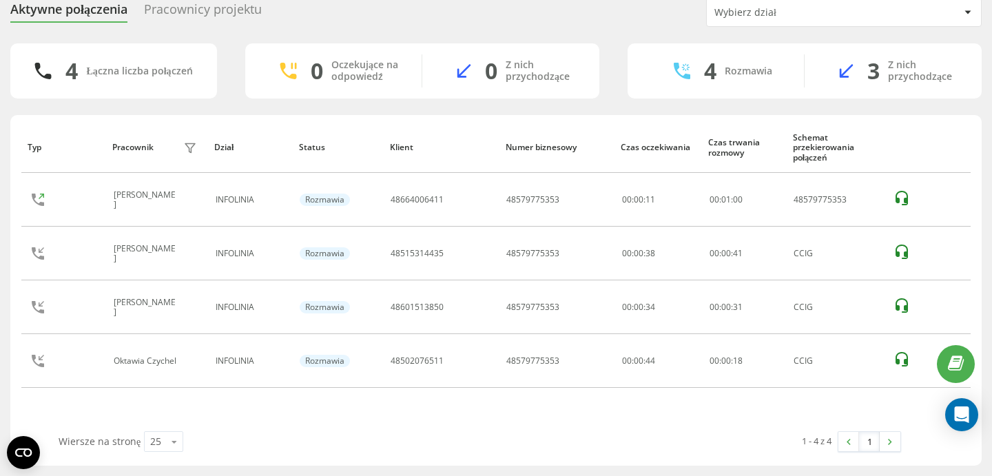
scroll to position [54, 0]
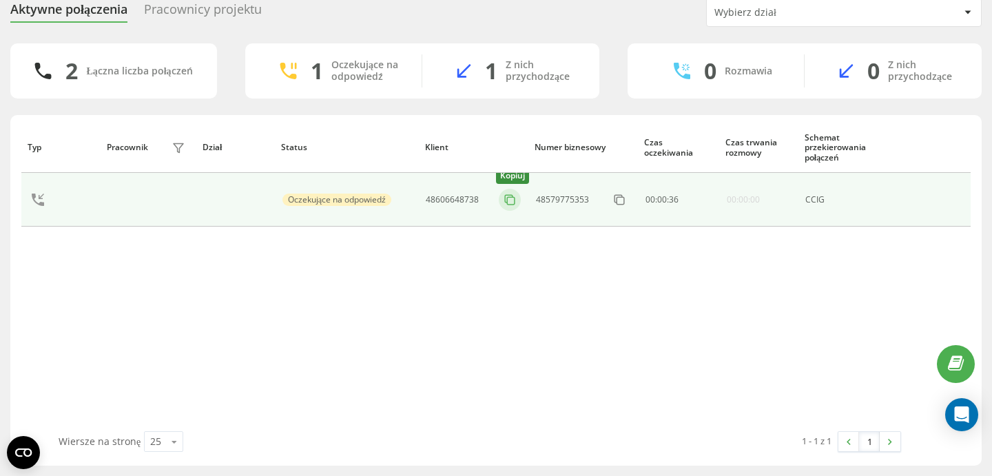
click at [508, 197] on icon at bounding box center [510, 200] width 14 height 14
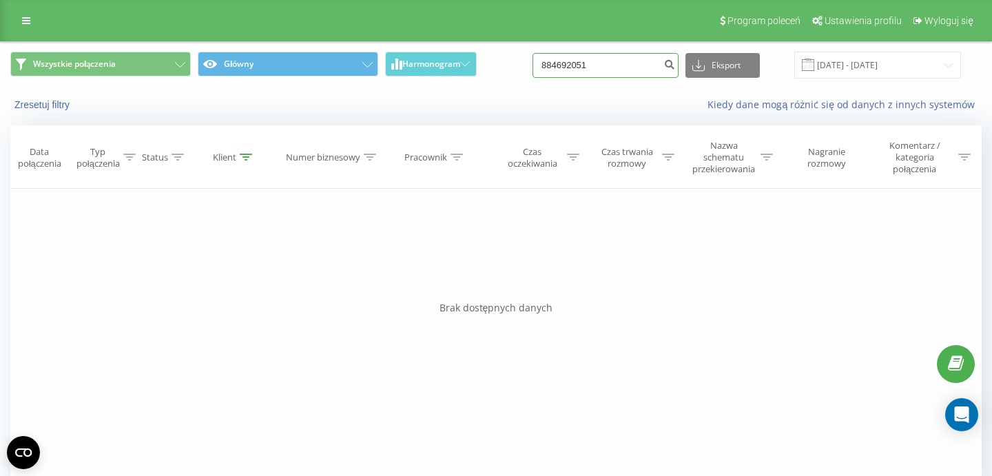
click at [595, 68] on input "884692051" at bounding box center [606, 65] width 146 height 25
drag, startPoint x: 619, startPoint y: 65, endPoint x: 546, endPoint y: 65, distance: 73.1
click at [552, 65] on input "884692051" at bounding box center [606, 65] width 146 height 25
drag, startPoint x: 615, startPoint y: 67, endPoint x: 456, endPoint y: 50, distance: 159.4
click at [533, 53] on input "884692051" at bounding box center [606, 65] width 146 height 25
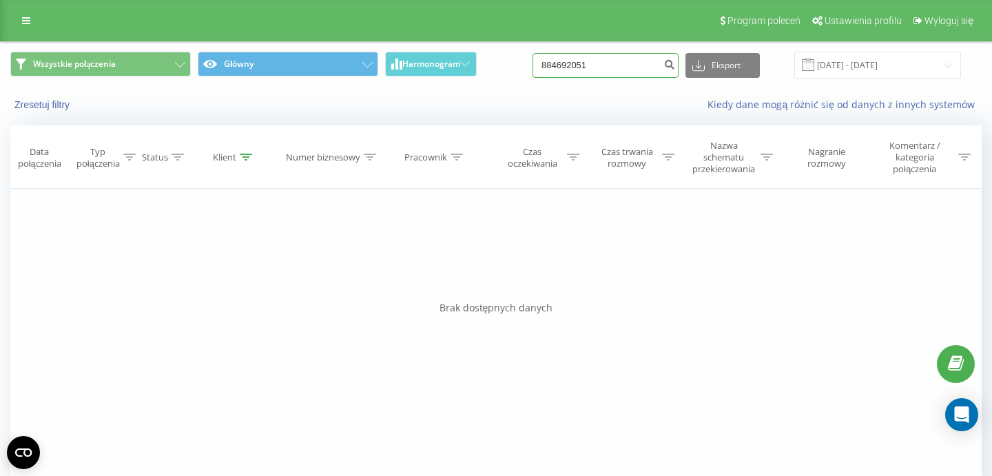
paste input "4851864003"
type input "48518640031"
drag, startPoint x: 620, startPoint y: 65, endPoint x: 506, endPoint y: 65, distance: 114.4
click at [533, 65] on input "48518640031" at bounding box center [606, 65] width 146 height 25
paste input "665948386"
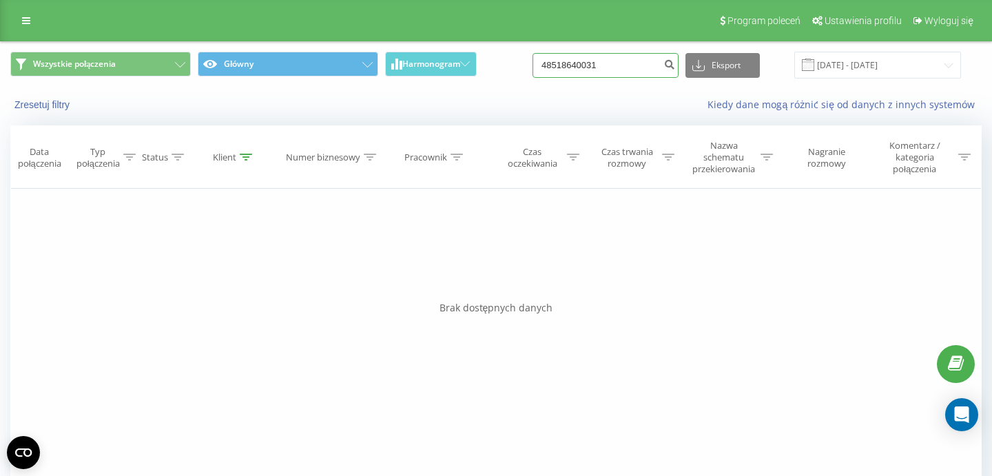
type input "48665948386"
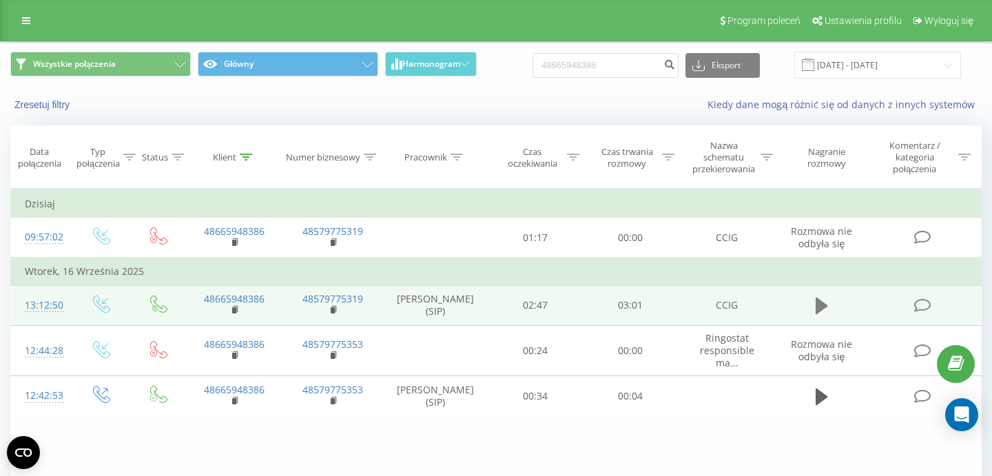
click at [816, 310] on icon at bounding box center [822, 306] width 12 height 17
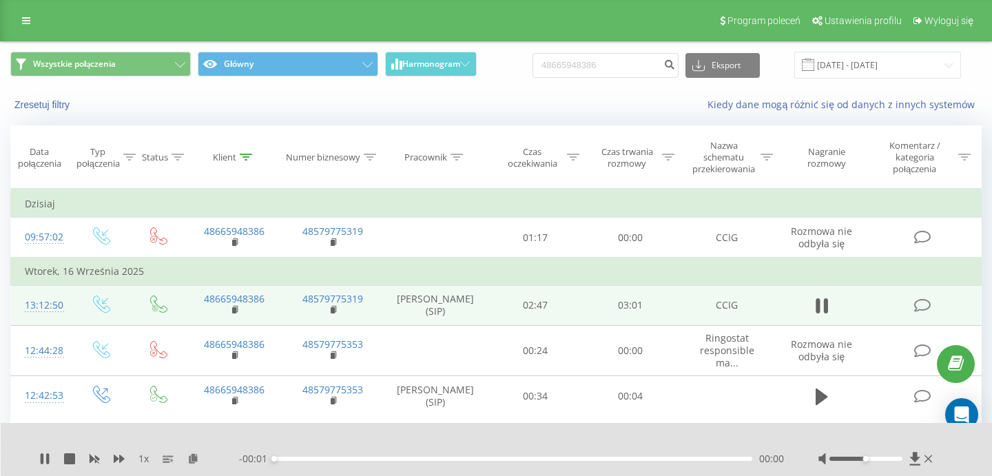
click at [674, 460] on div "00:00" at bounding box center [513, 459] width 478 height 4
click at [355, 458] on div "00:06" at bounding box center [513, 459] width 478 height 4
click at [407, 459] on div "00:34" at bounding box center [513, 459] width 478 height 4
click at [453, 457] on div "00:51" at bounding box center [513, 459] width 478 height 4
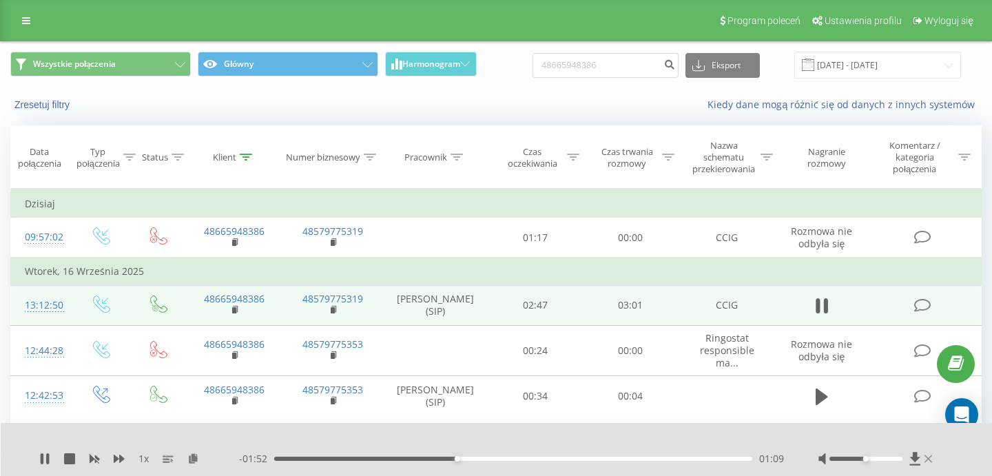
click at [931, 456] on icon at bounding box center [929, 458] width 8 height 11
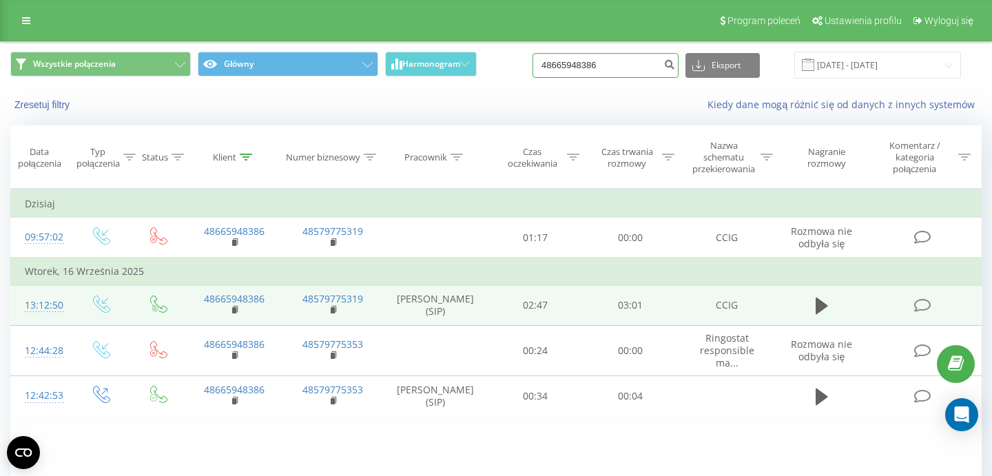
drag, startPoint x: 649, startPoint y: 59, endPoint x: 536, endPoint y: 59, distance: 112.3
click at [544, 59] on input "48665948386" at bounding box center [606, 65] width 146 height 25
paste input "53472887"
type input "48534728876"
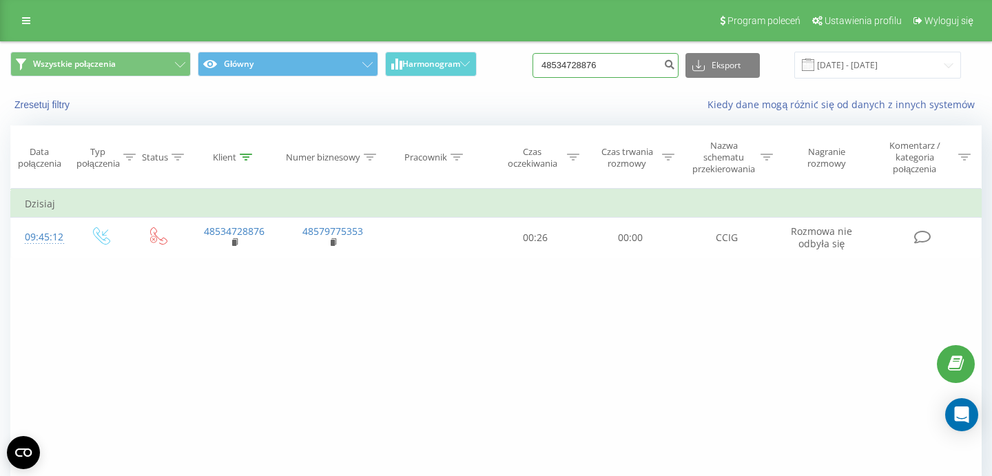
drag, startPoint x: 615, startPoint y: 69, endPoint x: 412, endPoint y: 49, distance: 204.3
click at [533, 53] on input "48534728876" at bounding box center [606, 65] width 146 height 25
paste input "781339474"
type input "48781339474"
drag, startPoint x: 622, startPoint y: 67, endPoint x: 542, endPoint y: 62, distance: 80.1
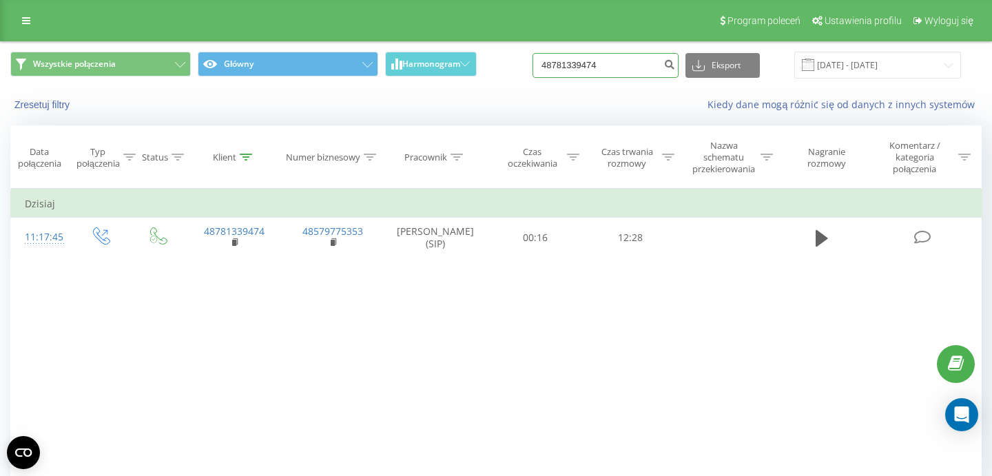
click at [551, 63] on input "48781339474" at bounding box center [606, 65] width 146 height 25
click at [615, 63] on input at bounding box center [606, 65] width 146 height 25
paste input "48534870043"
type input "48534870043"
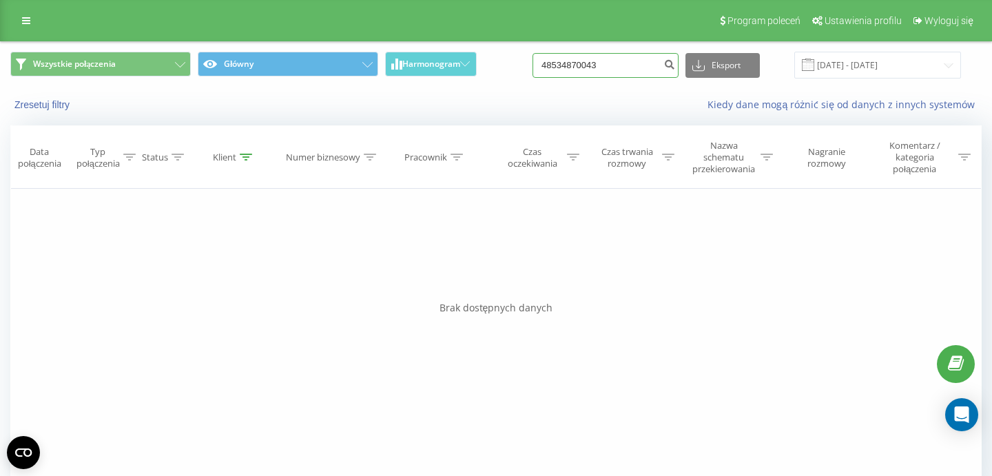
drag, startPoint x: 624, startPoint y: 60, endPoint x: 564, endPoint y: 60, distance: 60.0
click at [567, 60] on input "48534870043" at bounding box center [606, 65] width 146 height 25
type input "4"
click at [610, 62] on input at bounding box center [606, 65] width 146 height 25
paste input "797 554 480"
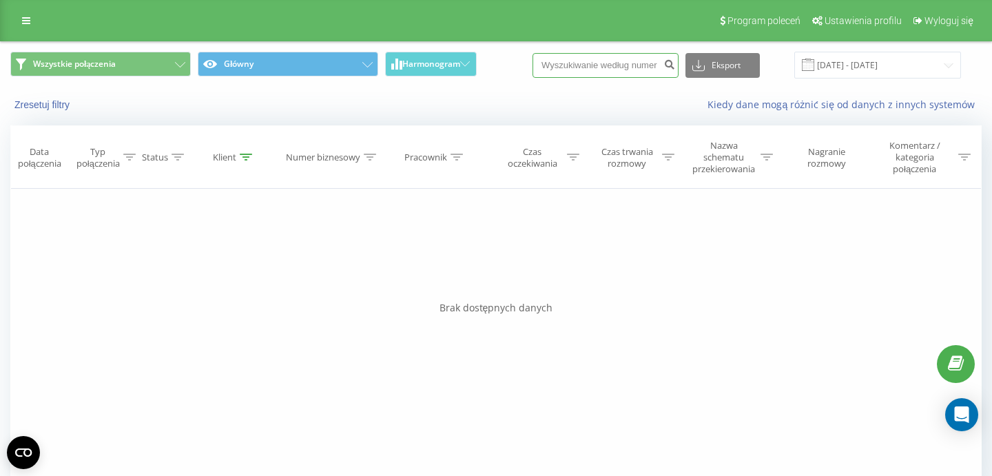
type input "797 554 480"
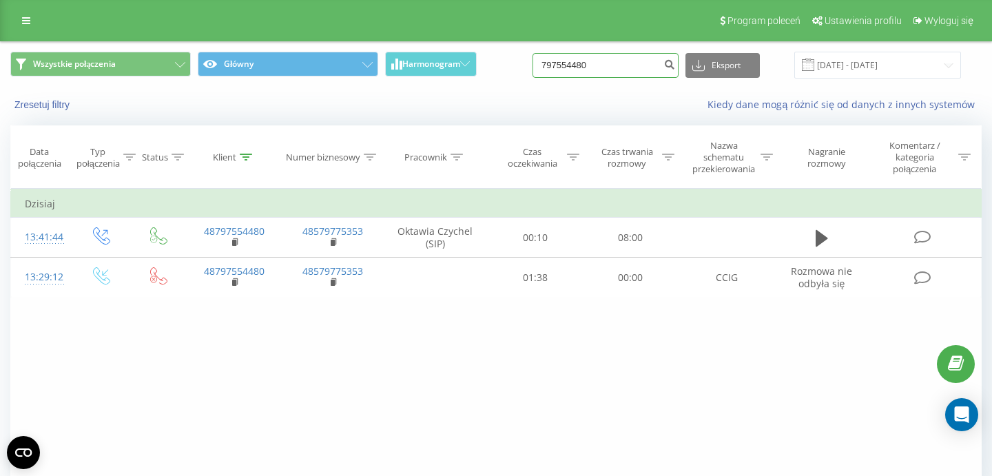
click at [599, 68] on input "797554480" at bounding box center [606, 65] width 146 height 25
paste input "84 628 61"
type input "784 628 610"
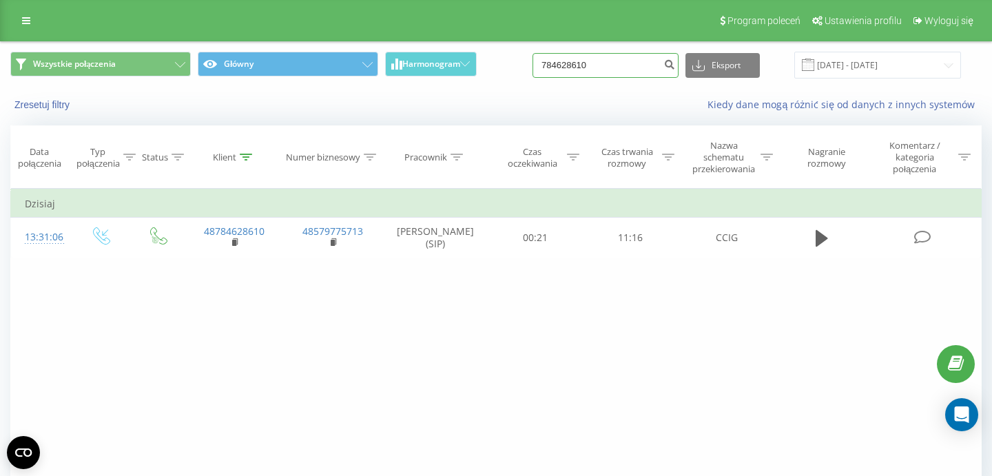
drag, startPoint x: 627, startPoint y: 68, endPoint x: 522, endPoint y: 68, distance: 104.8
click at [533, 68] on input "784628610" at bounding box center [606, 65] width 146 height 25
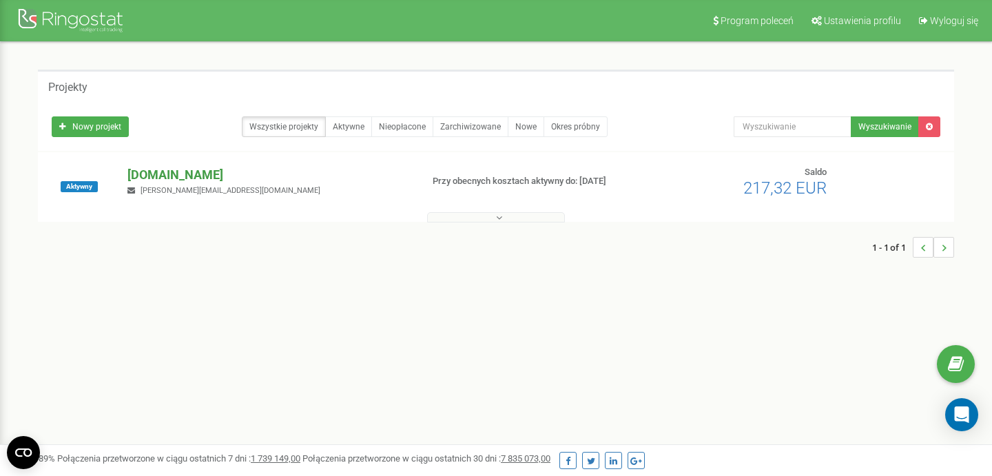
click at [171, 176] on p "[DOMAIN_NAME]" at bounding box center [269, 175] width 283 height 18
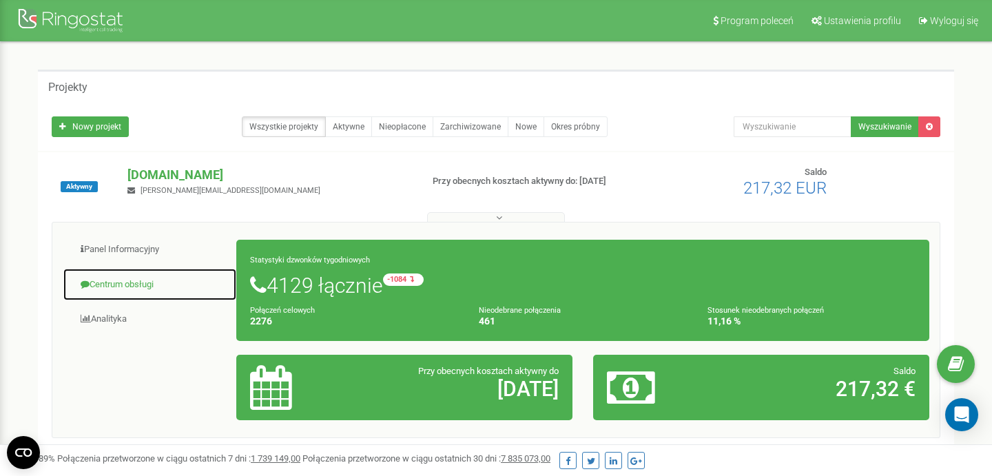
click at [133, 288] on link "Centrum obsługi" at bounding box center [150, 285] width 174 height 34
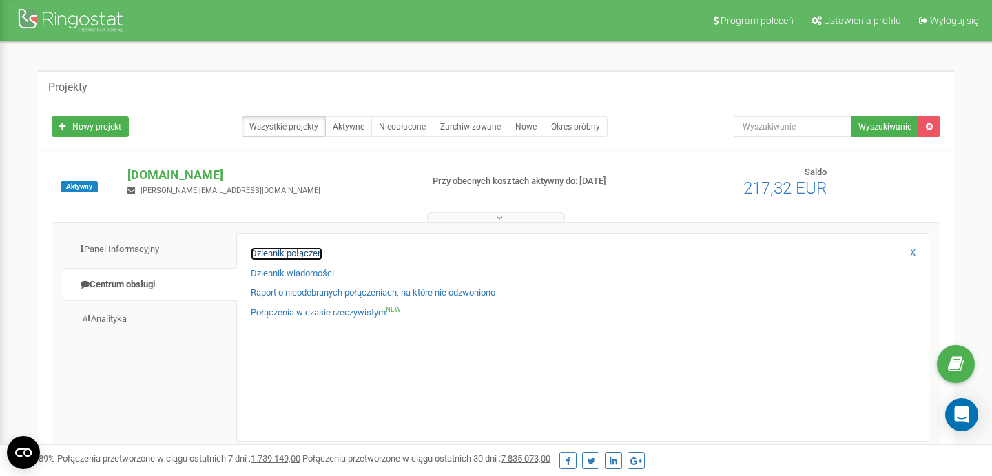
click at [306, 254] on link "Dziennik połączeń" at bounding box center [287, 253] width 72 height 13
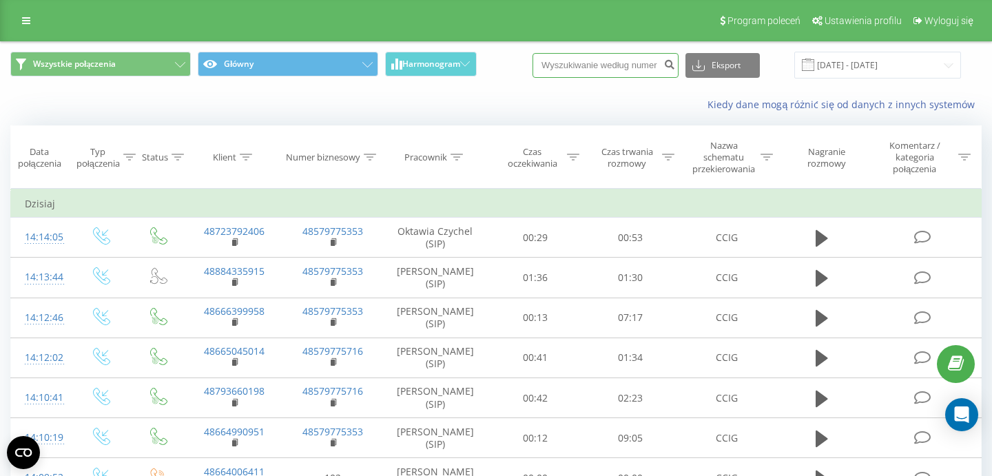
click at [633, 63] on input at bounding box center [606, 65] width 146 height 25
paste input "48502076511"
type input "48502076511"
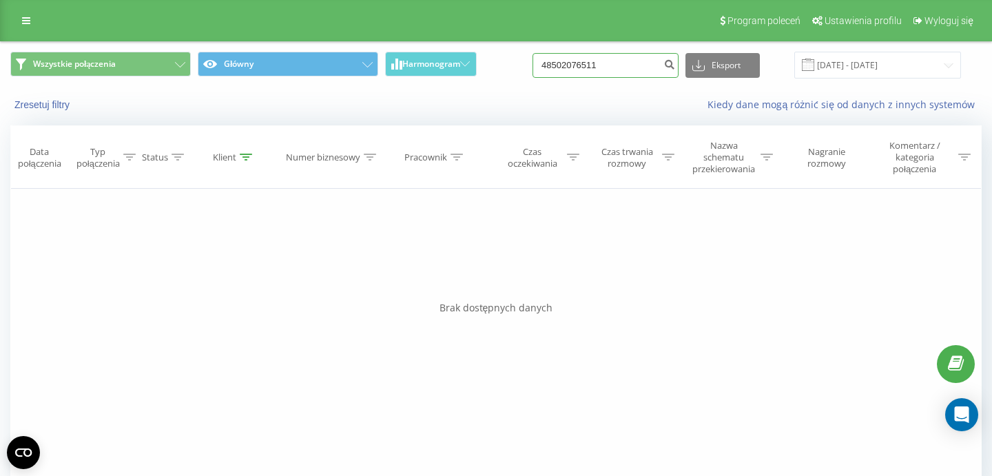
drag, startPoint x: 614, startPoint y: 63, endPoint x: 502, endPoint y: 63, distance: 112.3
click at [533, 63] on input "48502076511" at bounding box center [606, 65] width 146 height 25
paste input "601513850"
type input "48601513850"
drag, startPoint x: 611, startPoint y: 61, endPoint x: 536, endPoint y: 63, distance: 74.5
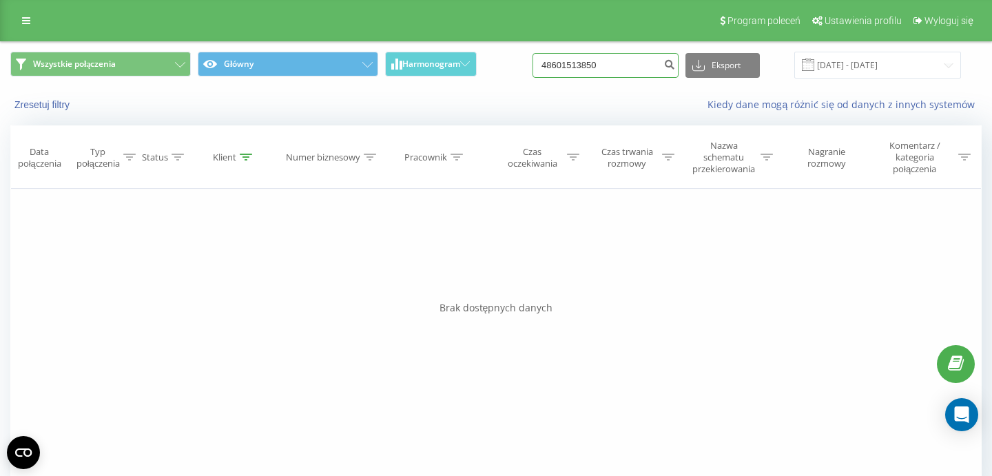
click at [543, 63] on input "48601513850" at bounding box center [606, 65] width 146 height 25
paste input "502076511"
type input "48502076511"
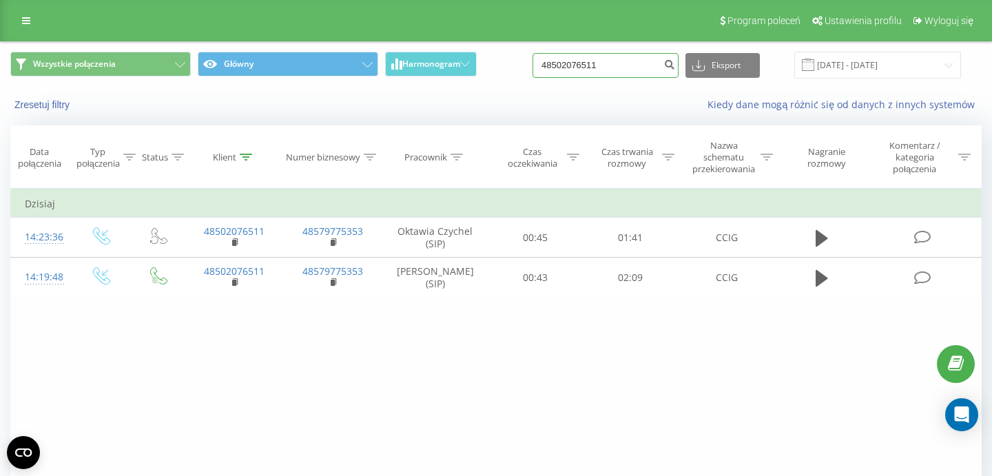
click at [589, 70] on input "48502076511" at bounding box center [606, 65] width 146 height 25
click at [589, 69] on input "48502076511" at bounding box center [606, 65] width 146 height 25
paste input "606648738"
type input "48606648738"
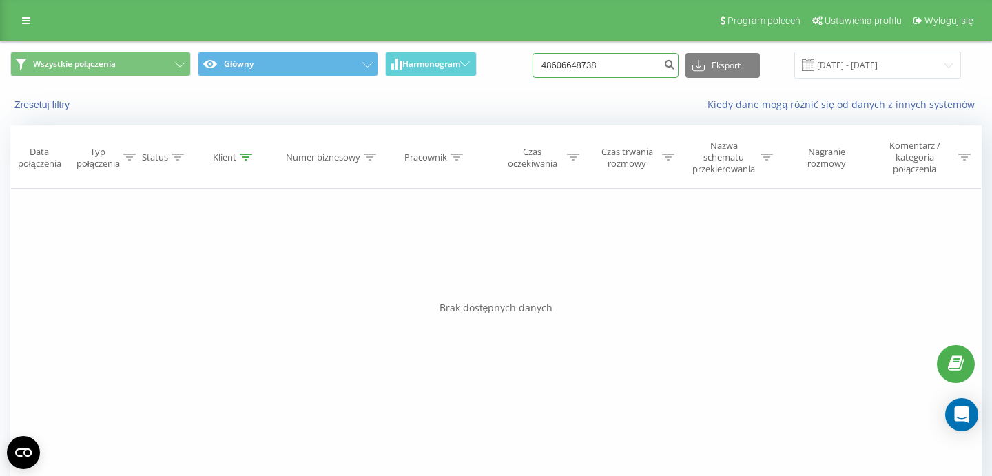
drag, startPoint x: 620, startPoint y: 70, endPoint x: 502, endPoint y: 65, distance: 118.6
click at [533, 69] on input "48606648738" at bounding box center [606, 65] width 146 height 25
paste input "2538577"
type input "48602538577"
click input "48602538577"
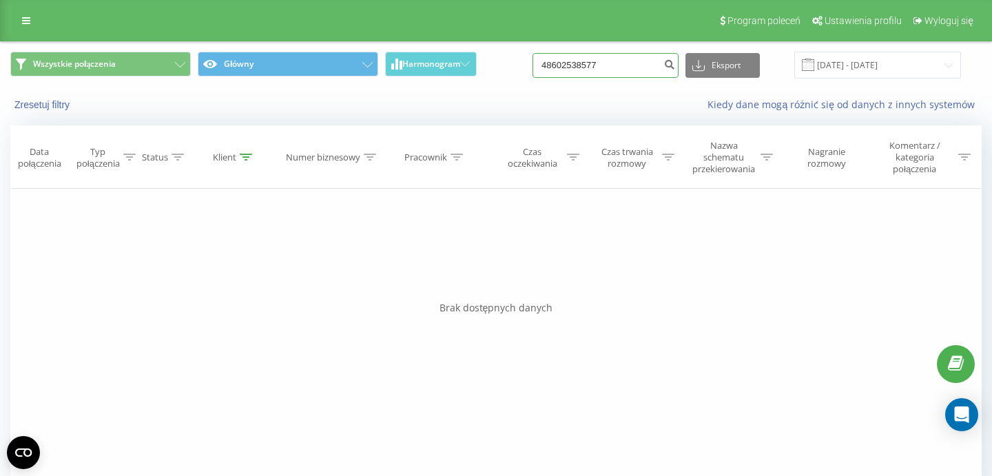
click input "48602538577"
paste input "0777002"
type input "48600777002"
drag, startPoint x: 615, startPoint y: 68, endPoint x: 500, endPoint y: 65, distance: 115.8
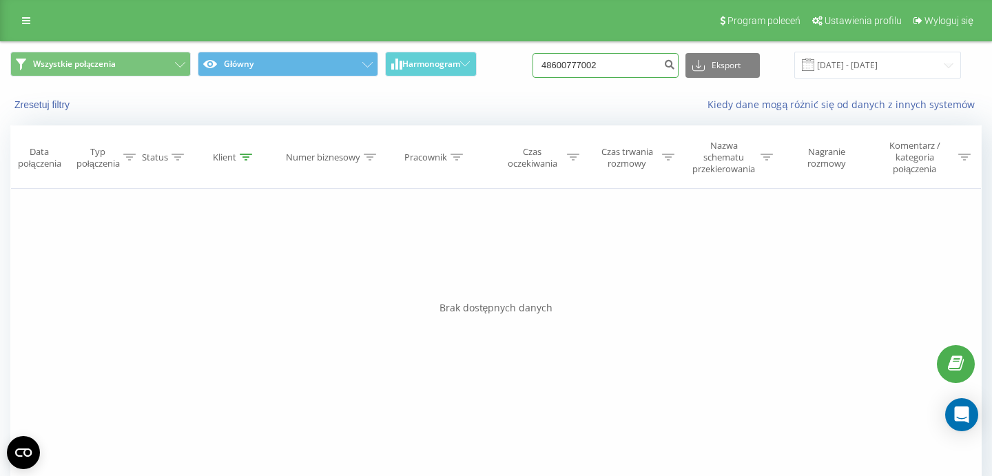
click at [533, 67] on input "48600777002" at bounding box center [606, 65] width 146 height 25
paste input "501412963"
type input "48501412963"
click at [574, 68] on input "48501412963" at bounding box center [606, 65] width 146 height 25
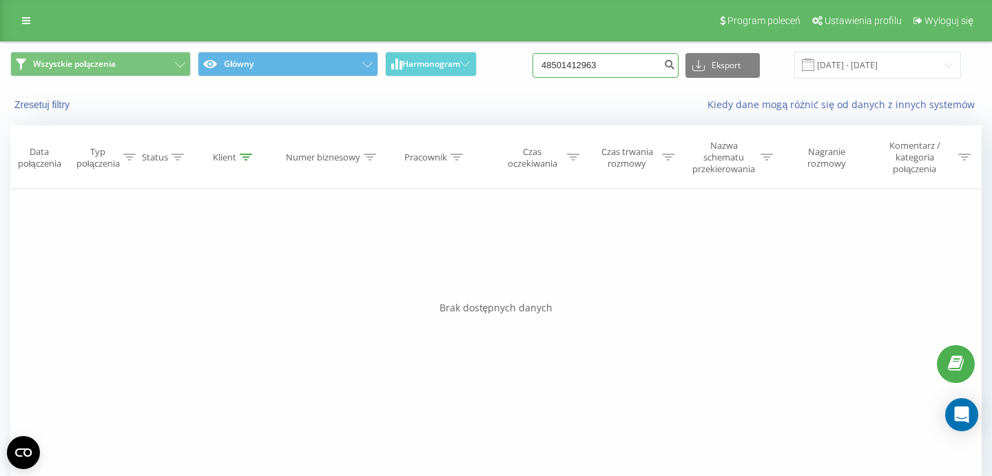
paste input "312201"
type input "48531220163"
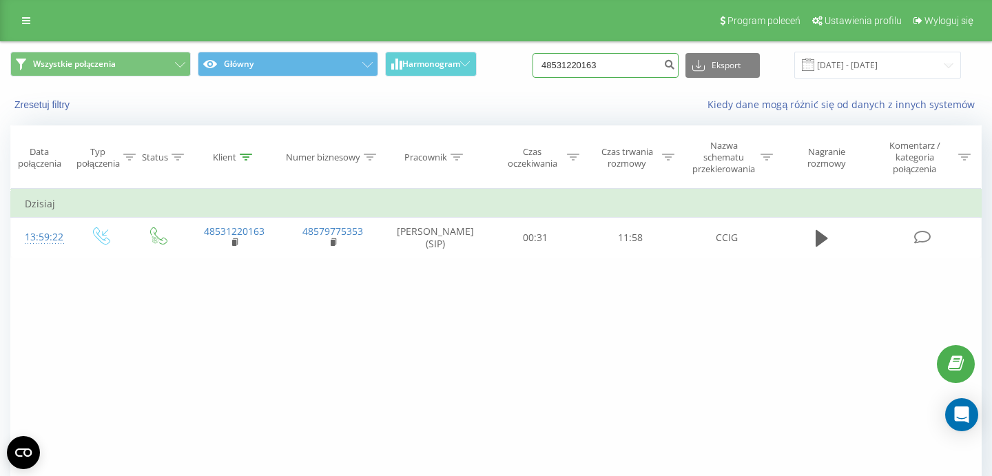
click at [590, 63] on input "48531220163" at bounding box center [606, 65] width 146 height 25
paste input "02076511"
type input "48502076511"
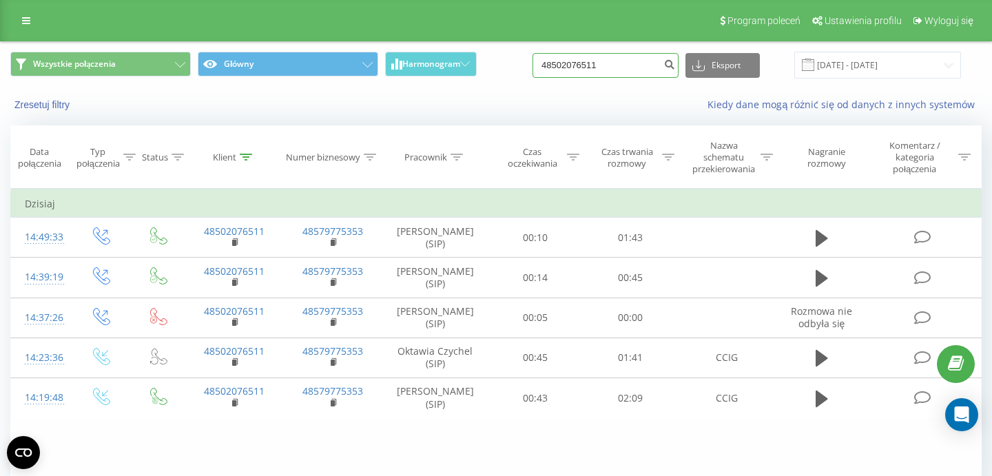
click at [626, 63] on input "48502076511" at bounding box center [606, 65] width 146 height 25
paste input "74881733"
type input "48574881733"
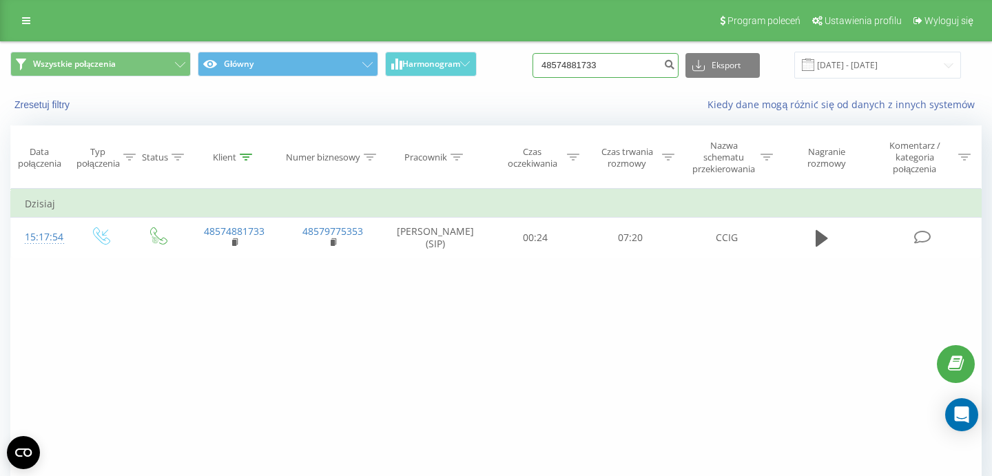
click at [606, 66] on input "48574881733" at bounding box center [606, 65] width 146 height 25
paste input "0010461"
type input "48570010461"
drag, startPoint x: 625, startPoint y: 68, endPoint x: 422, endPoint y: 67, distance: 203.3
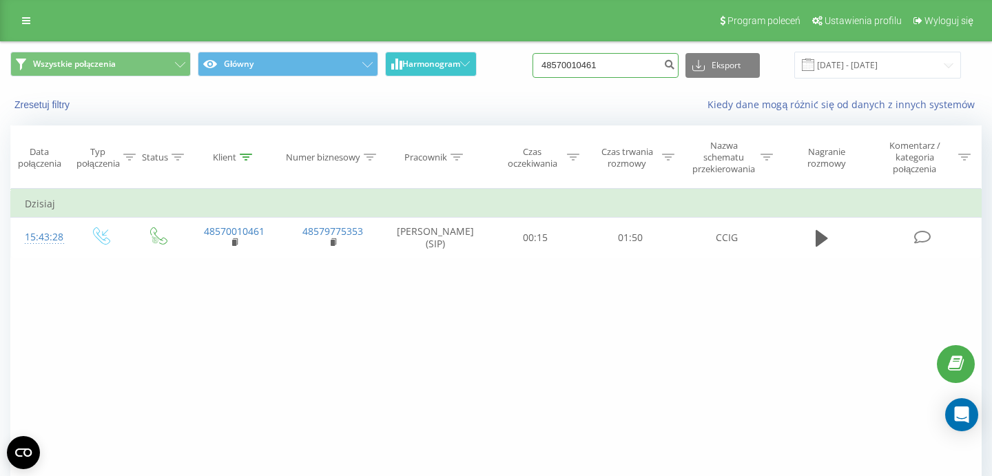
click at [533, 67] on input "48570010461" at bounding box center [606, 65] width 146 height 25
paste input "13274569"
type input "48513274569"
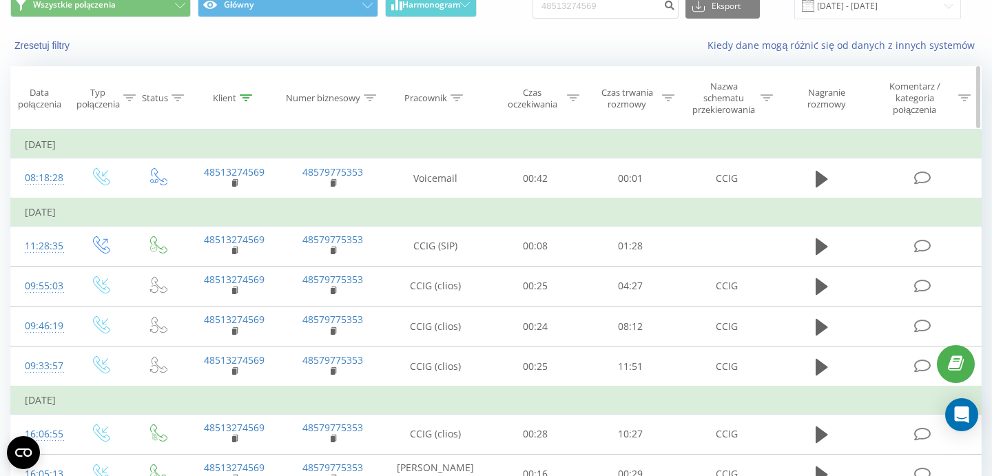
scroll to position [132, 0]
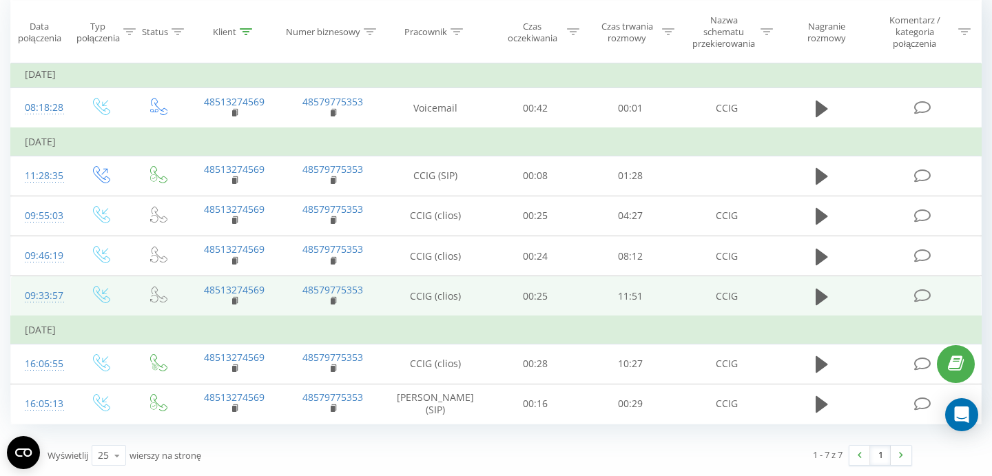
click at [162, 287] on icon at bounding box center [158, 294] width 17 height 17
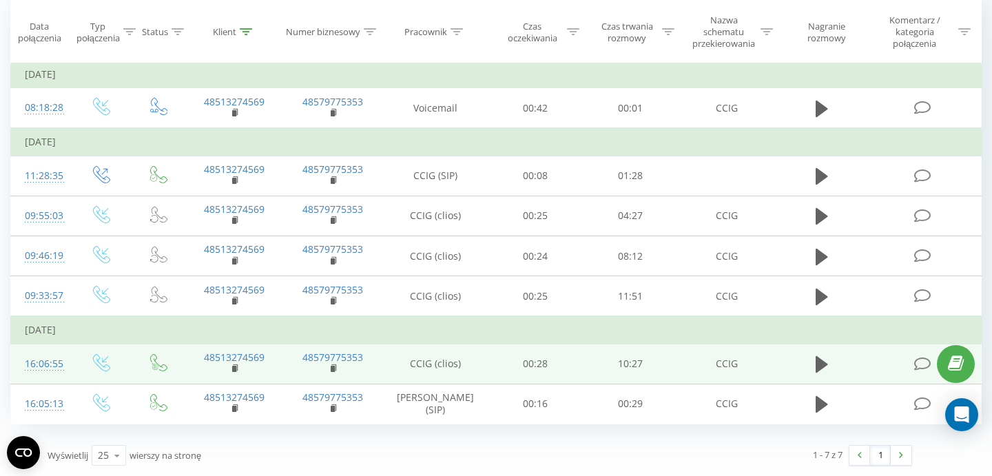
click at [158, 367] on icon at bounding box center [155, 367] width 6 height 8
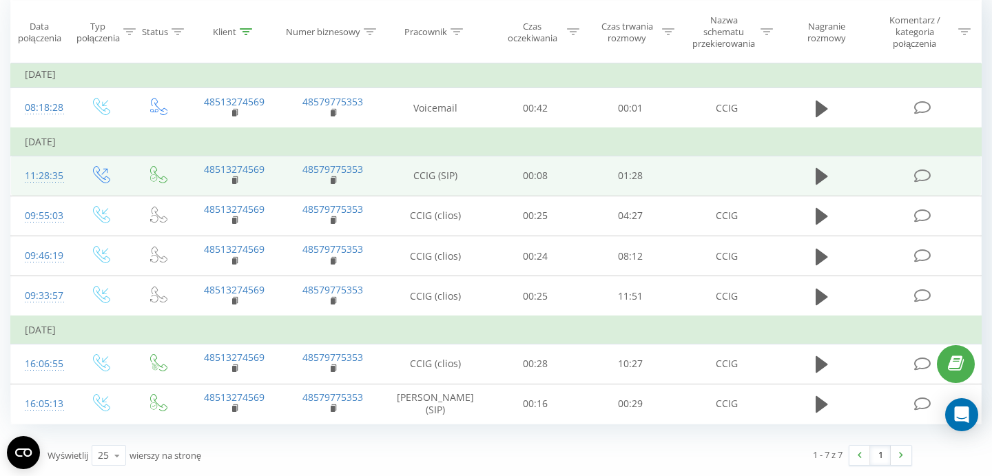
click at [154, 174] on icon at bounding box center [158, 174] width 17 height 17
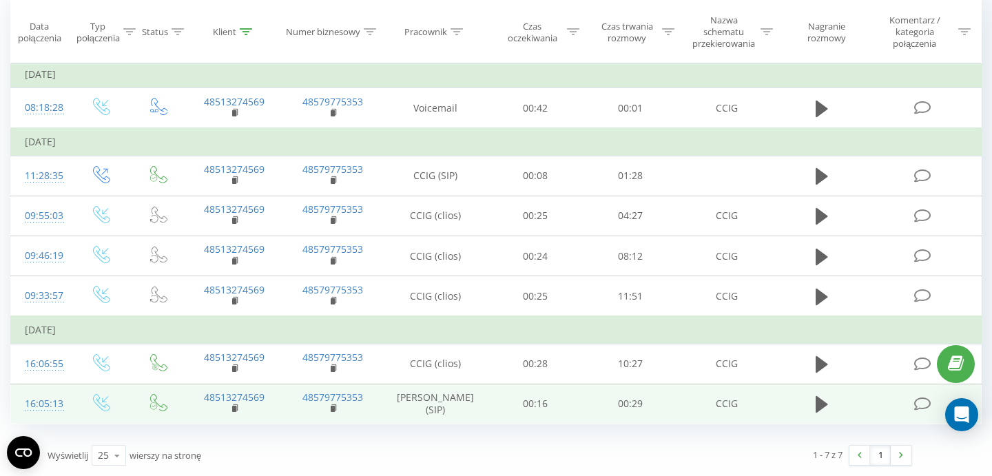
click at [159, 407] on icon at bounding box center [158, 402] width 17 height 17
